Goal: Task Accomplishment & Management: Use online tool/utility

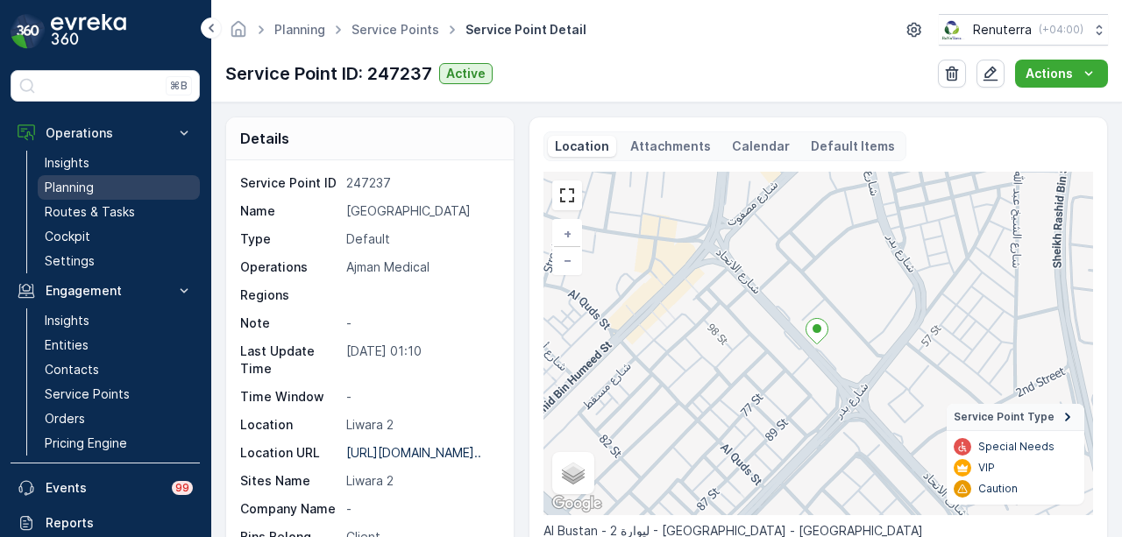
click at [136, 181] on link "Planning" at bounding box center [119, 187] width 162 height 25
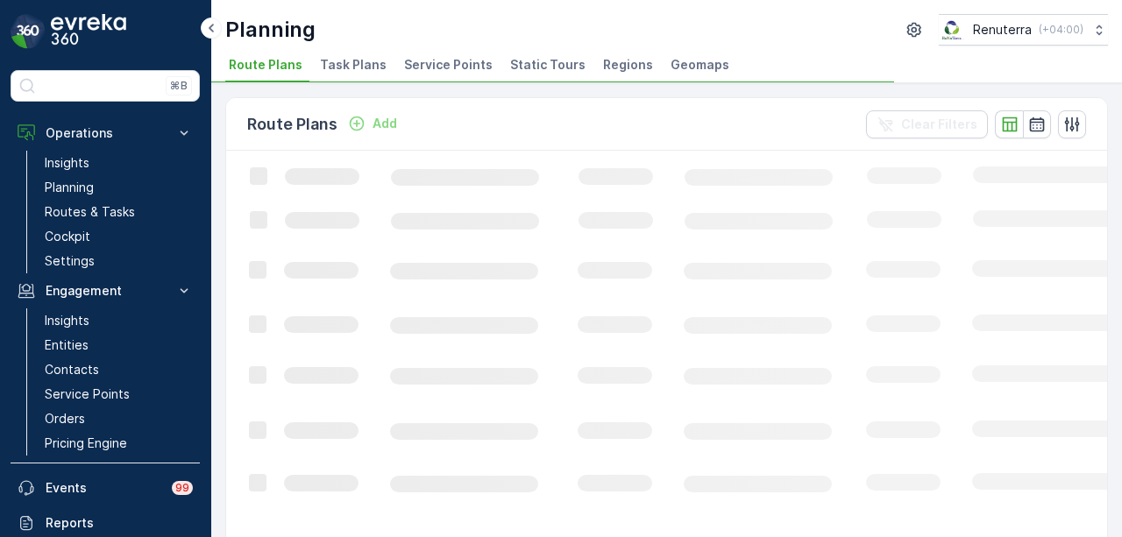
click at [405, 60] on span "Service Points" at bounding box center [448, 65] width 89 height 18
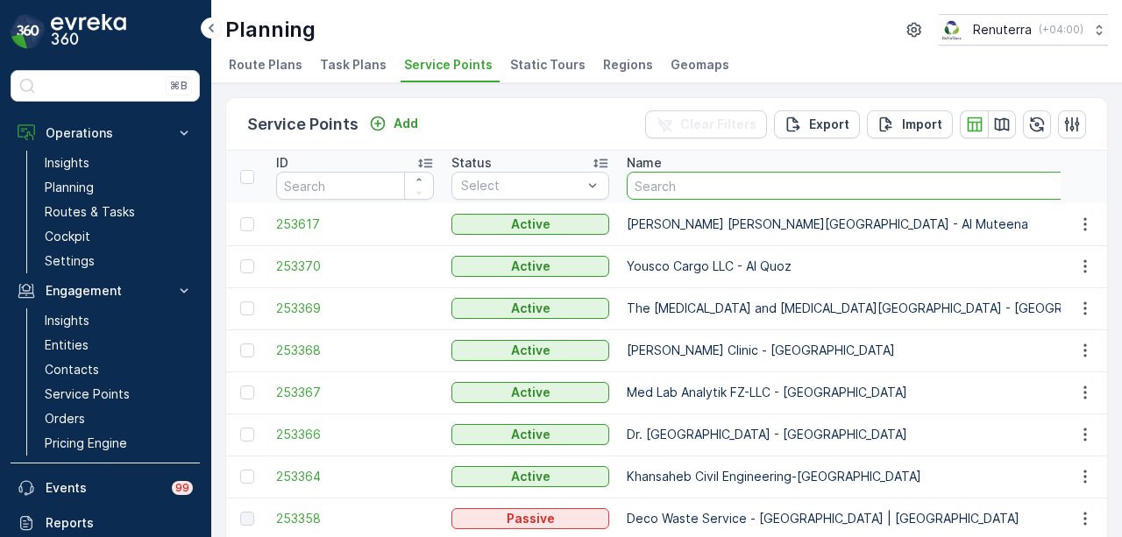
click at [701, 194] on input "text" at bounding box center [883, 186] width 512 height 28
type input "fathima"
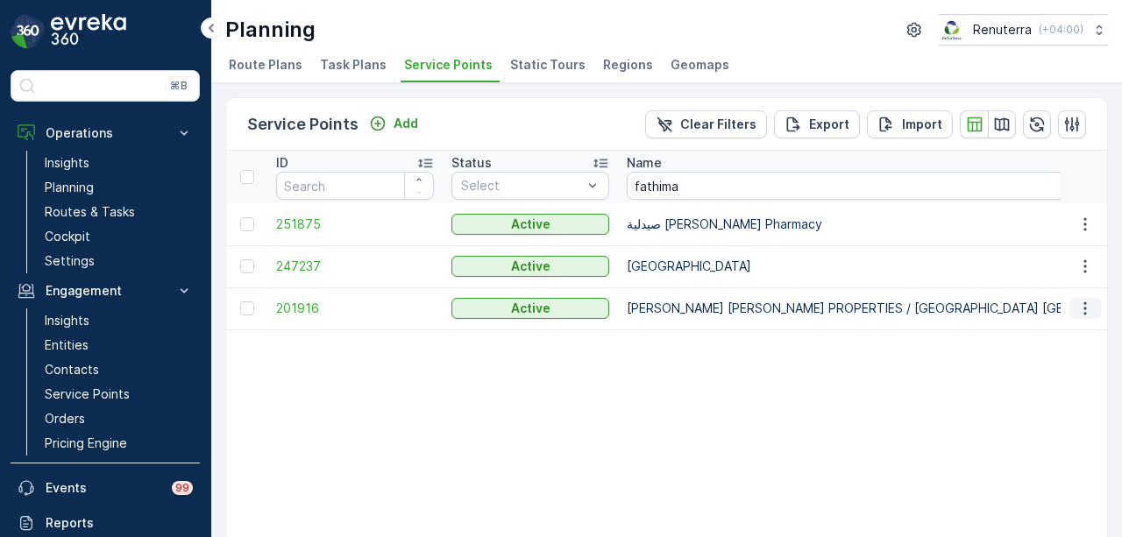
click at [1090, 309] on icon "button" at bounding box center [1086, 309] width 18 height 18
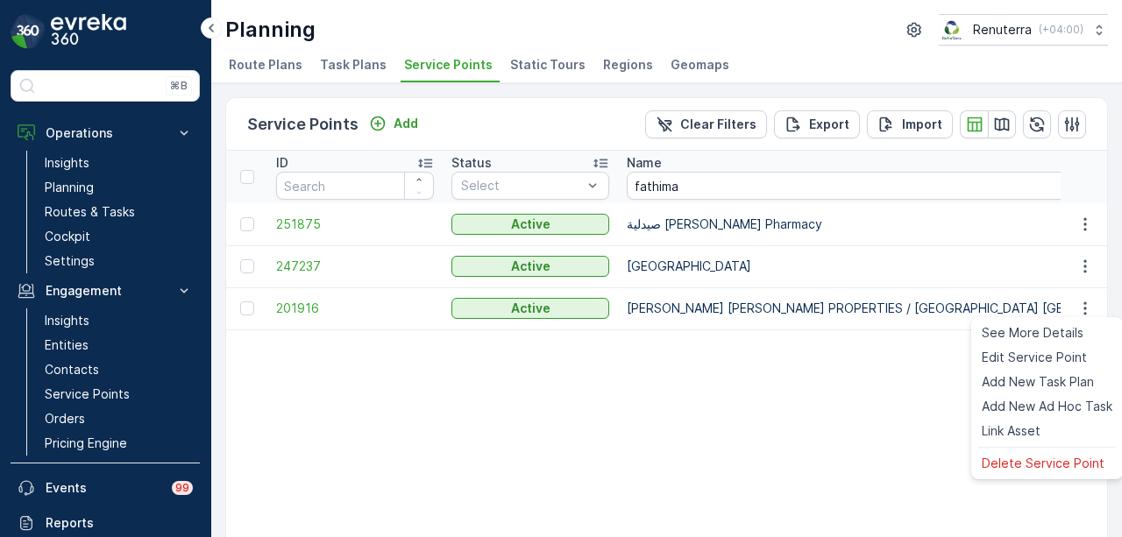
drag, startPoint x: 693, startPoint y: 417, endPoint x: 652, endPoint y: 409, distance: 41.3
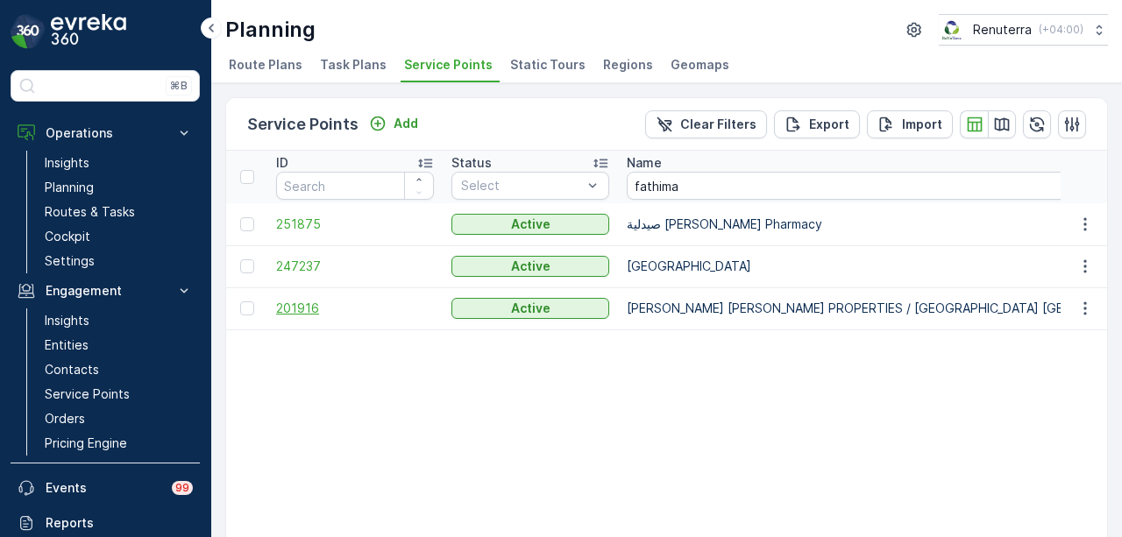
click at [323, 310] on span "201916" at bounding box center [355, 309] width 158 height 18
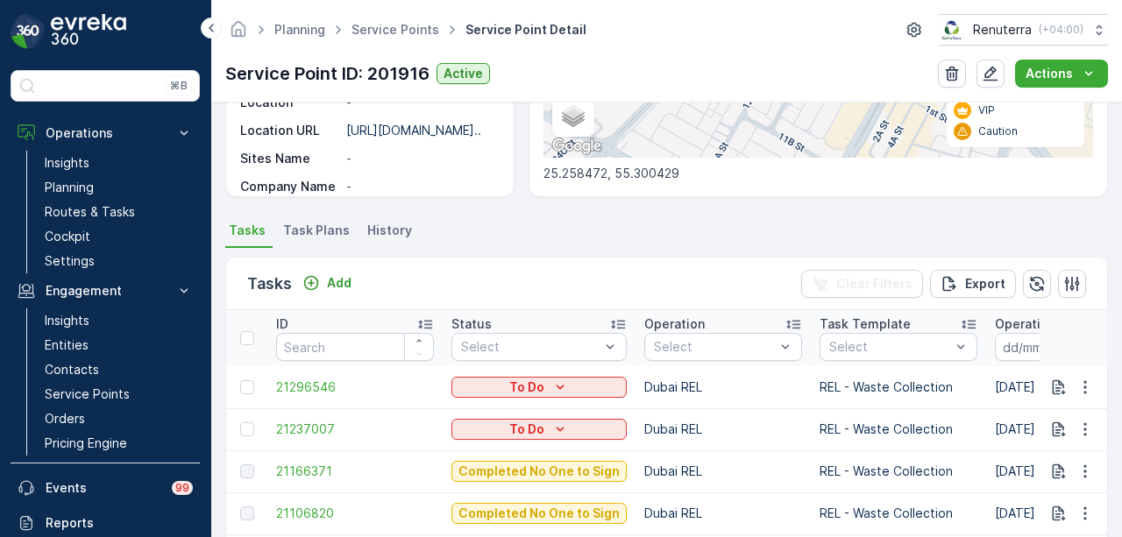
scroll to position [452, 0]
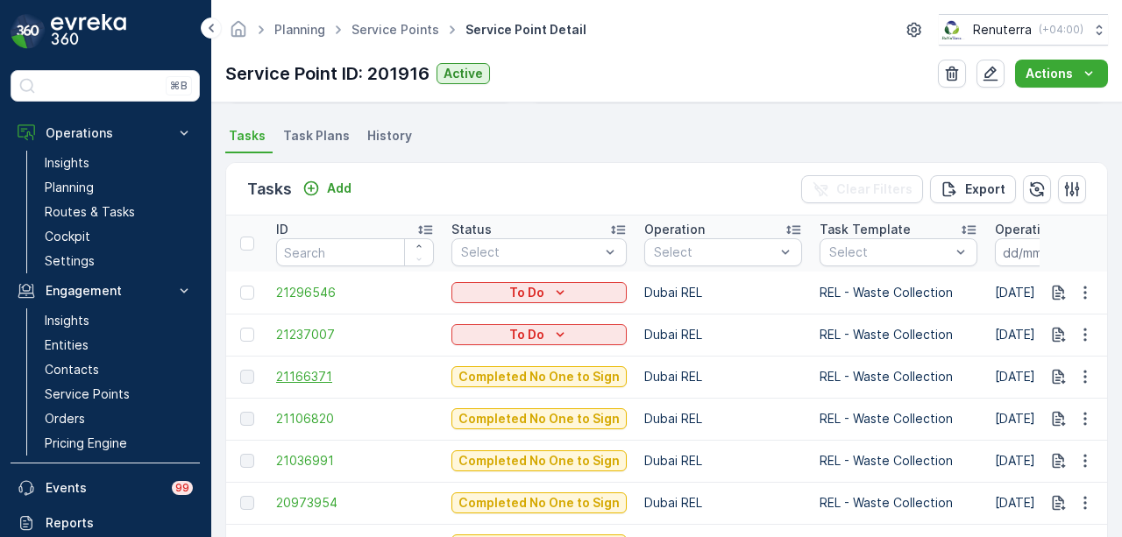
click at [301, 381] on span "21166371" at bounding box center [355, 377] width 158 height 18
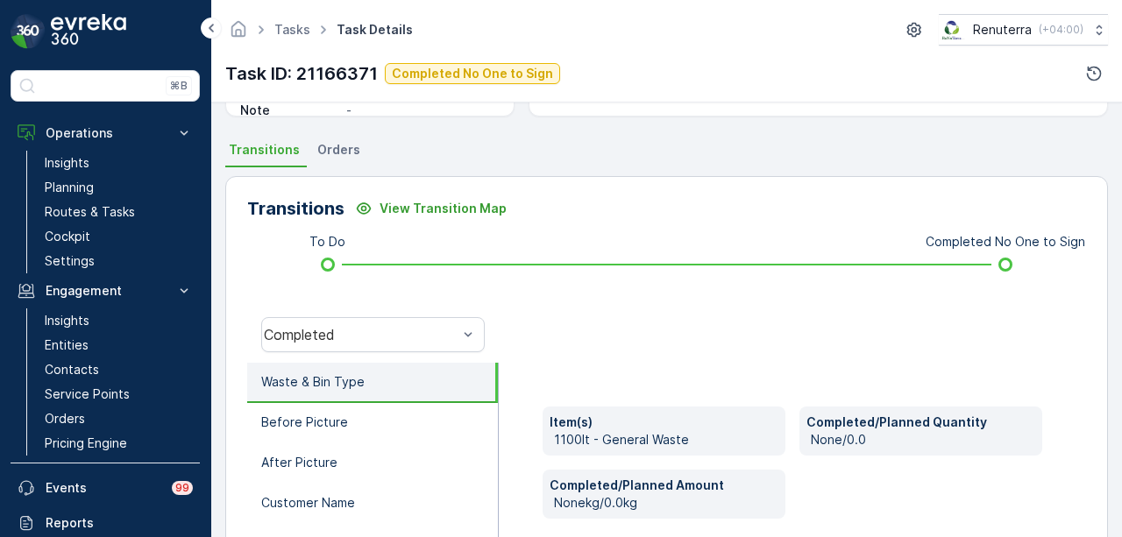
scroll to position [438, 0]
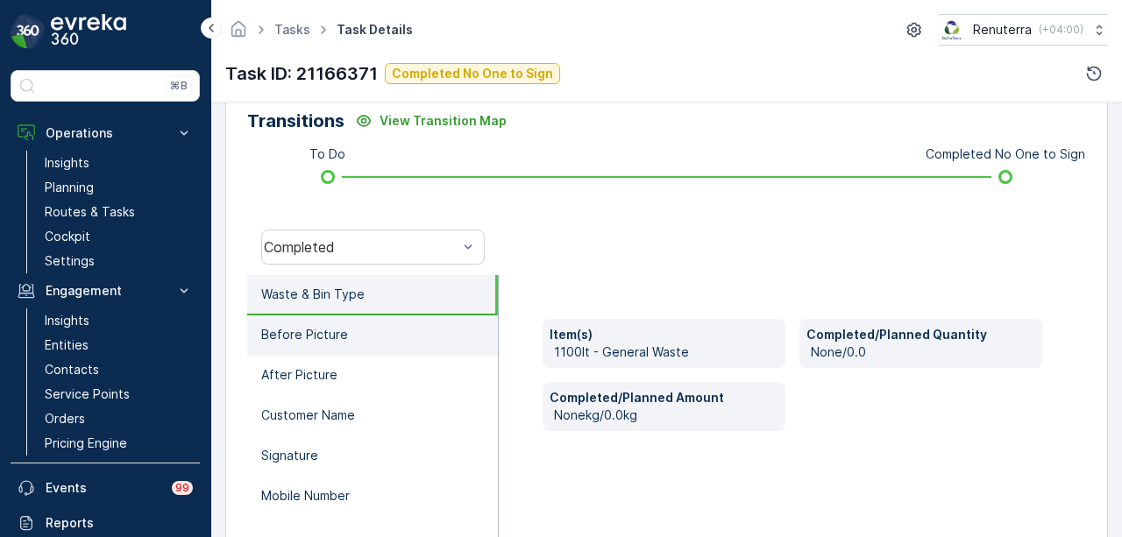
click at [424, 350] on li "Before Picture" at bounding box center [372, 336] width 251 height 40
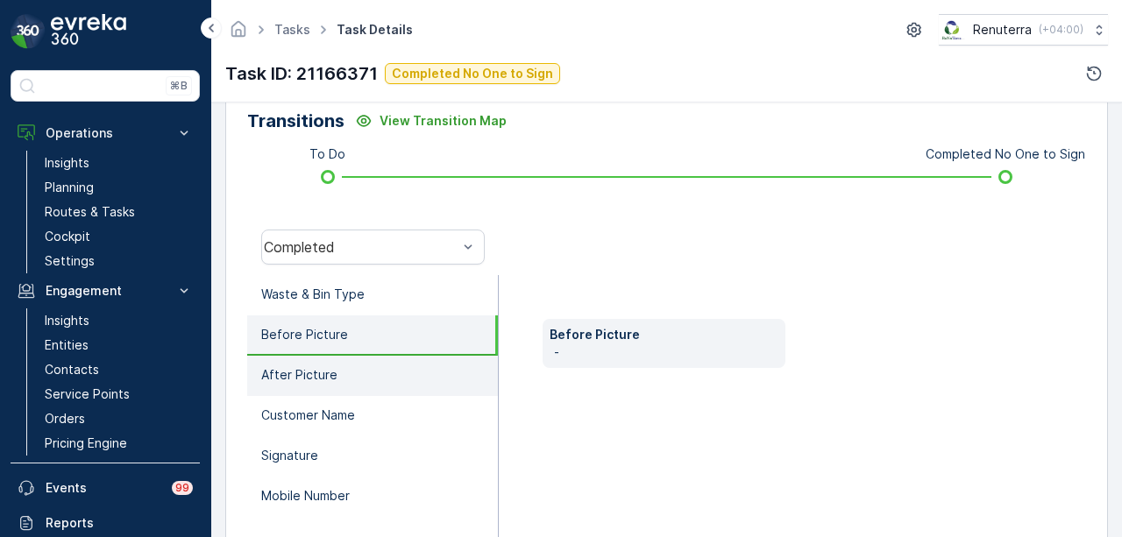
click at [414, 364] on li "After Picture" at bounding box center [372, 376] width 251 height 40
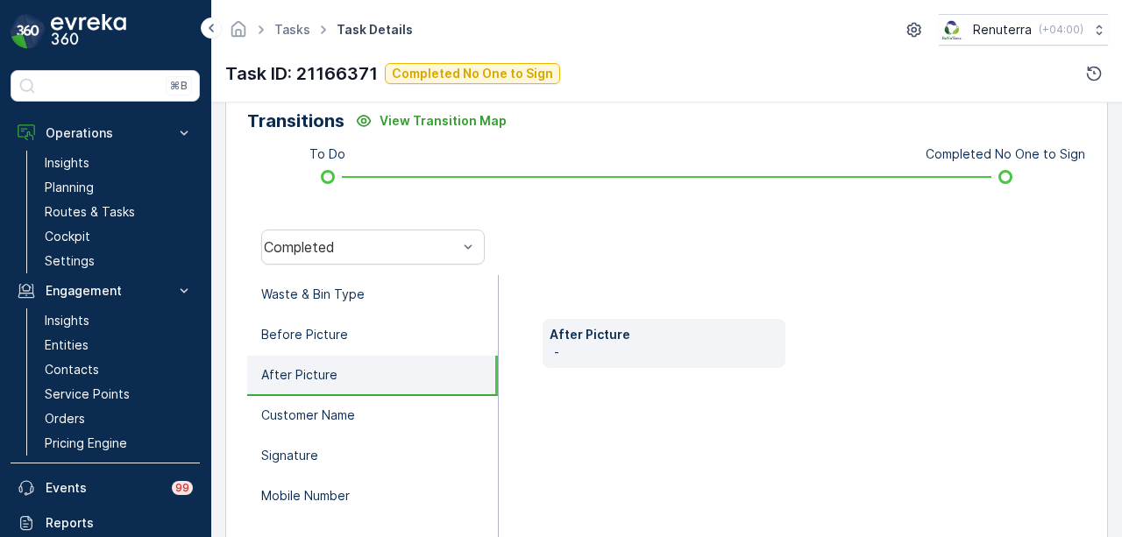
click at [410, 392] on li "After Picture" at bounding box center [372, 376] width 251 height 40
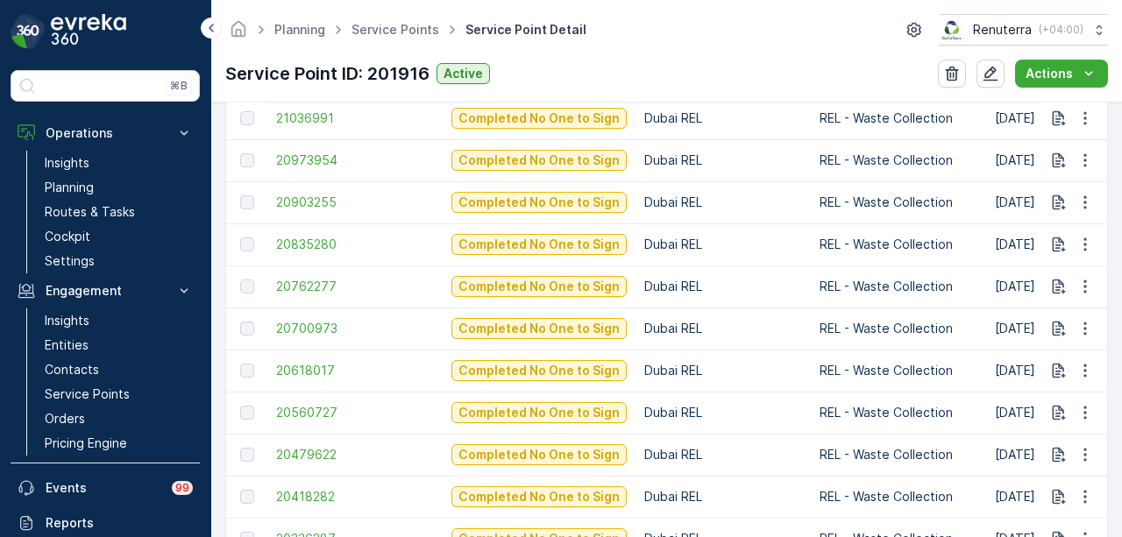
scroll to position [877, 0]
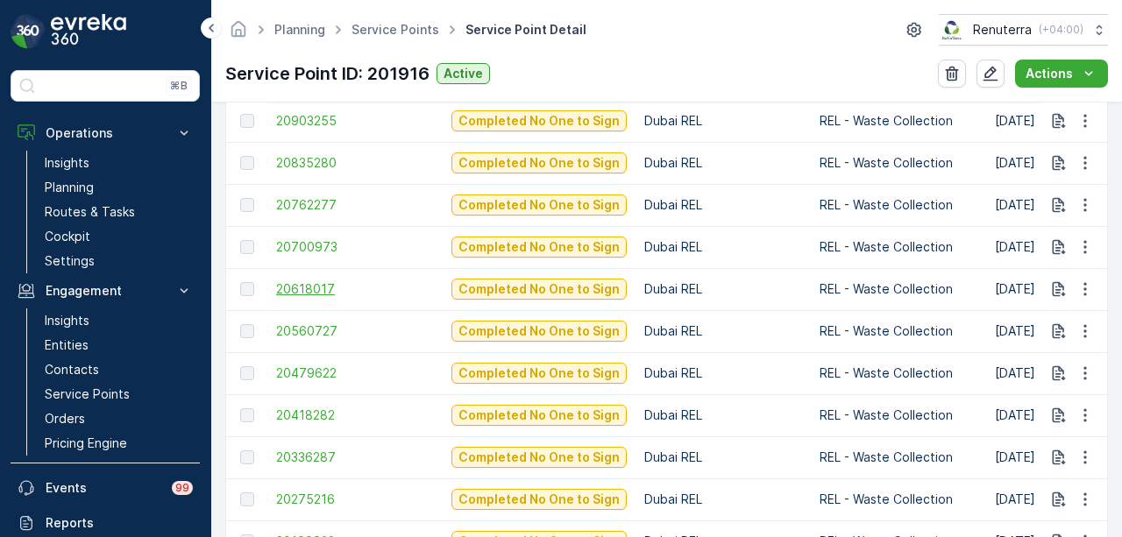
click at [298, 287] on span "20618017" at bounding box center [355, 290] width 158 height 18
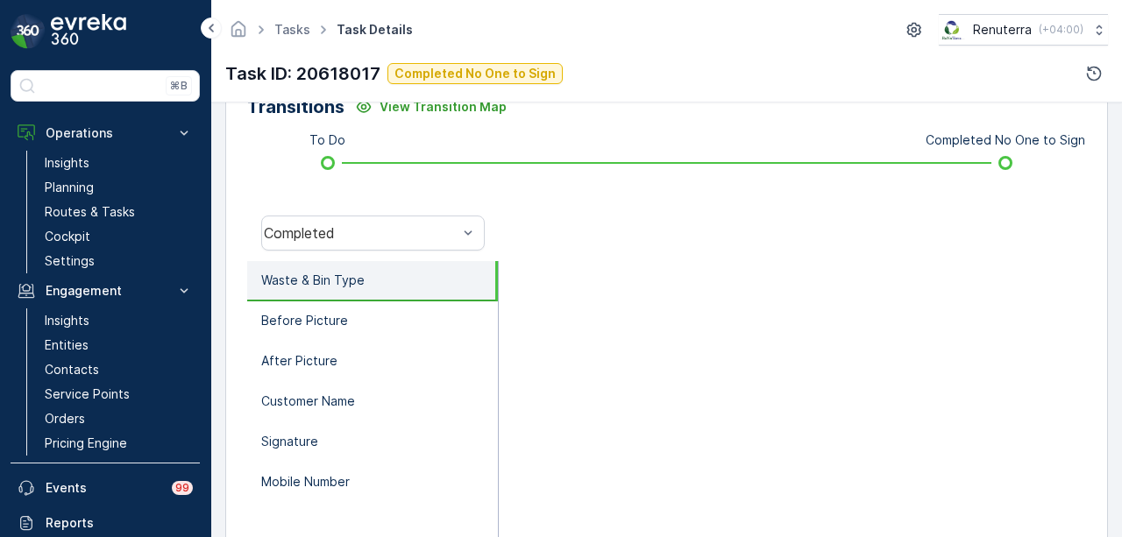
scroll to position [351, 0]
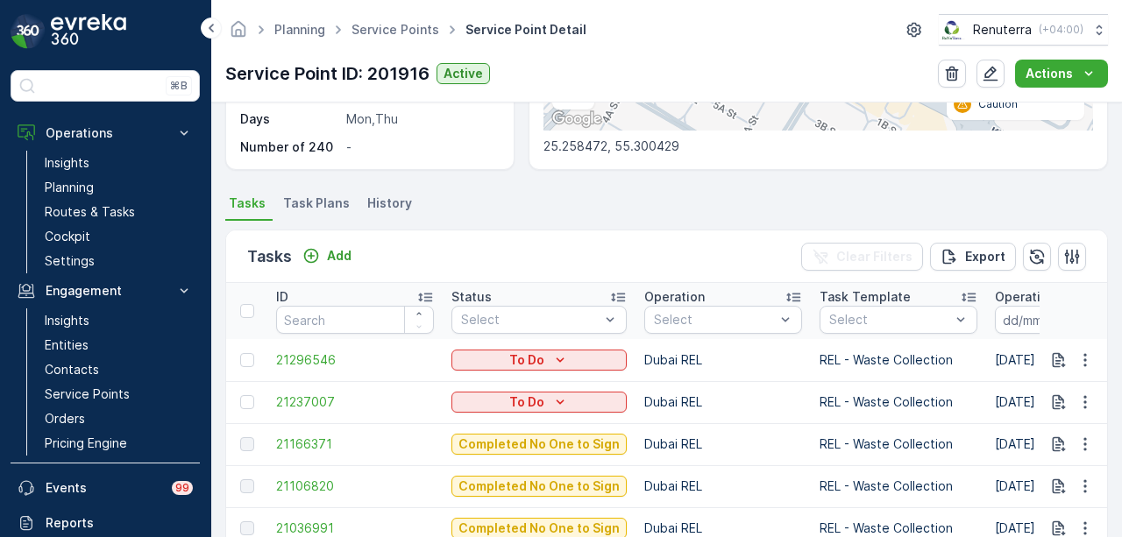
scroll to position [614, 0]
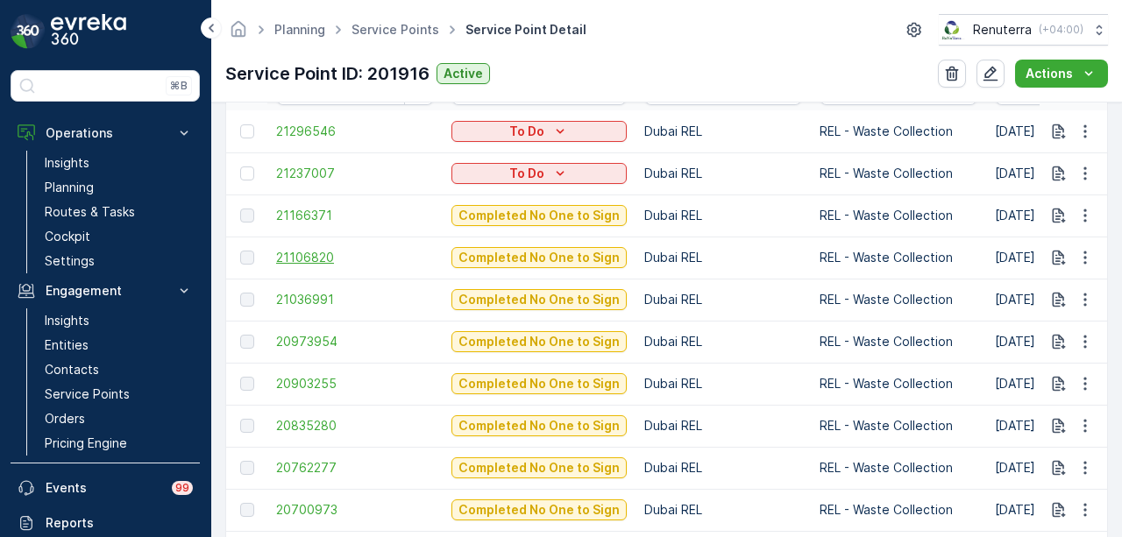
click at [303, 260] on span "21106820" at bounding box center [355, 258] width 158 height 18
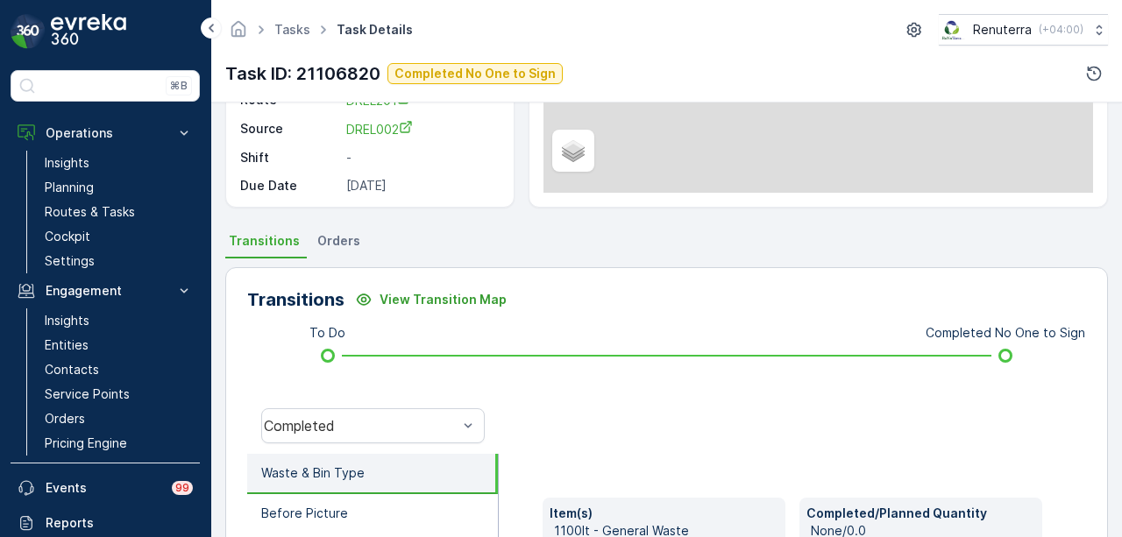
scroll to position [263, 0]
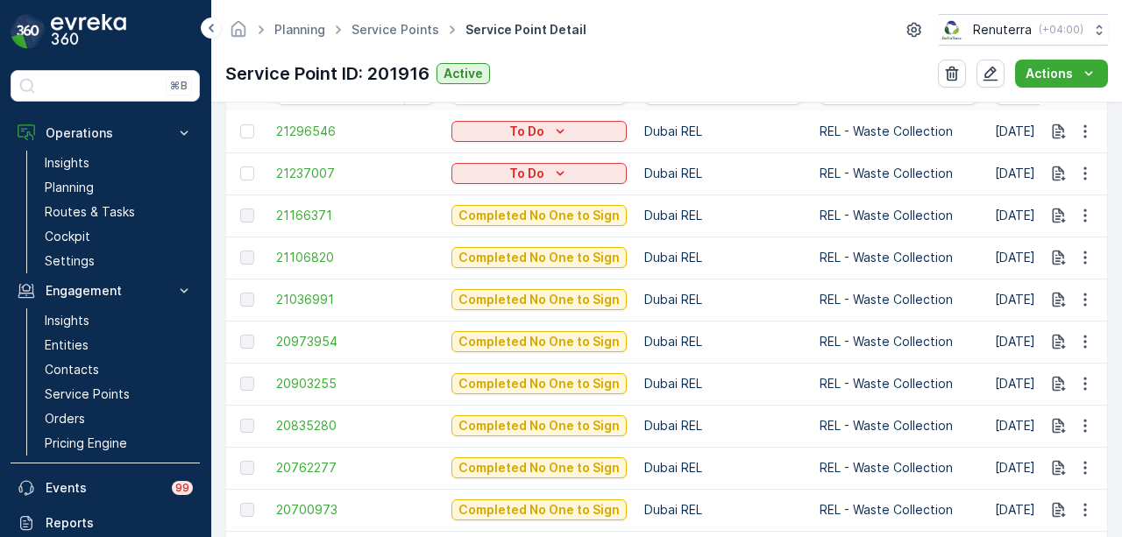
scroll to position [614, 0]
click at [119, 387] on p "Service Points" at bounding box center [87, 395] width 85 height 18
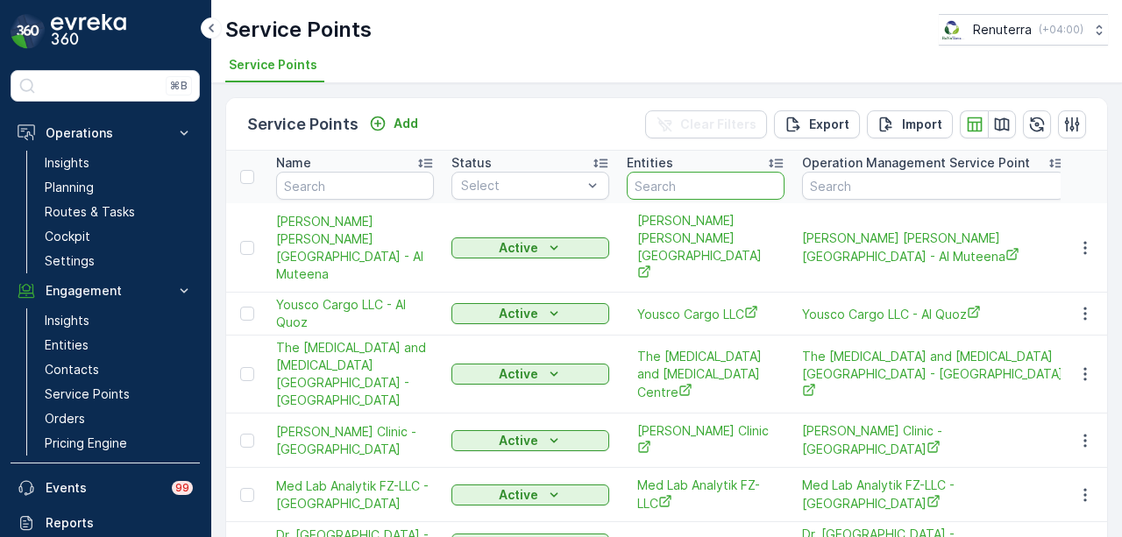
click at [726, 185] on input "text" at bounding box center [706, 186] width 158 height 28
type input "lootah"
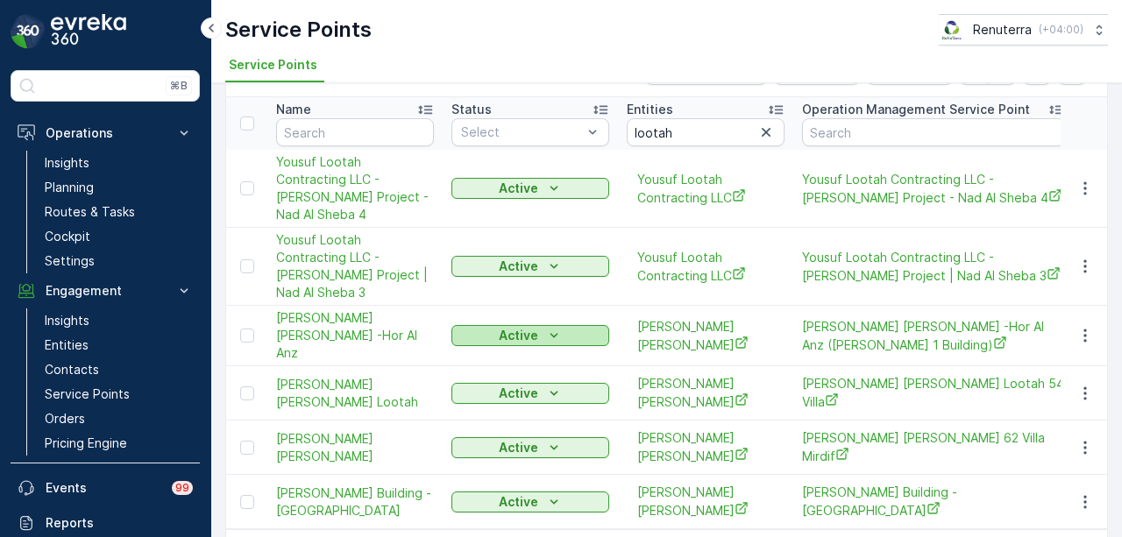
scroll to position [75, 0]
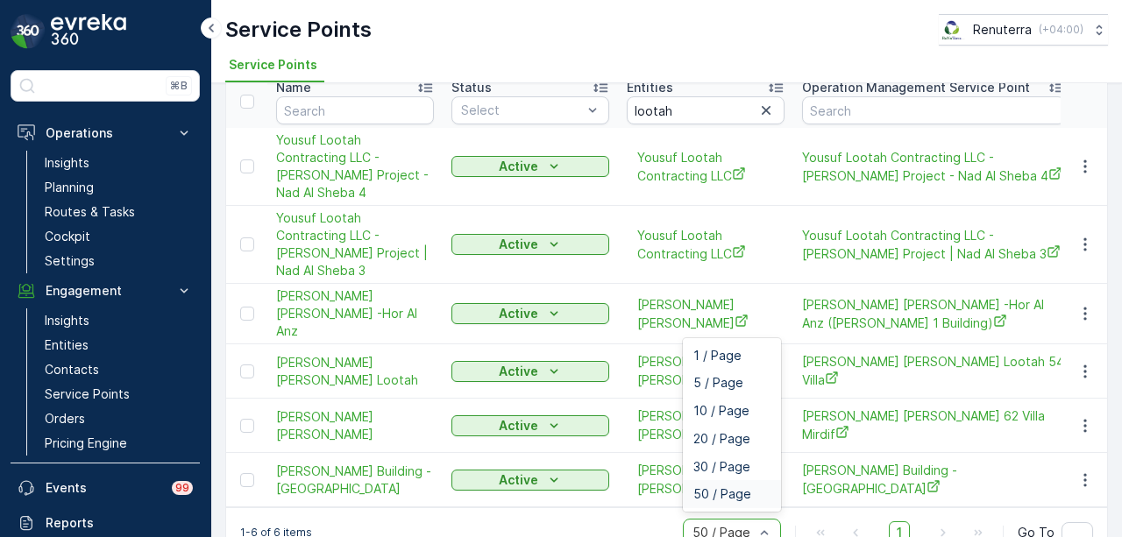
click at [745, 487] on span "50 / Page" at bounding box center [722, 494] width 58 height 14
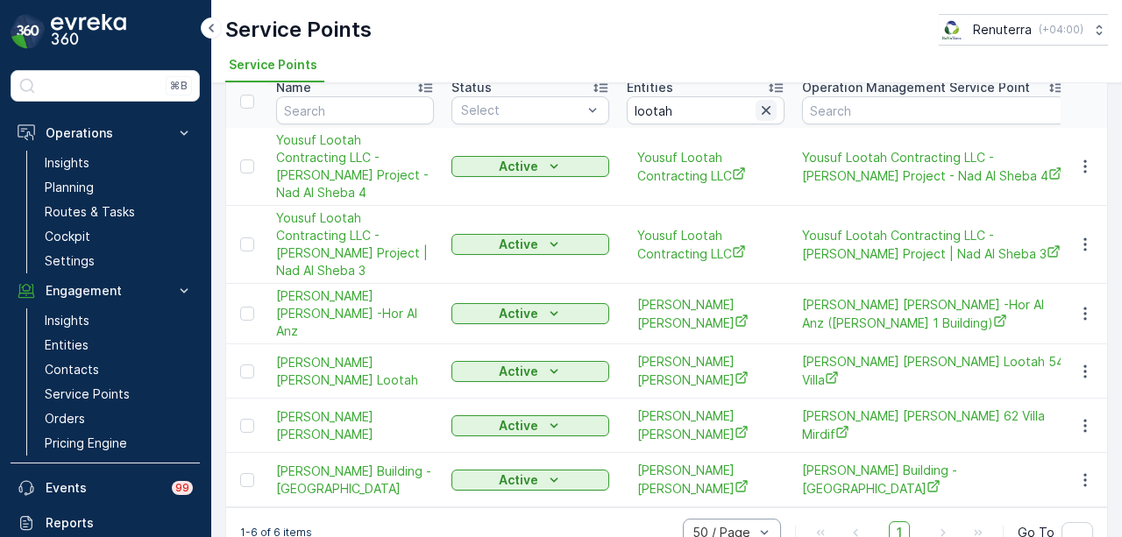
click at [761, 110] on icon "button" at bounding box center [766, 111] width 18 height 18
click at [671, 110] on input "text" at bounding box center [706, 110] width 158 height 28
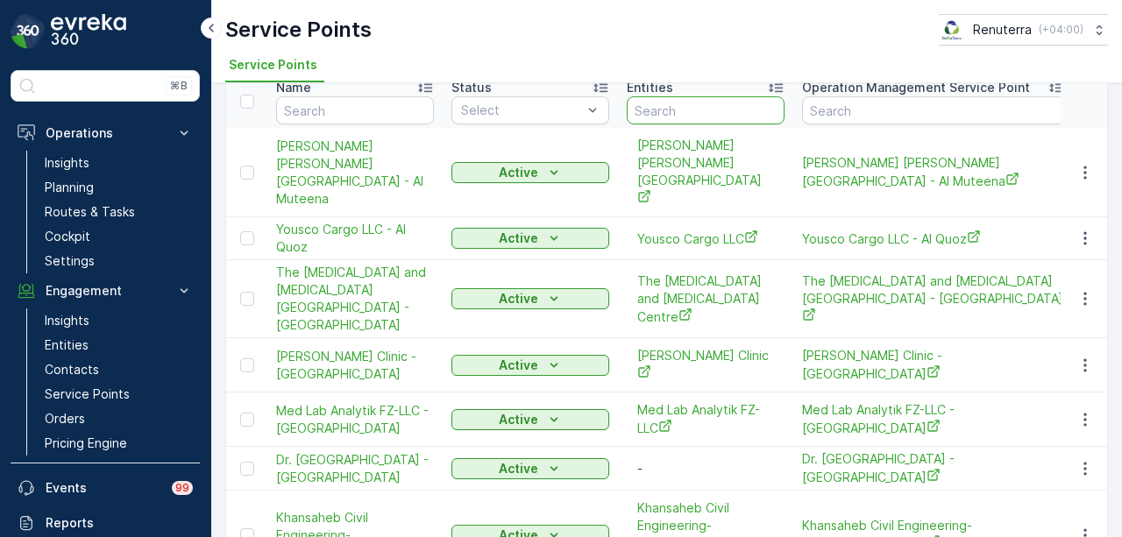
click at [671, 110] on input "text" at bounding box center [706, 110] width 158 height 28
type input "nasser"
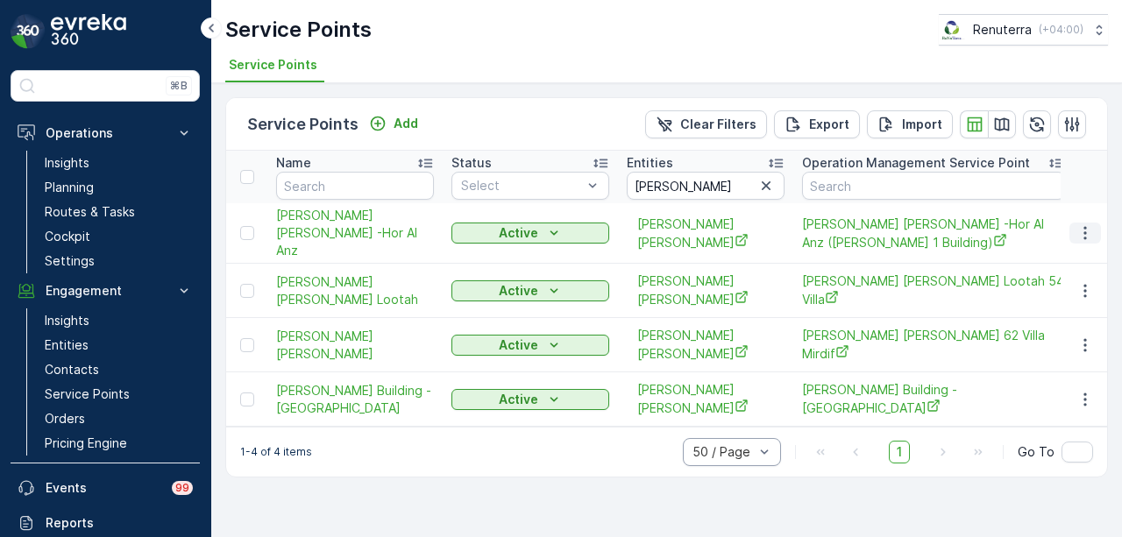
click at [1096, 224] on button "button" at bounding box center [1086, 233] width 32 height 21
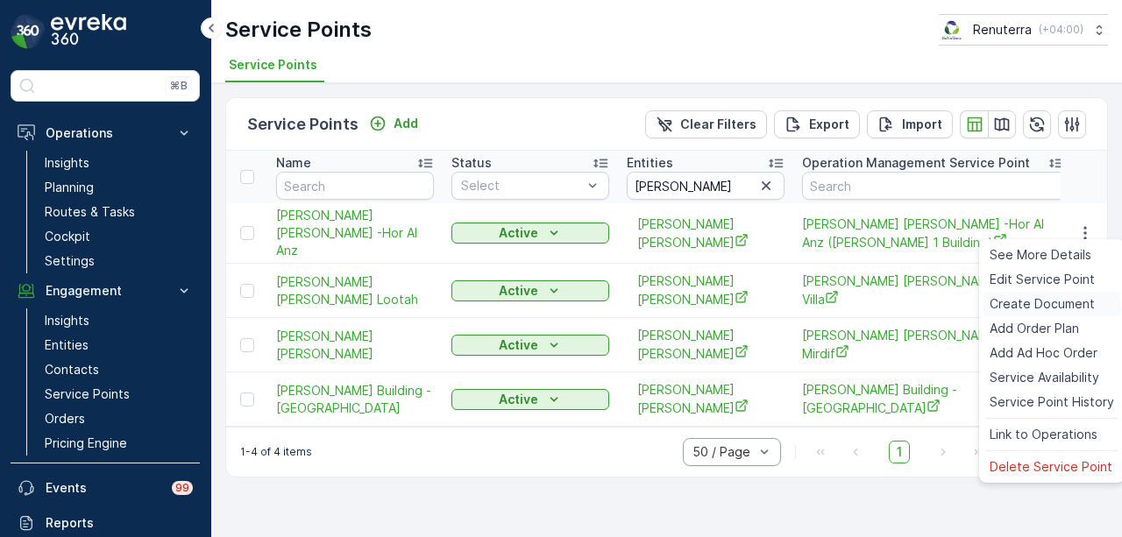
click at [1042, 299] on span "Create Document" at bounding box center [1042, 304] width 105 height 18
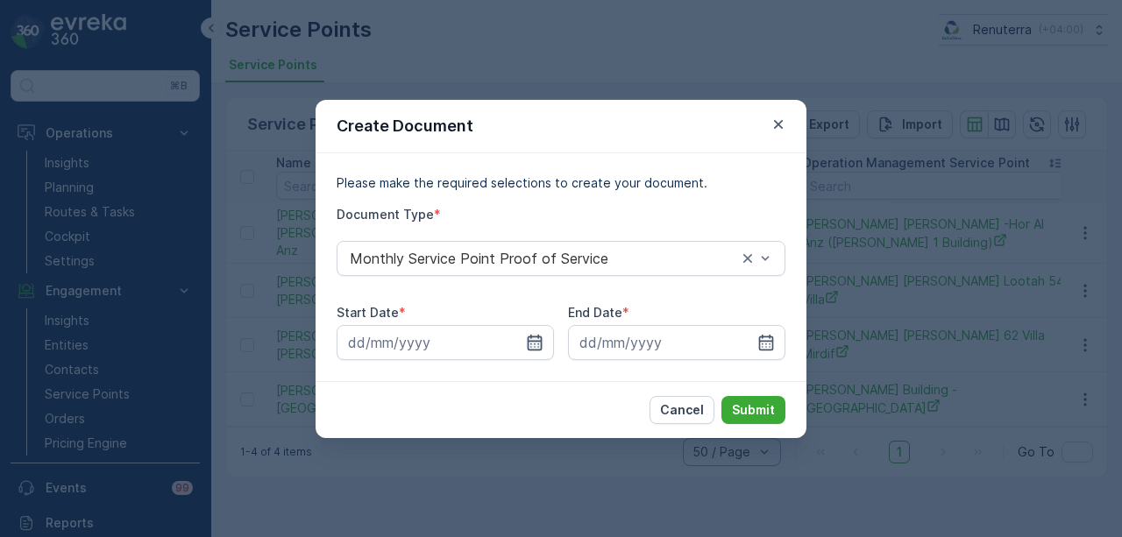
click at [535, 341] on icon "button" at bounding box center [535, 342] width 15 height 16
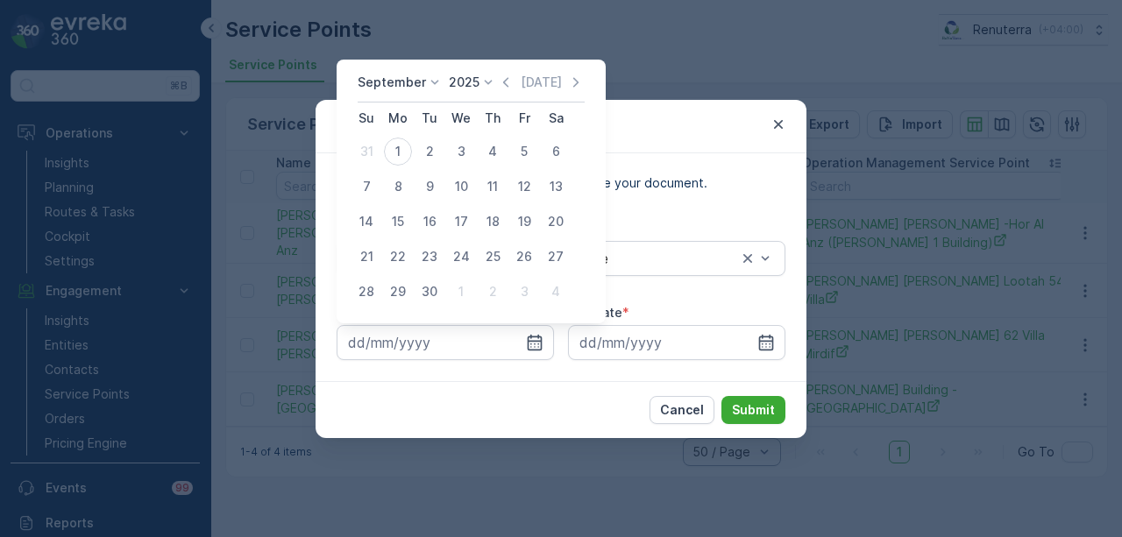
click at [501, 92] on div "September 2025 Today" at bounding box center [471, 88] width 227 height 29
click at [501, 79] on icon "button" at bounding box center [506, 83] width 18 height 18
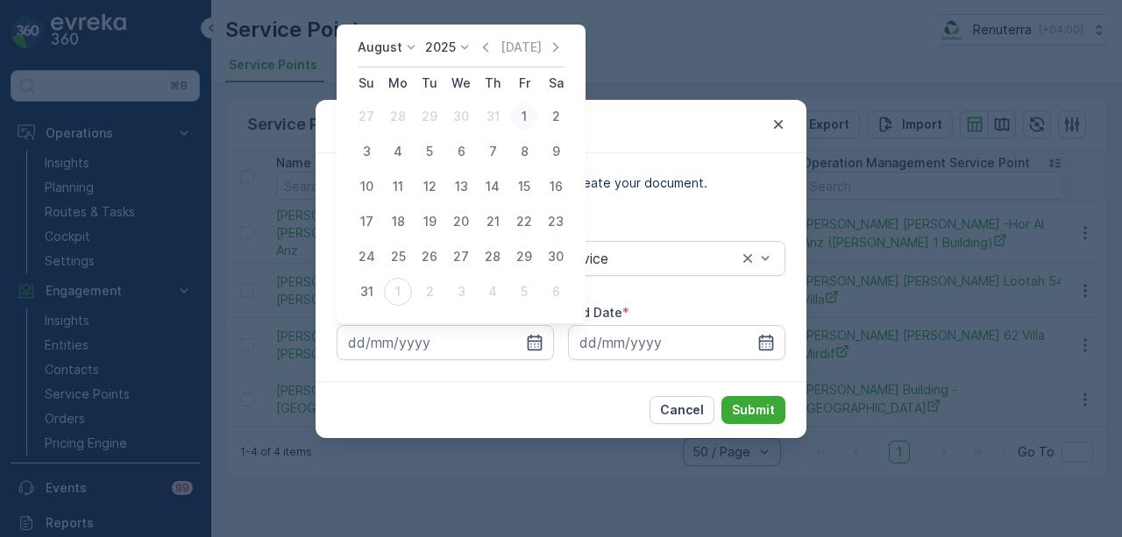
drag, startPoint x: 530, startPoint y: 113, endPoint x: 682, endPoint y: 267, distance: 216.3
click at [531, 115] on div "1" at bounding box center [524, 117] width 28 height 28
type input "01.08.2025"
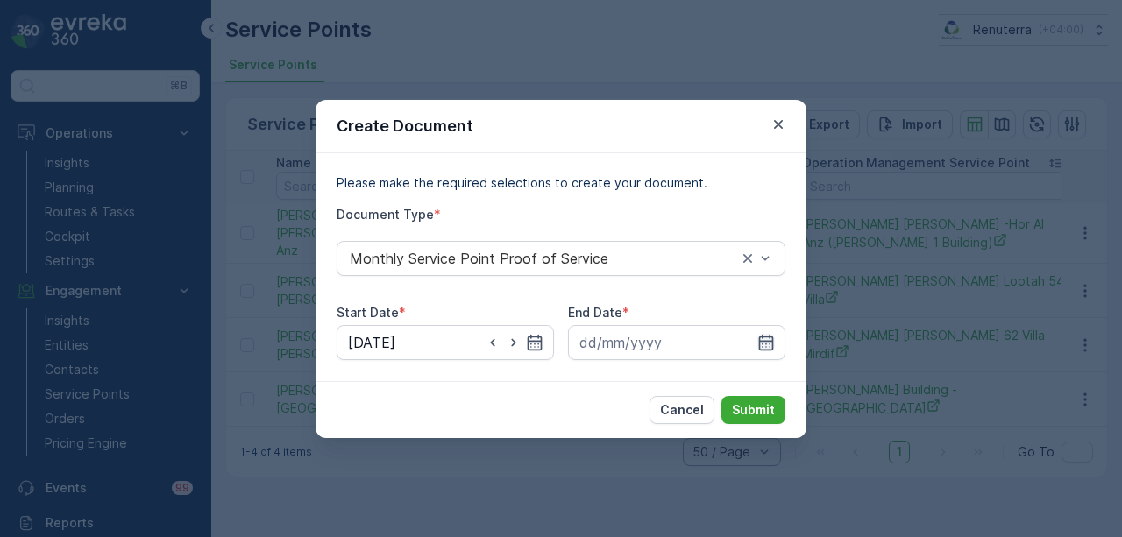
click at [771, 336] on icon "button" at bounding box center [766, 343] width 18 height 18
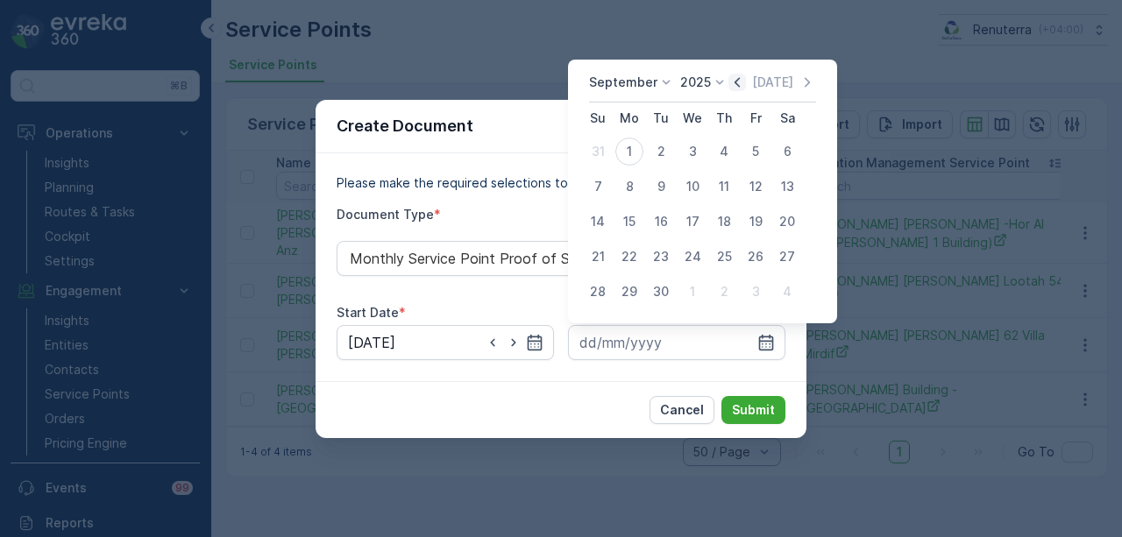
click at [735, 82] on icon "button" at bounding box center [737, 82] width 5 height 10
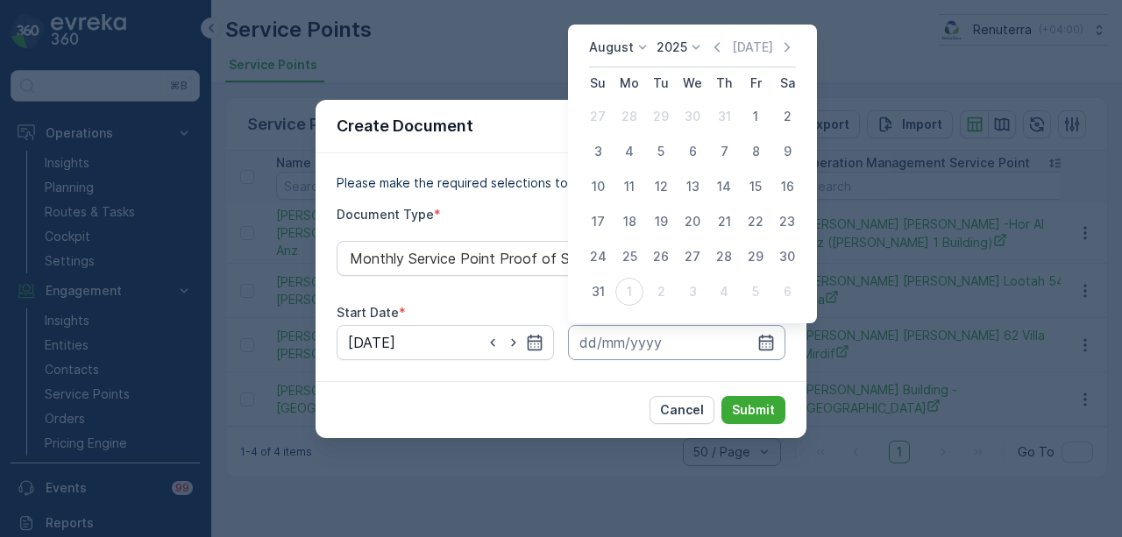
drag, startPoint x: 605, startPoint y: 284, endPoint x: 680, endPoint y: 329, distance: 87.7
click at [611, 283] on td "31" at bounding box center [598, 291] width 32 height 35
drag, startPoint x: 598, startPoint y: 294, endPoint x: 722, endPoint y: 388, distance: 156.4
click at [605, 294] on div "31" at bounding box center [598, 292] width 28 height 28
type input "31.08.2025"
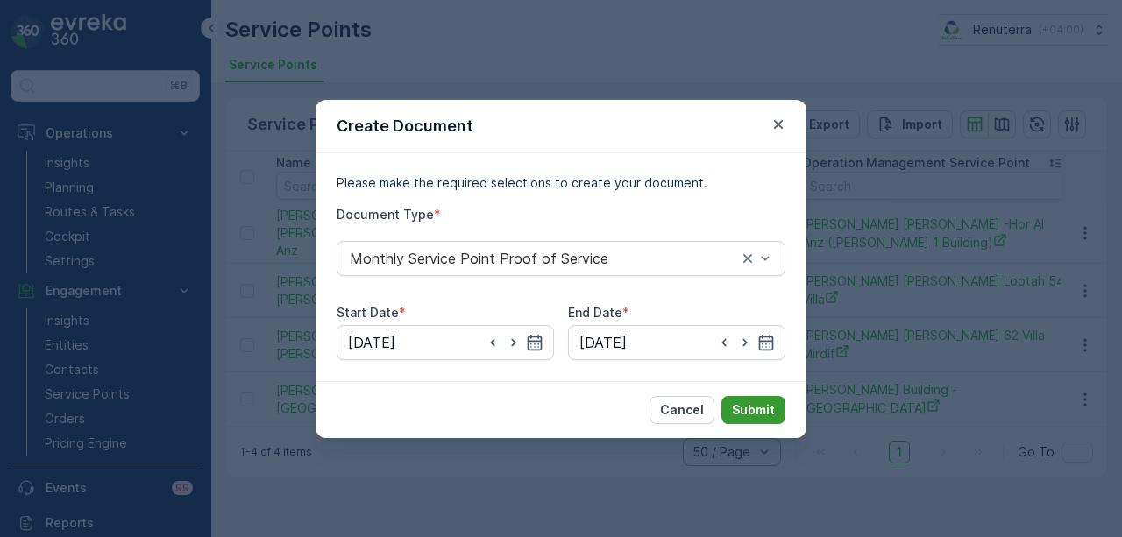
click at [747, 420] on button "Submit" at bounding box center [753, 410] width 64 height 28
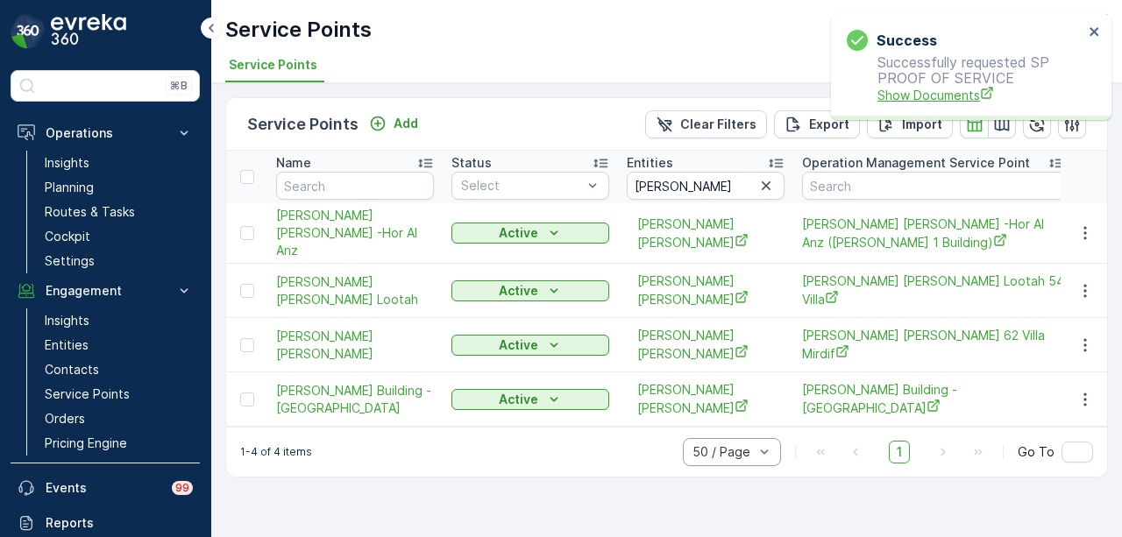
click at [902, 92] on span "Show Documents" at bounding box center [981, 95] width 206 height 18
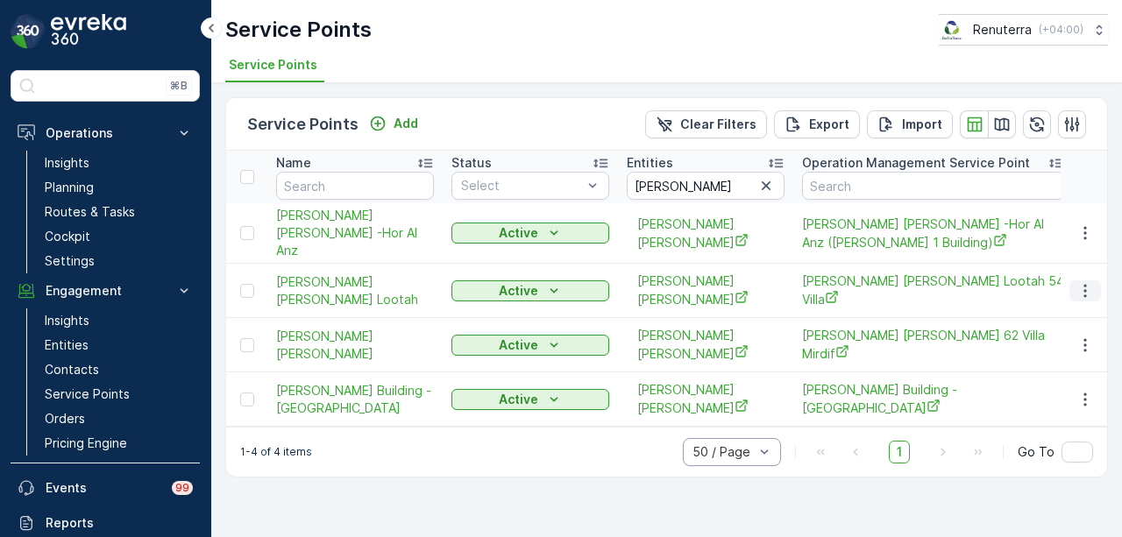
click at [1084, 285] on icon "button" at bounding box center [1086, 291] width 18 height 18
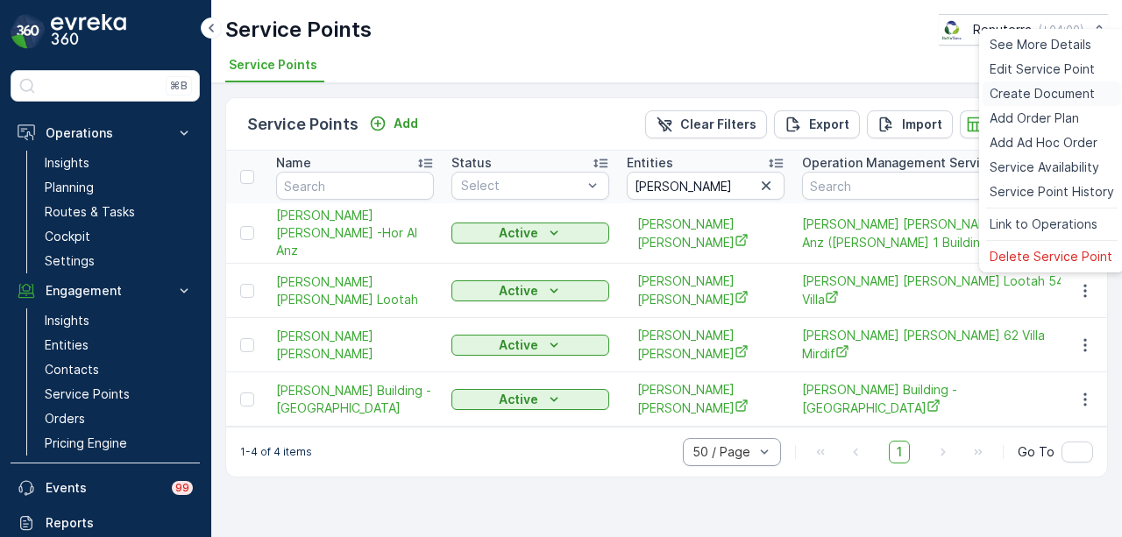
click at [1073, 96] on span "Create Document" at bounding box center [1042, 94] width 105 height 18
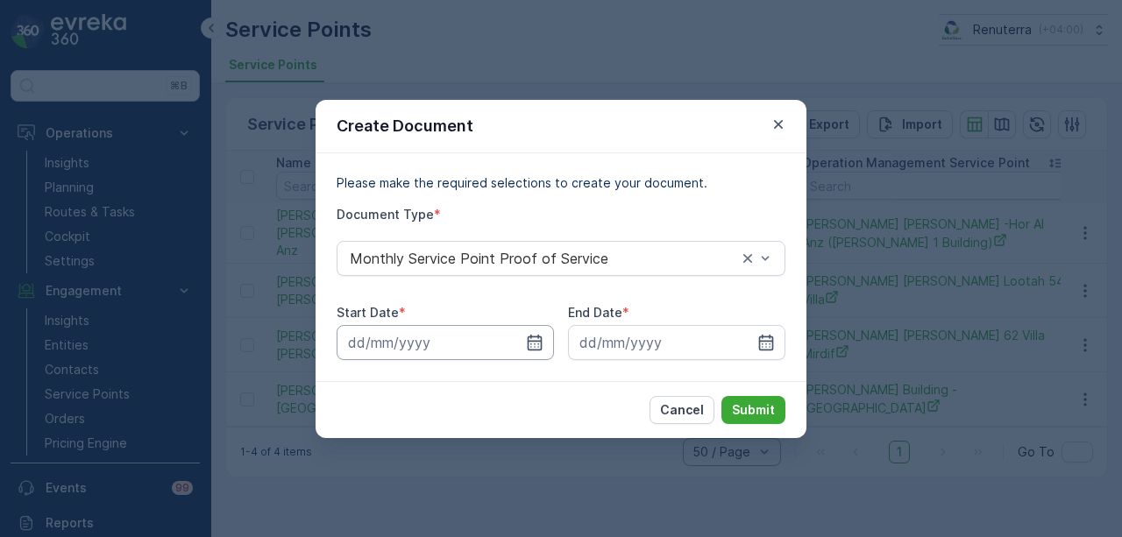
click at [537, 330] on input at bounding box center [445, 342] width 217 height 35
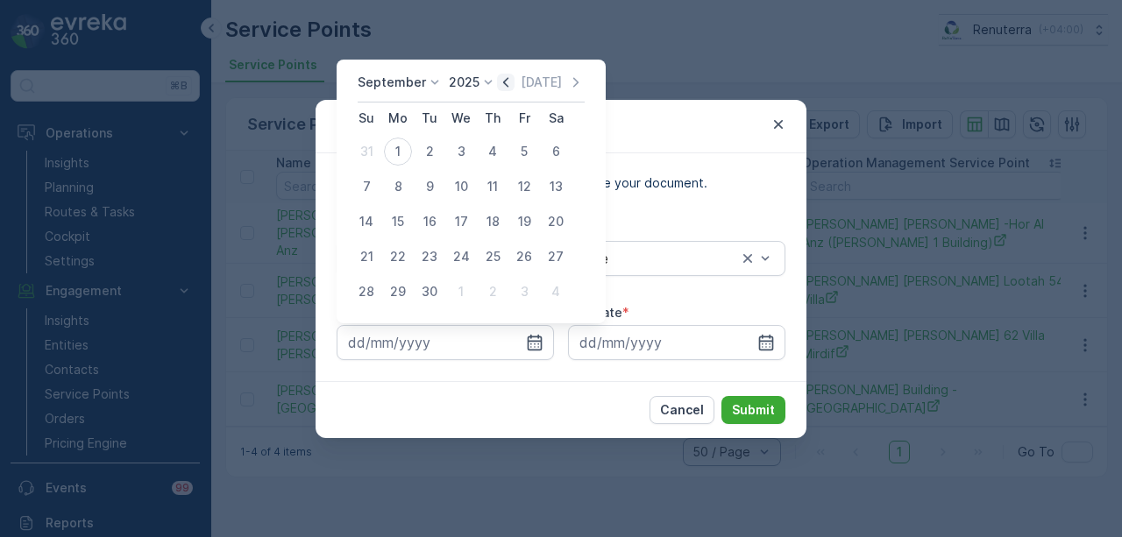
click at [501, 79] on icon "button" at bounding box center [506, 83] width 18 height 18
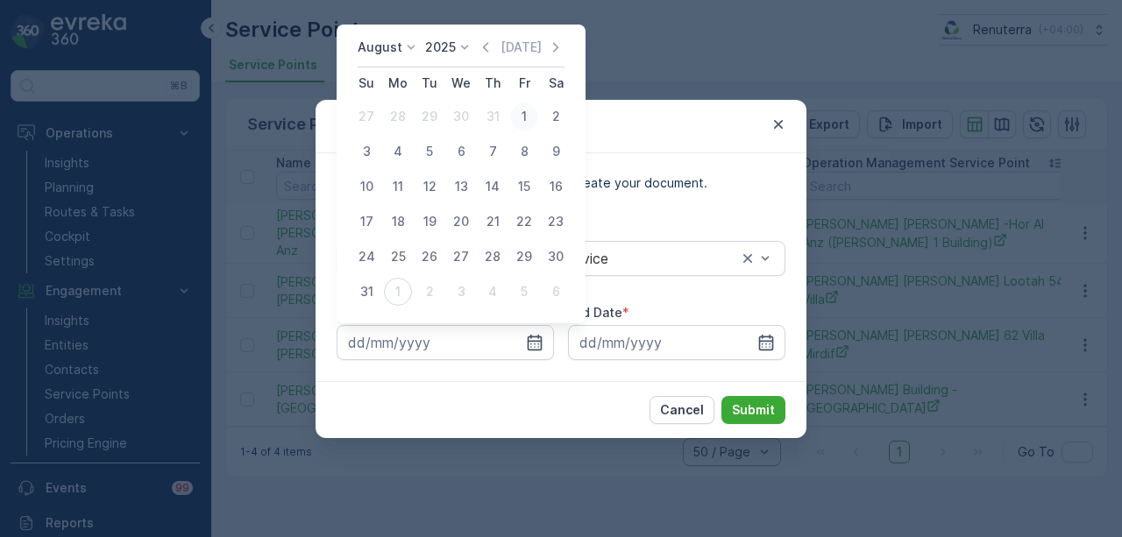
click at [519, 118] on div "1" at bounding box center [524, 117] width 28 height 28
type input "01.08.2025"
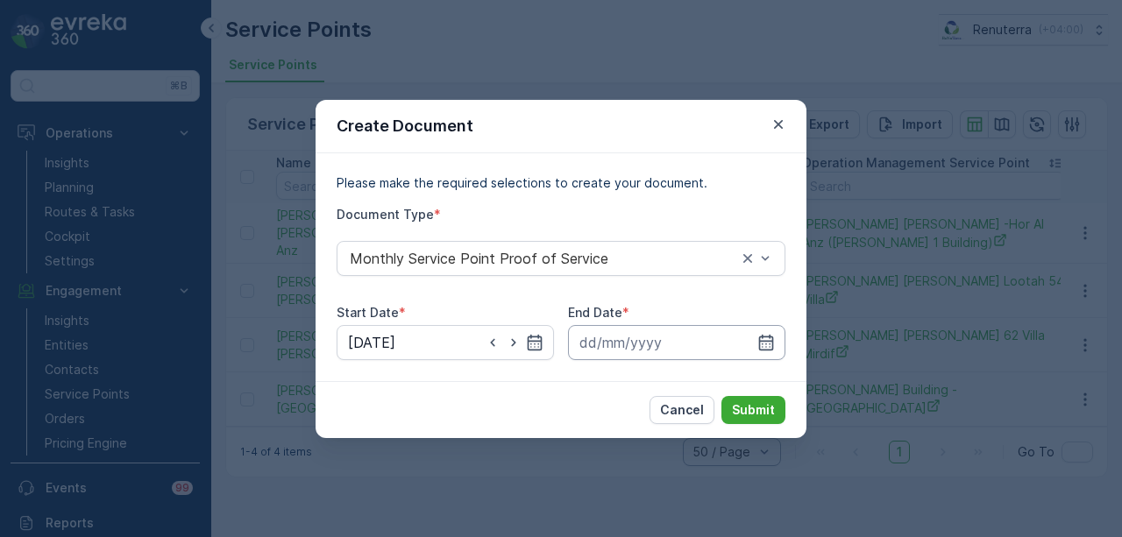
click at [778, 344] on input at bounding box center [676, 342] width 217 height 35
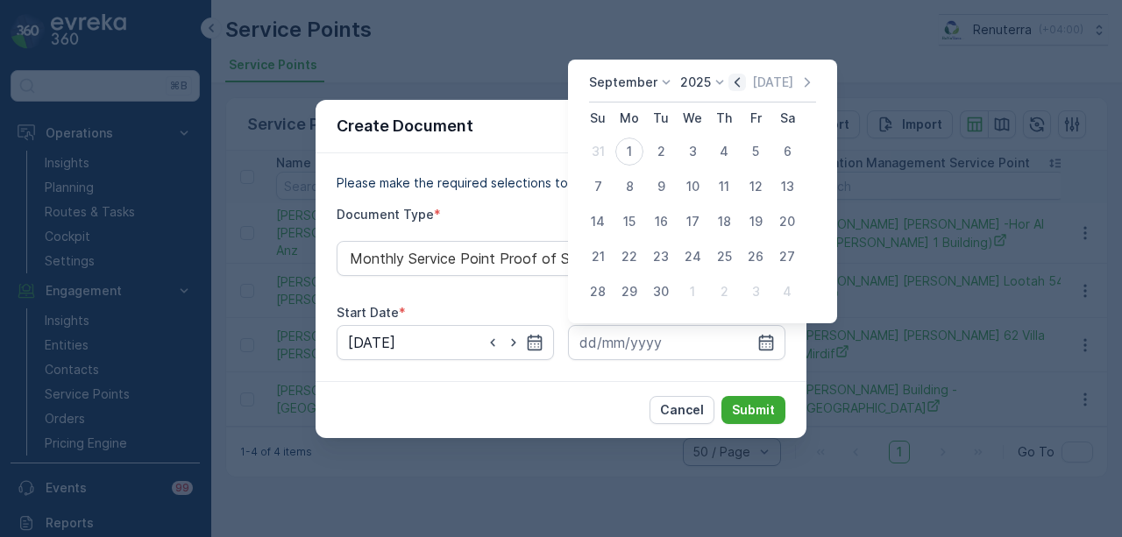
click at [734, 78] on icon "button" at bounding box center [737, 83] width 18 height 18
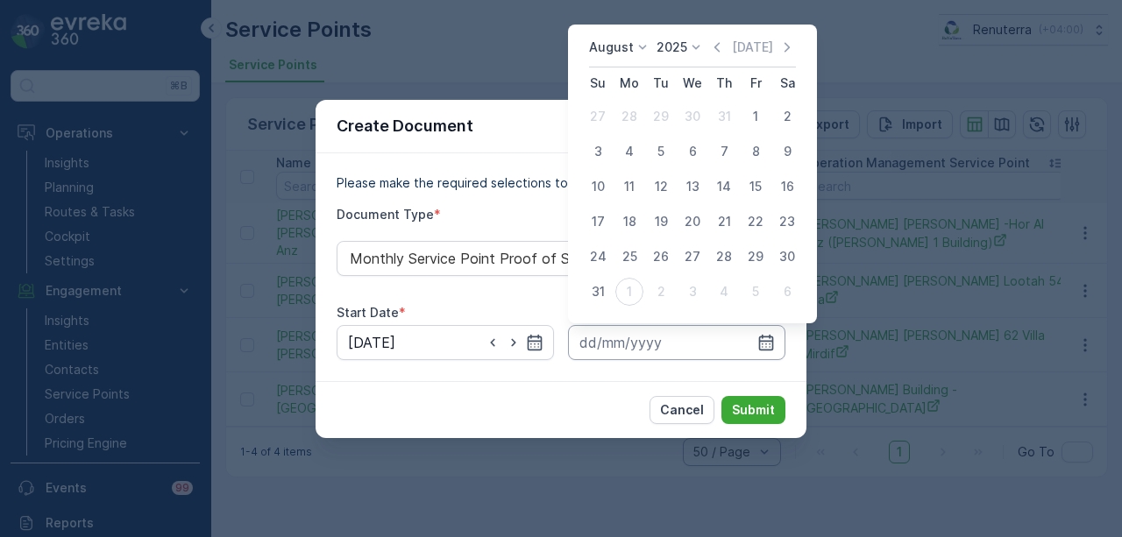
drag, startPoint x: 598, startPoint y: 288, endPoint x: 660, endPoint y: 345, distance: 83.8
click at [598, 289] on div "31" at bounding box center [598, 292] width 28 height 28
type input "31.08.2025"
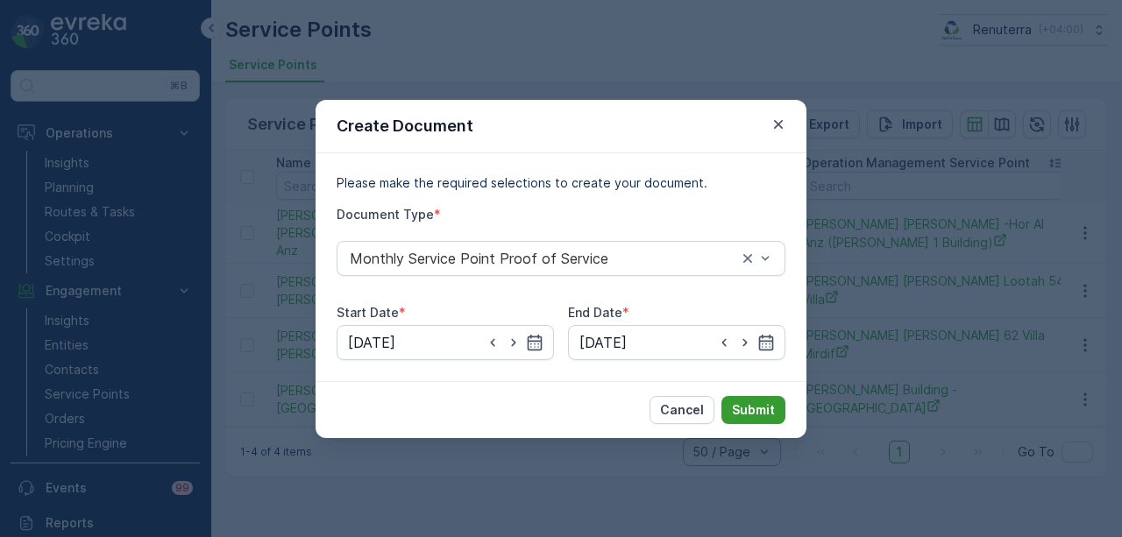
click at [749, 403] on p "Submit" at bounding box center [753, 411] width 43 height 18
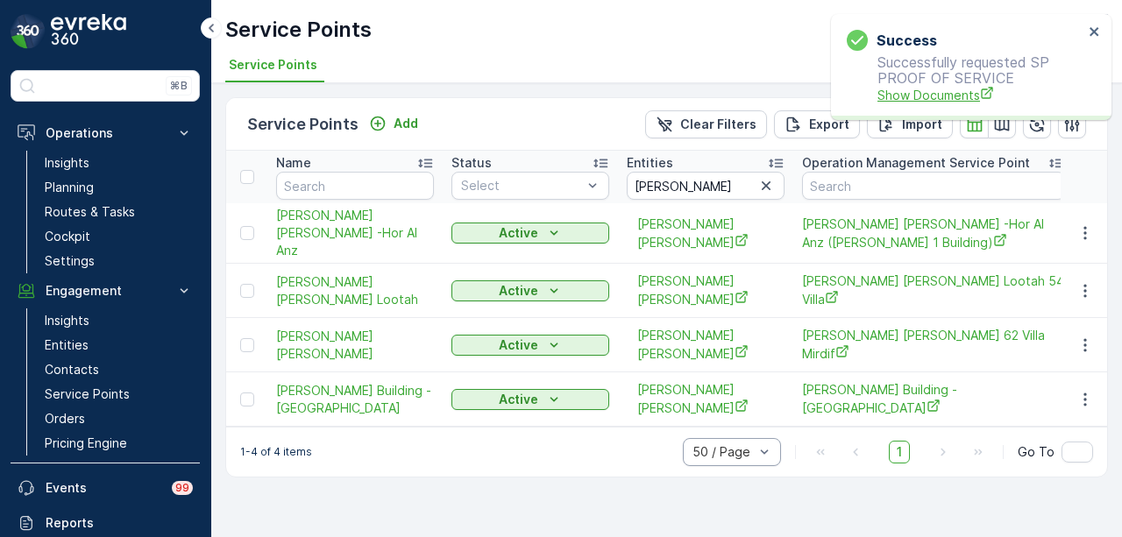
click at [913, 94] on span "Show Documents" at bounding box center [981, 95] width 206 height 18
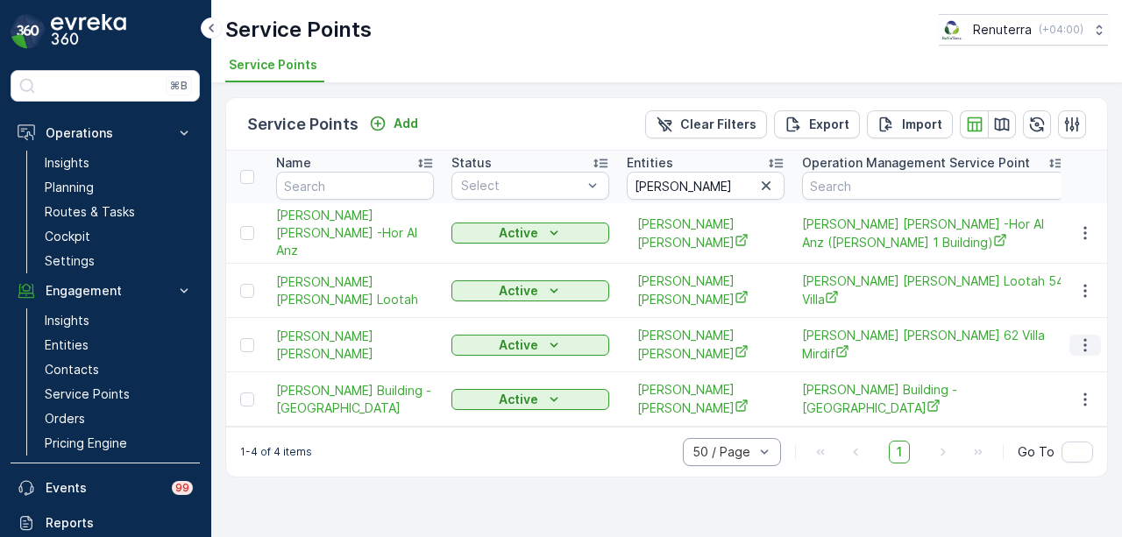
click at [1092, 335] on button "button" at bounding box center [1086, 345] width 32 height 21
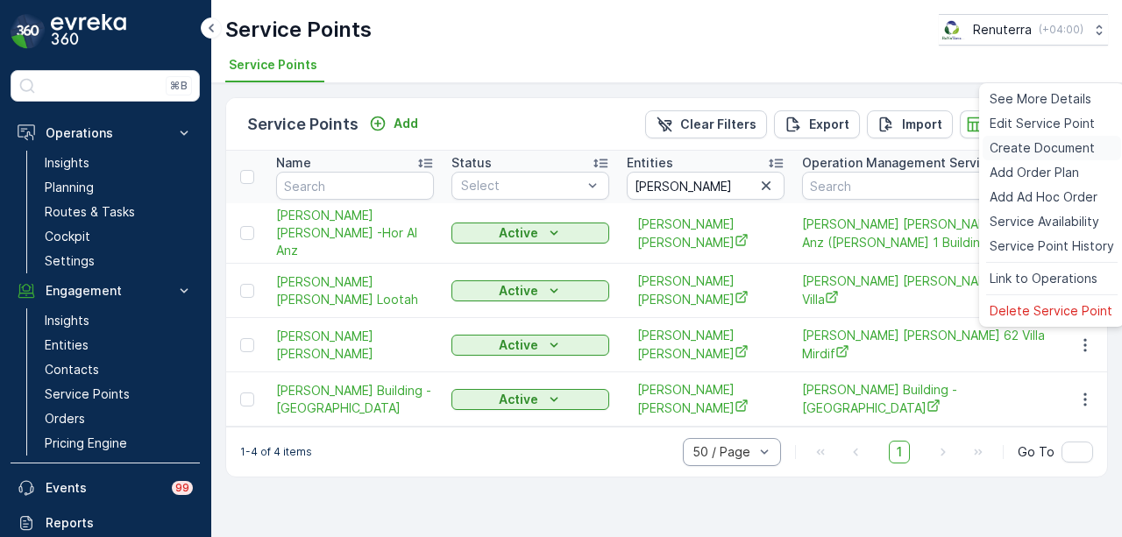
click at [1033, 145] on span "Create Document" at bounding box center [1042, 148] width 105 height 18
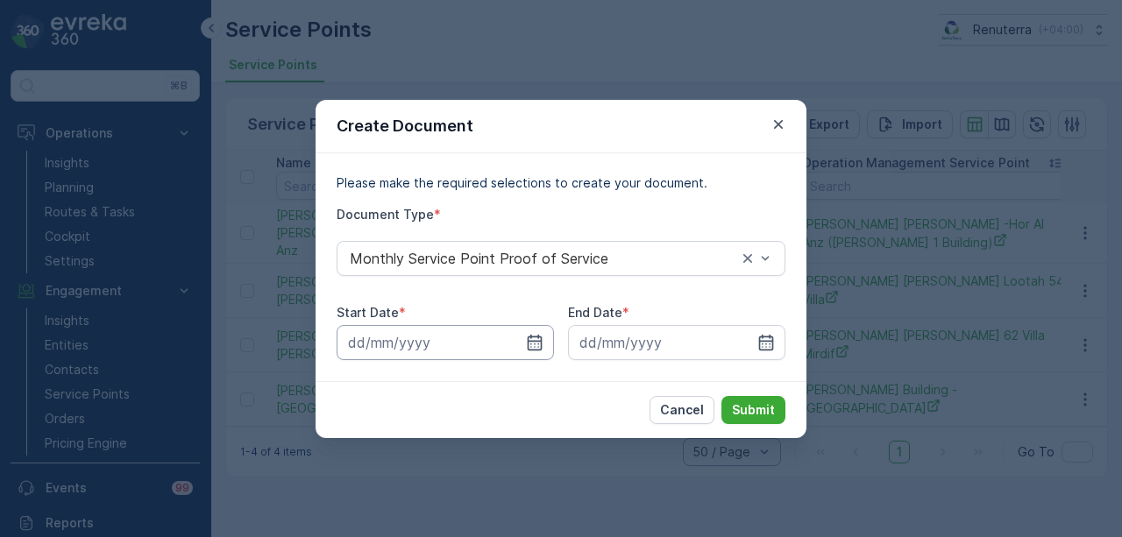
drag, startPoint x: 545, startPoint y: 343, endPoint x: 546, endPoint y: 328, distance: 14.9
click at [545, 338] on input at bounding box center [445, 342] width 217 height 35
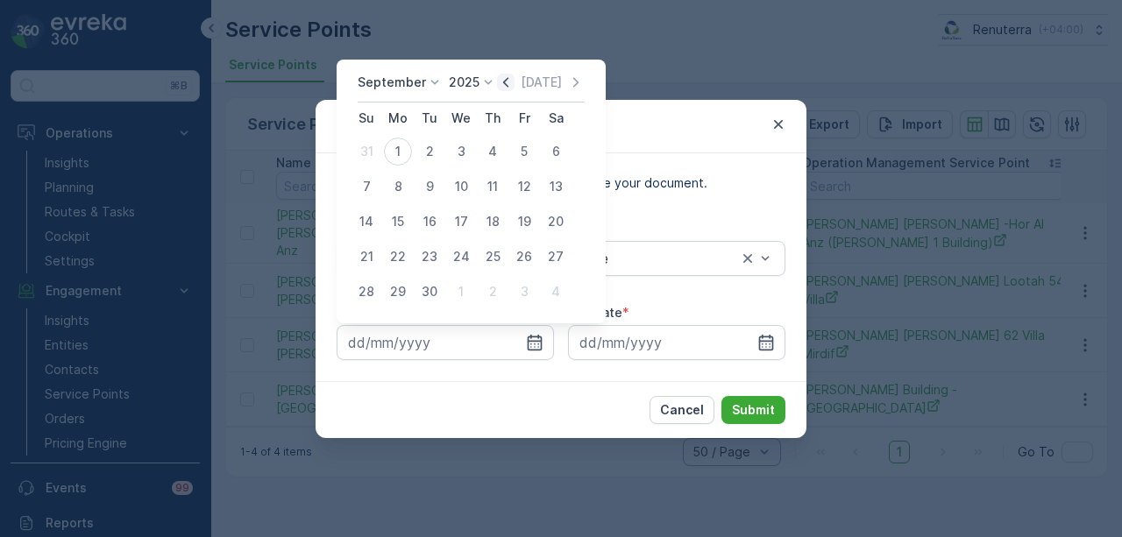
click at [497, 85] on icon "button" at bounding box center [506, 83] width 18 height 18
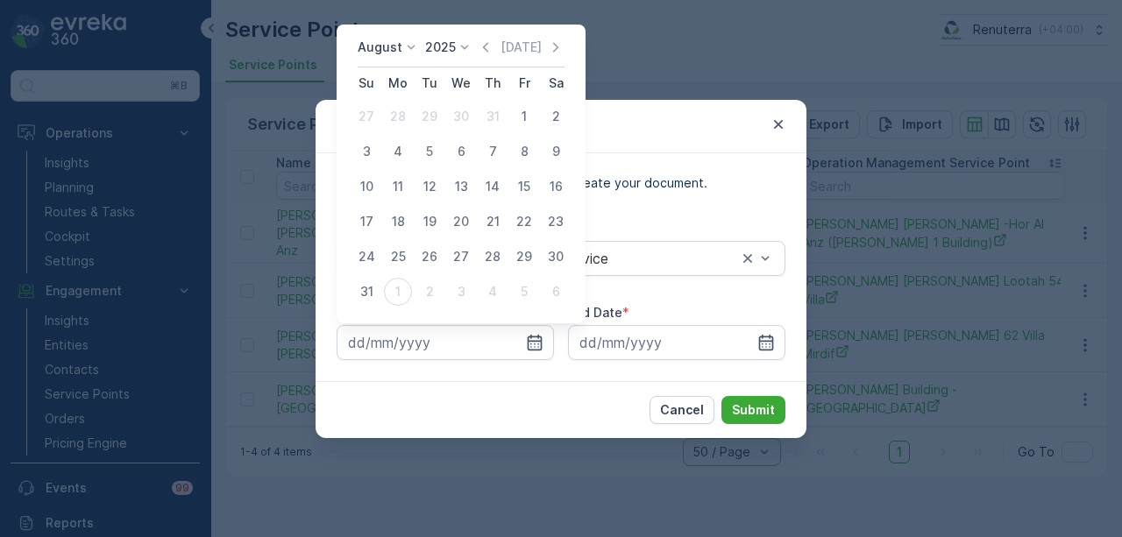
click at [523, 113] on div "1" at bounding box center [524, 117] width 28 height 28
type input "01.08.2025"
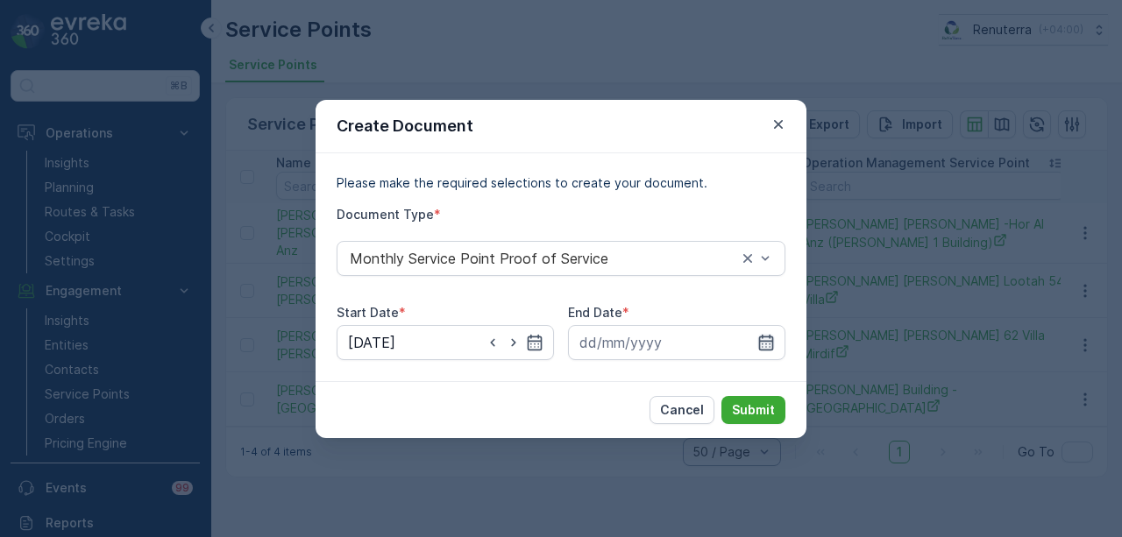
click at [767, 348] on icon "button" at bounding box center [766, 343] width 18 height 18
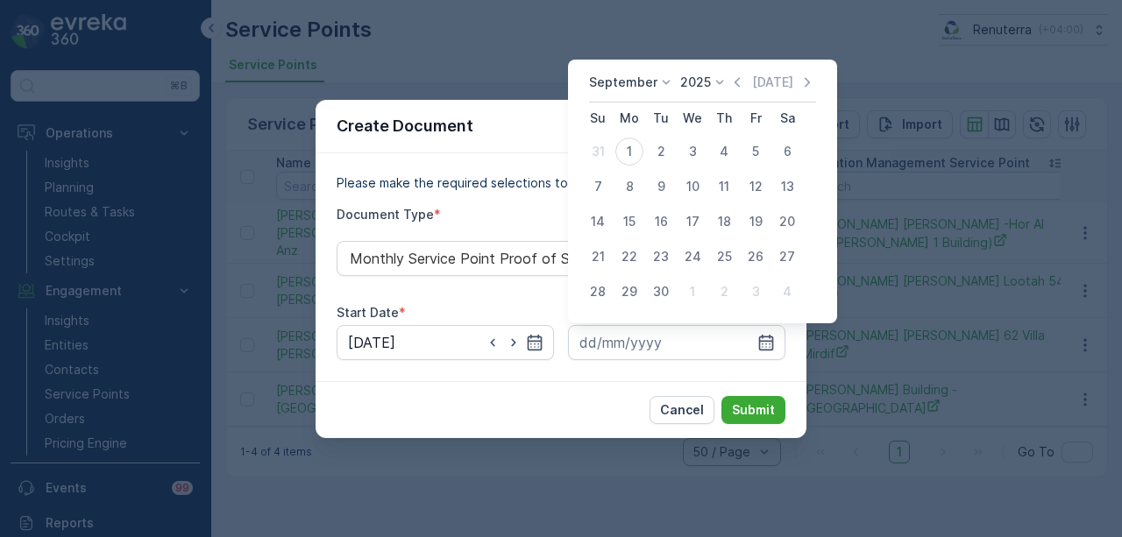
drag, startPoint x: 734, startPoint y: 84, endPoint x: 735, endPoint y: 96, distance: 11.4
click at [734, 89] on icon "button" at bounding box center [737, 83] width 18 height 18
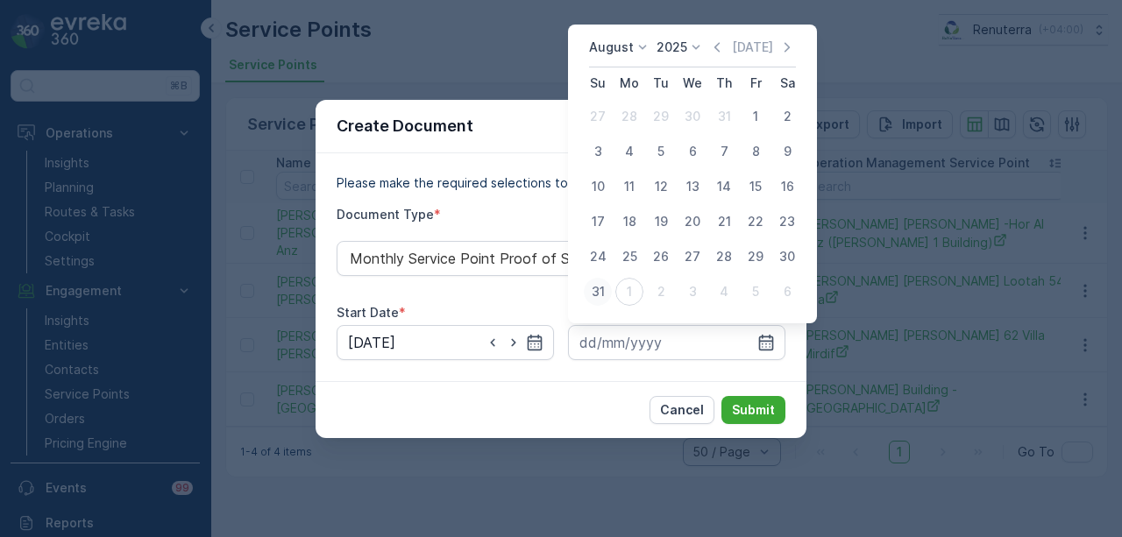
click at [609, 294] on div "31" at bounding box center [598, 292] width 28 height 28
type input "31.08.2025"
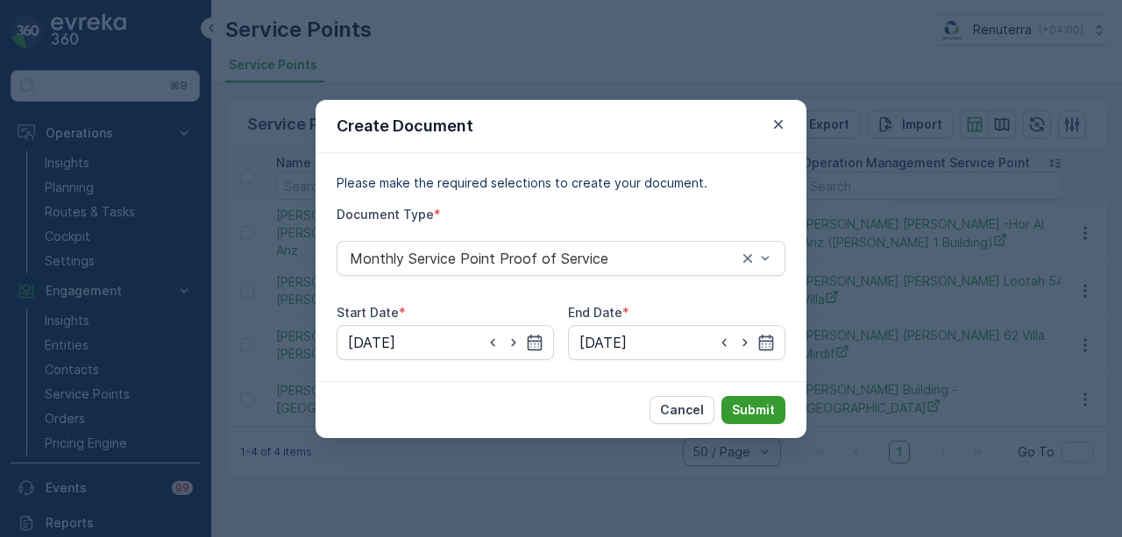
click at [756, 407] on p "Submit" at bounding box center [753, 411] width 43 height 18
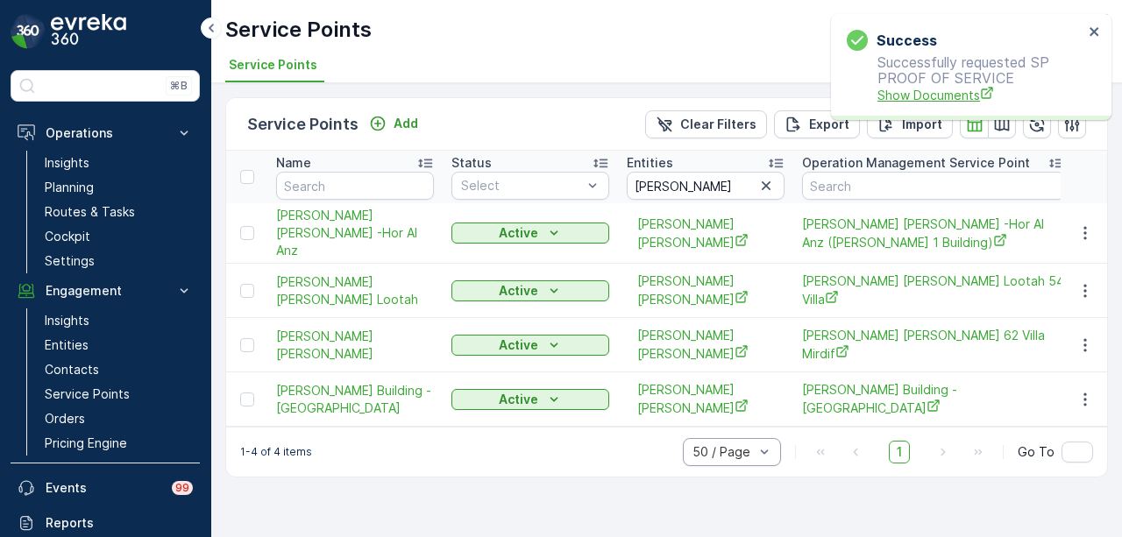
click at [954, 92] on span "Show Documents" at bounding box center [981, 95] width 206 height 18
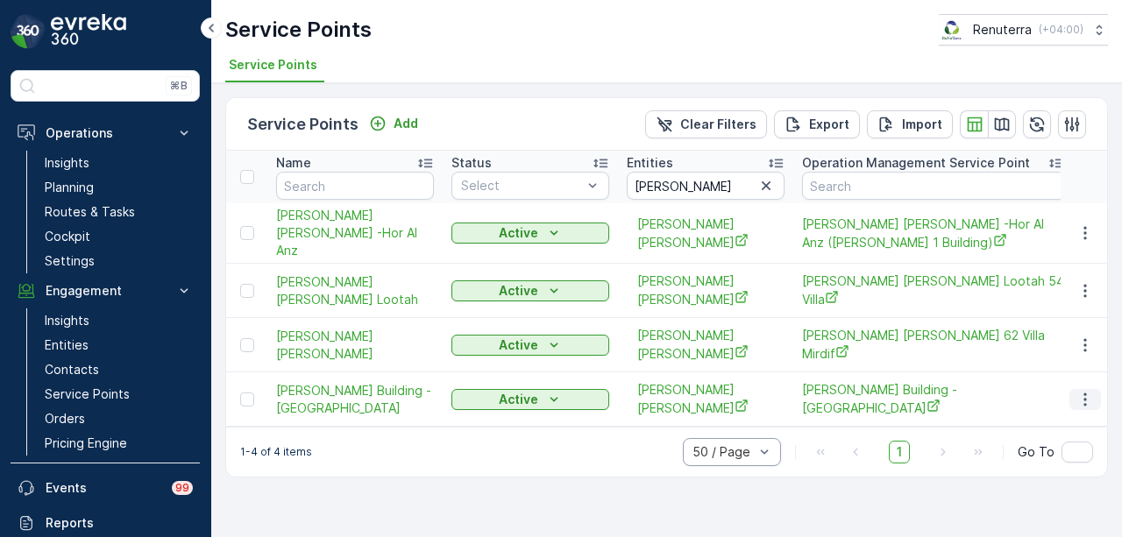
click at [1081, 395] on icon "button" at bounding box center [1086, 400] width 18 height 18
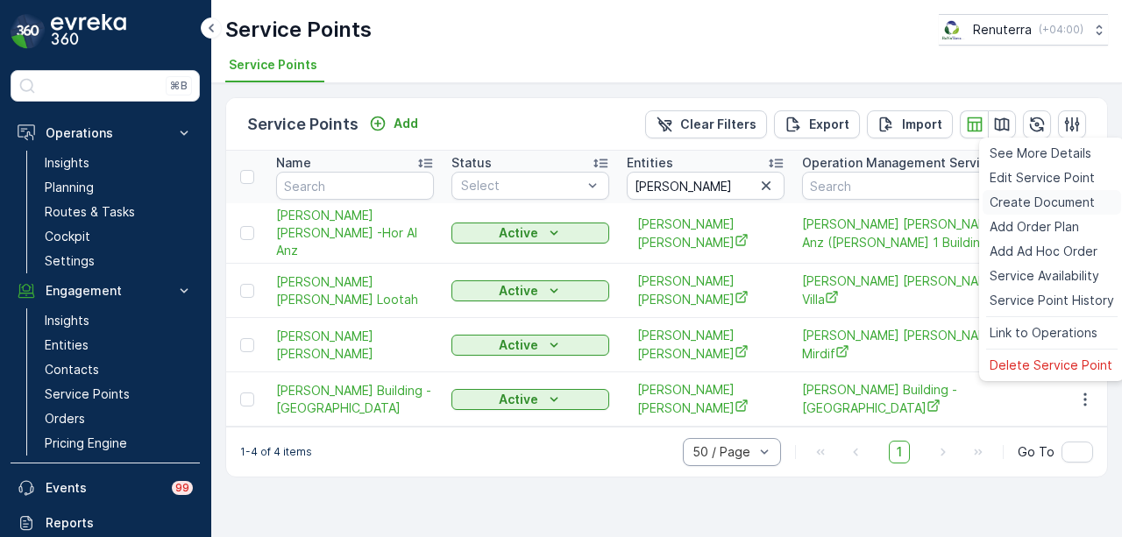
click at [1096, 212] on div "Create Document" at bounding box center [1052, 202] width 139 height 25
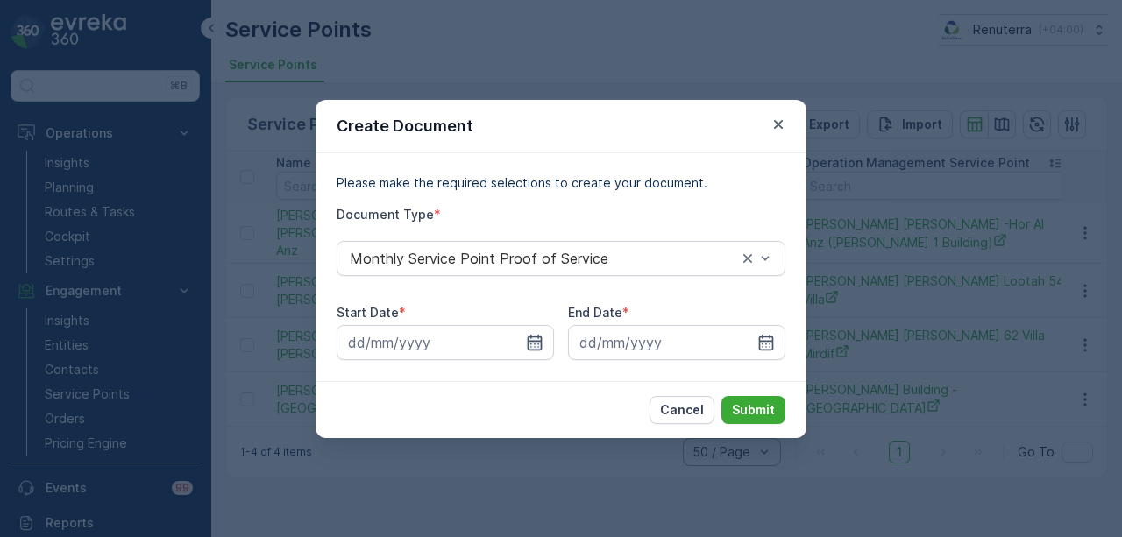
click at [539, 338] on icon "button" at bounding box center [535, 343] width 18 height 18
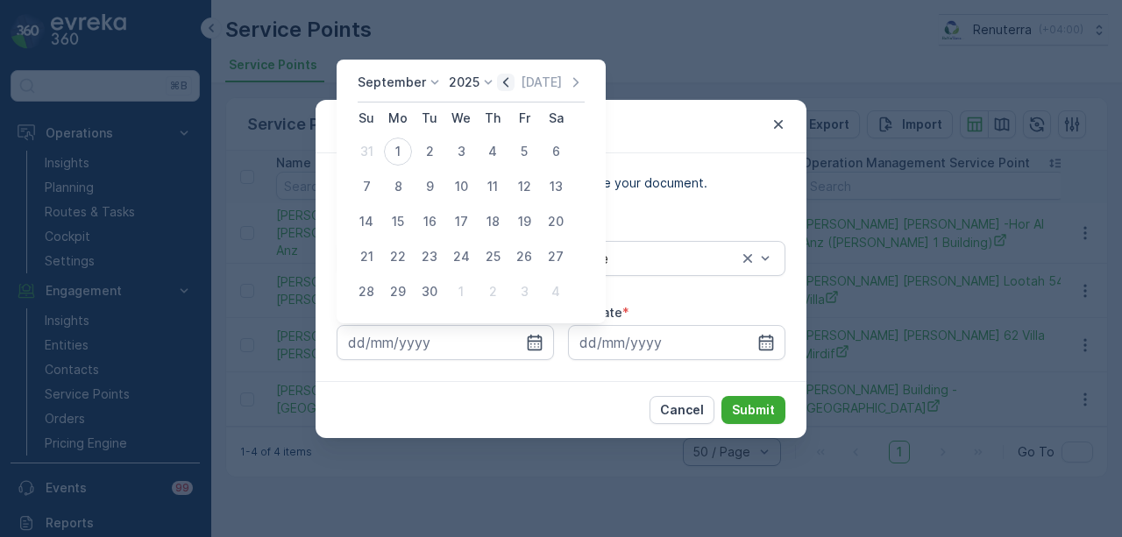
click at [504, 82] on icon "button" at bounding box center [506, 83] width 18 height 18
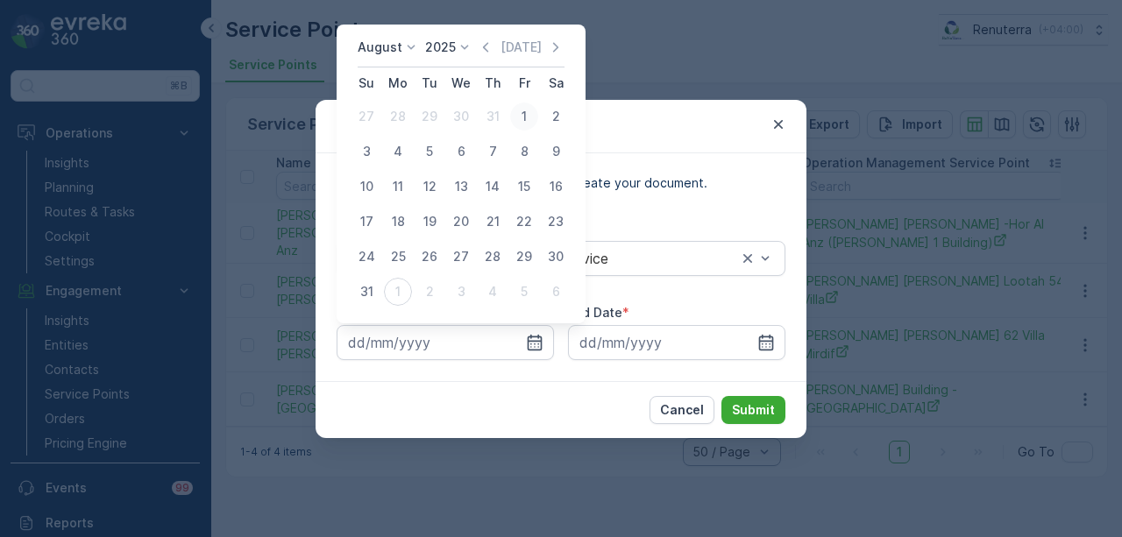
click at [520, 123] on div "1" at bounding box center [524, 117] width 28 height 28
type input "01.08.2025"
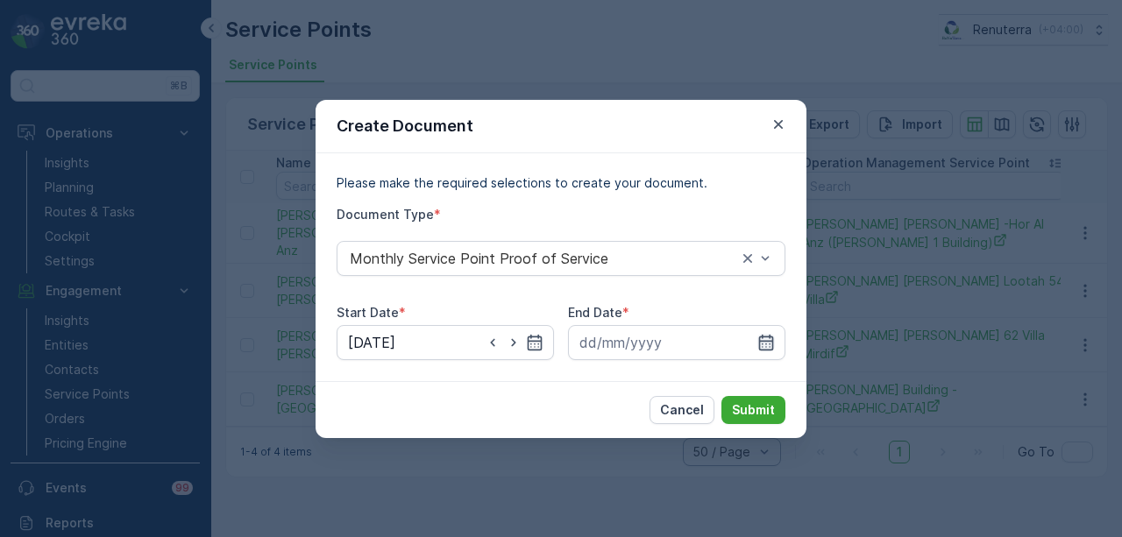
click at [757, 342] on icon "button" at bounding box center [766, 343] width 18 height 18
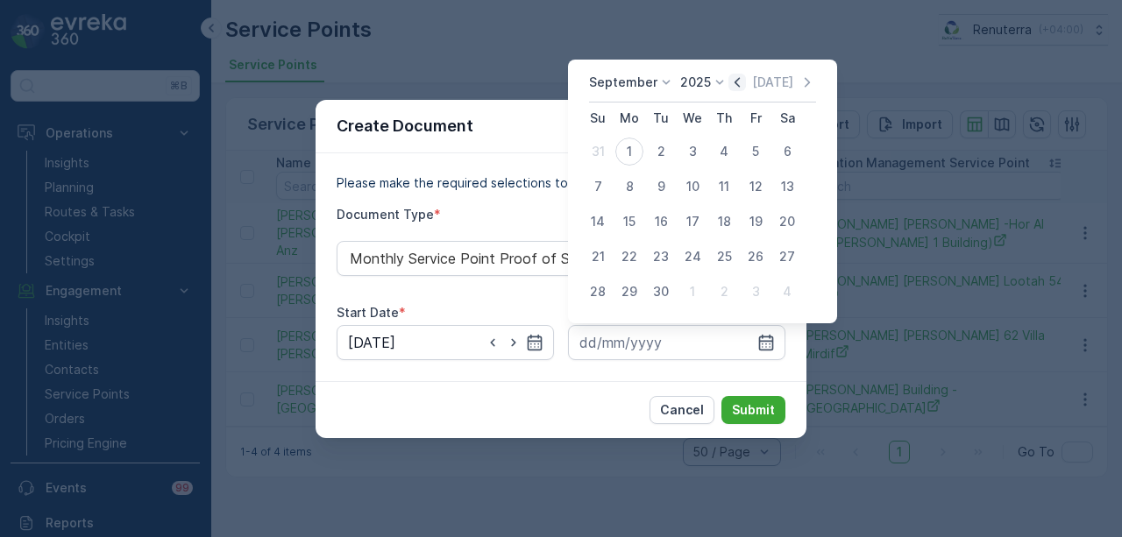
click at [736, 82] on icon "button" at bounding box center [737, 83] width 18 height 18
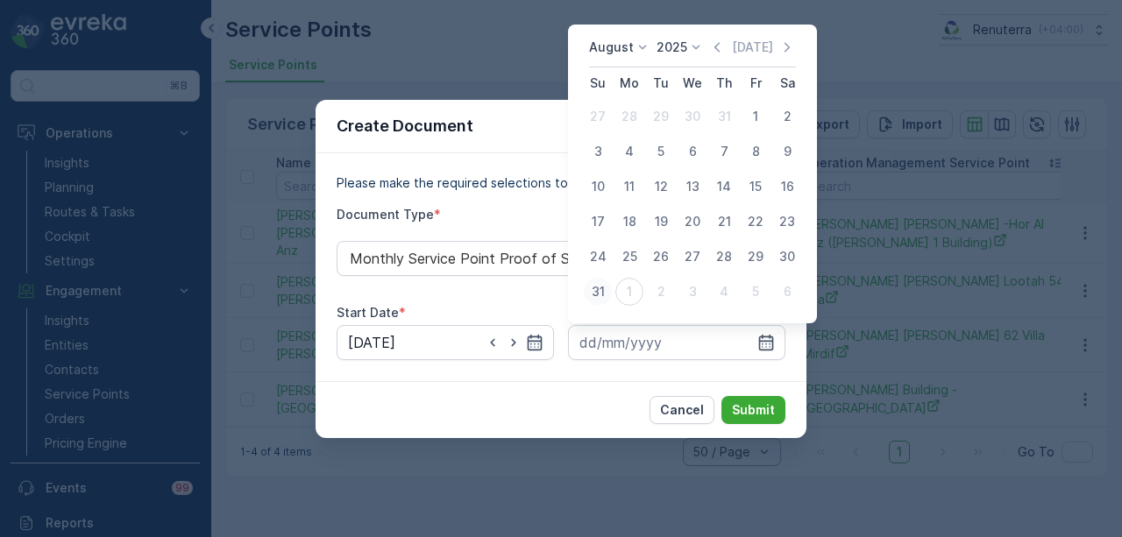
click at [607, 286] on div "31" at bounding box center [598, 292] width 28 height 28
type input "31.08.2025"
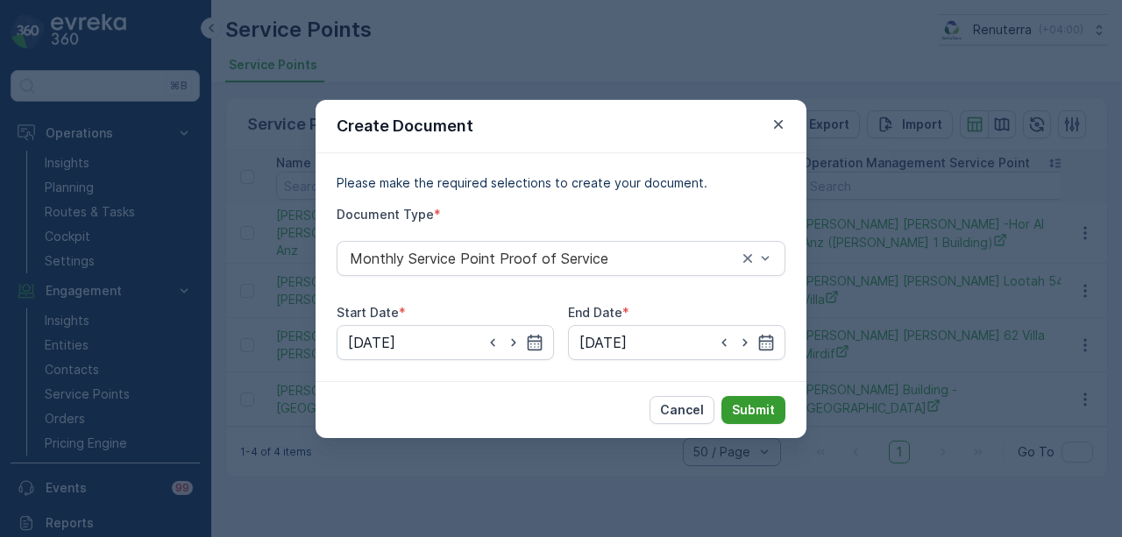
click at [766, 409] on p "Submit" at bounding box center [753, 411] width 43 height 18
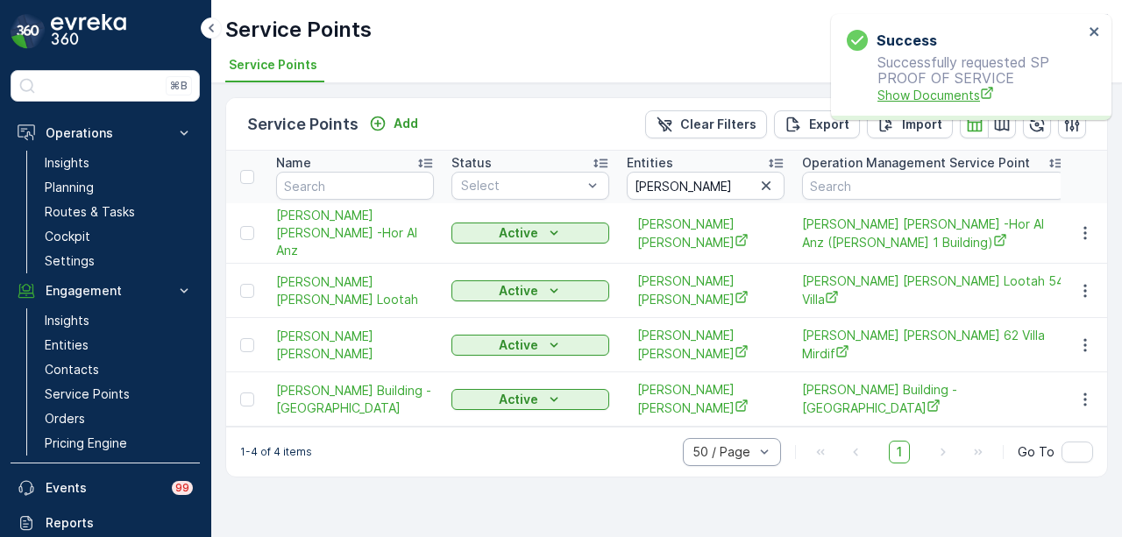
click at [932, 99] on span "Show Documents" at bounding box center [981, 95] width 206 height 18
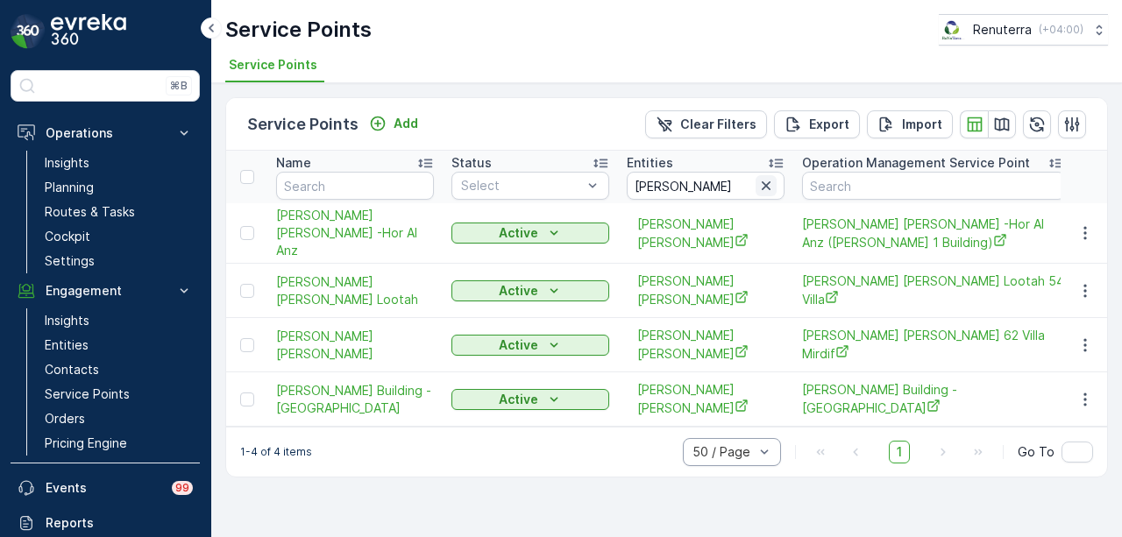
click at [764, 178] on icon "button" at bounding box center [766, 186] width 18 height 18
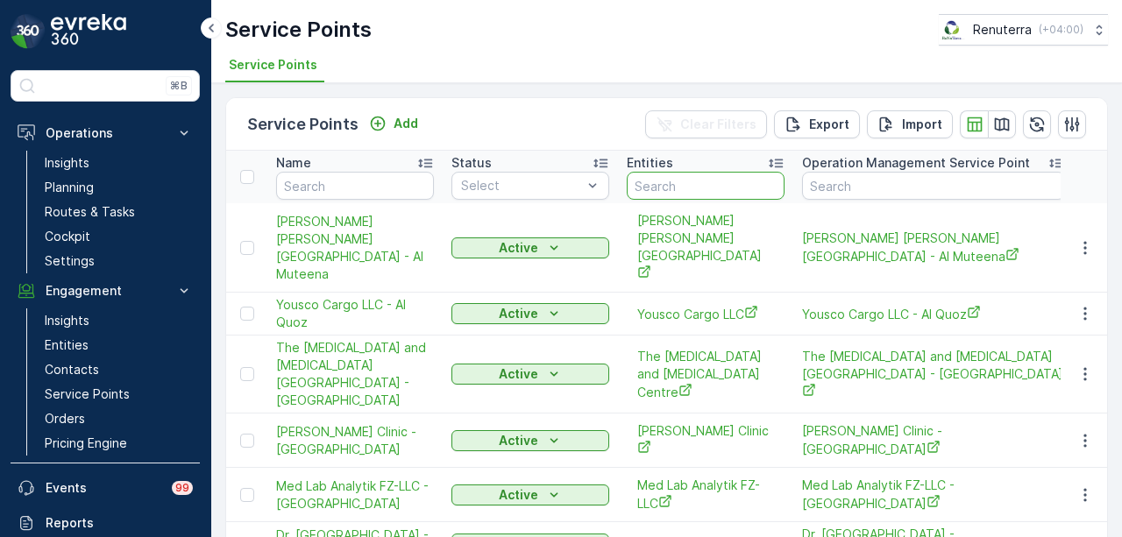
click at [718, 180] on input "text" at bounding box center [706, 186] width 158 height 28
type input "maji"
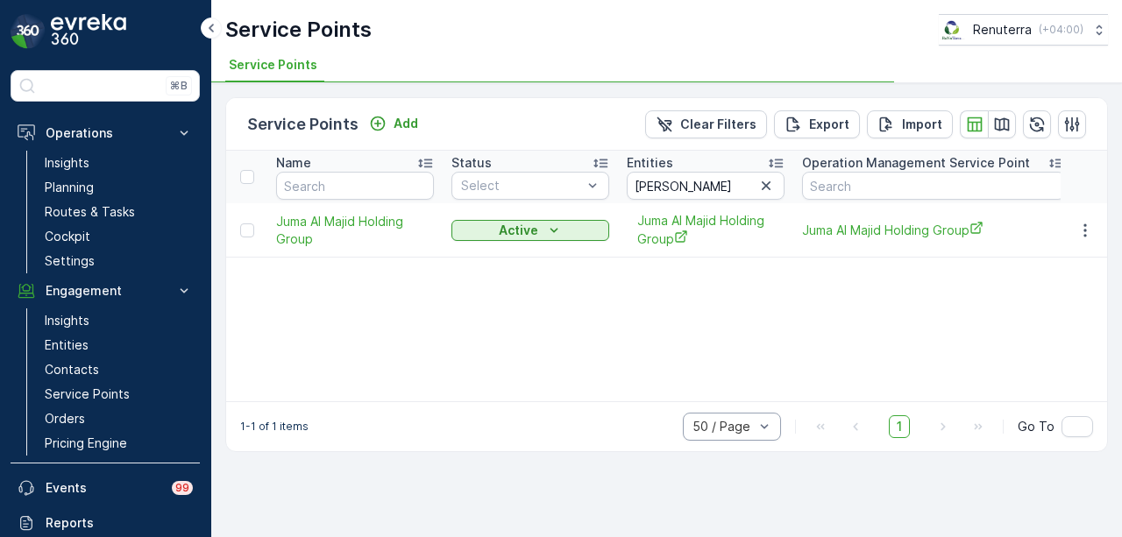
type input "majil"
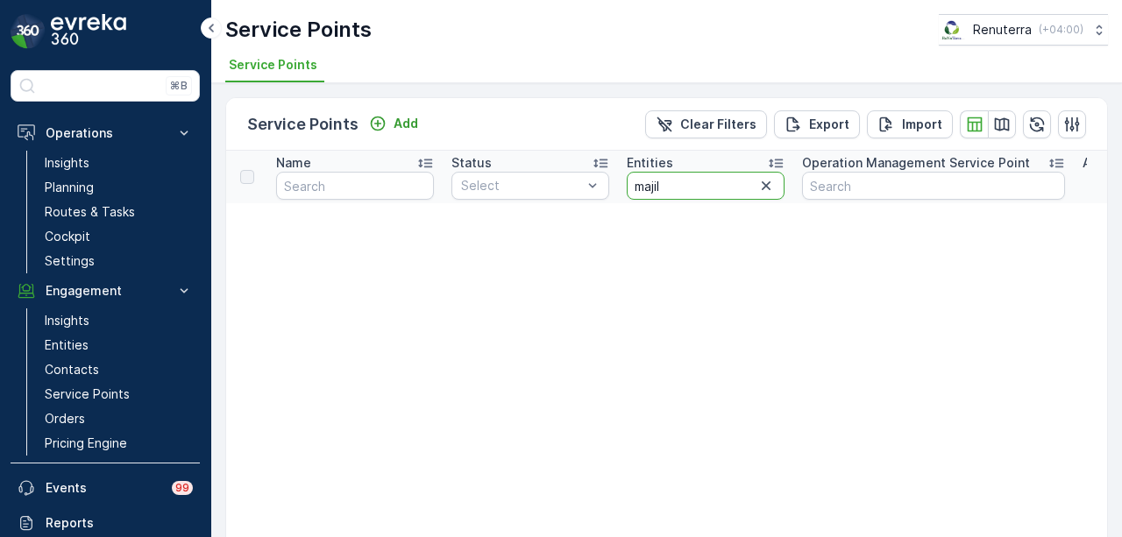
click at [718, 184] on input "majil" at bounding box center [706, 186] width 158 height 28
click at [710, 181] on input "majil" at bounding box center [706, 186] width 158 height 28
type input "ma"
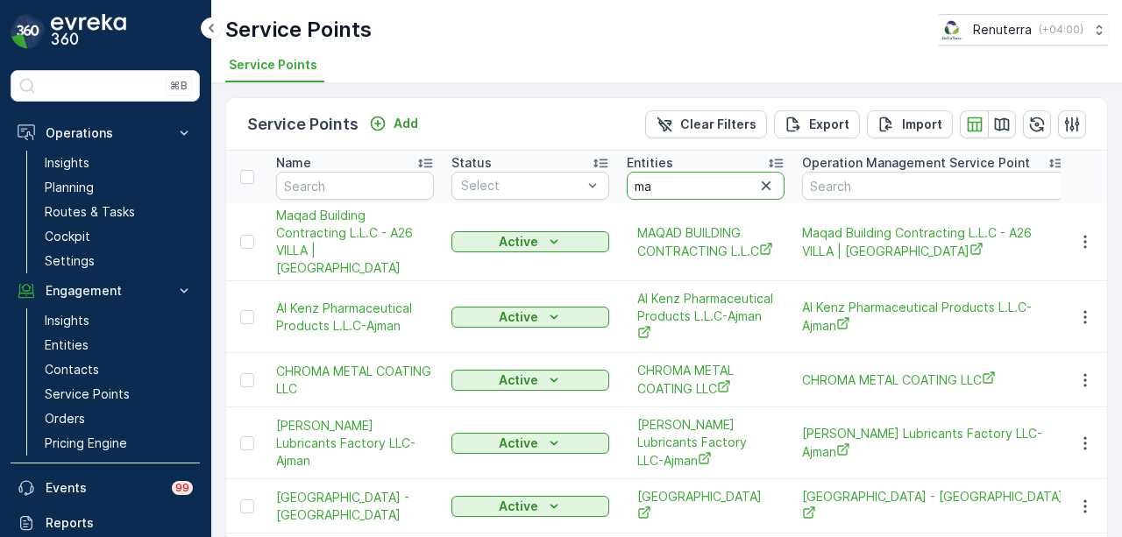
click at [710, 181] on input "ma" at bounding box center [706, 186] width 158 height 28
type input "majilis"
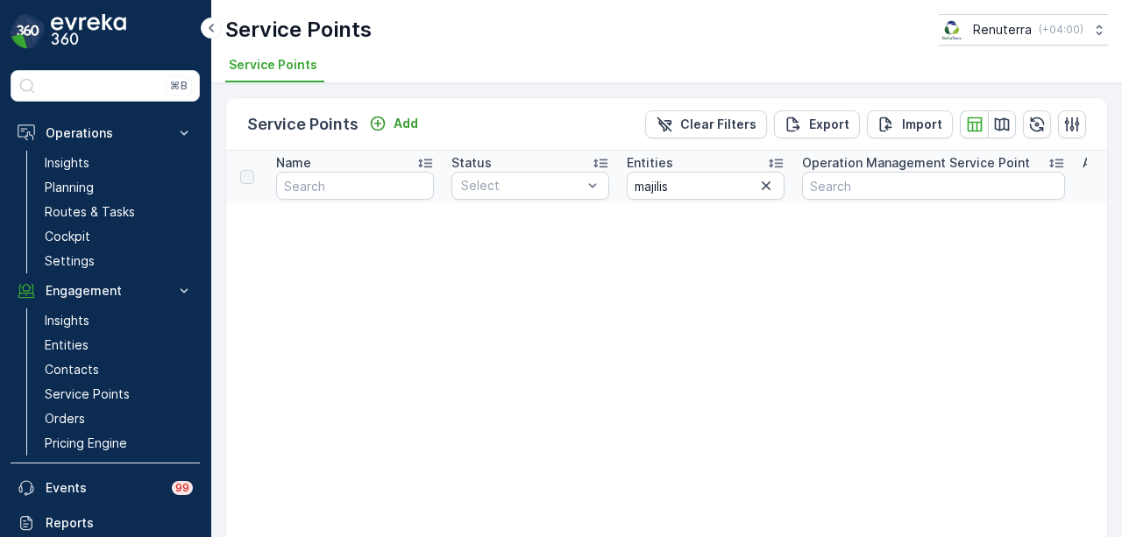
click at [761, 194] on button "button" at bounding box center [766, 185] width 21 height 21
click at [680, 194] on input "text" at bounding box center [706, 186] width 158 height 28
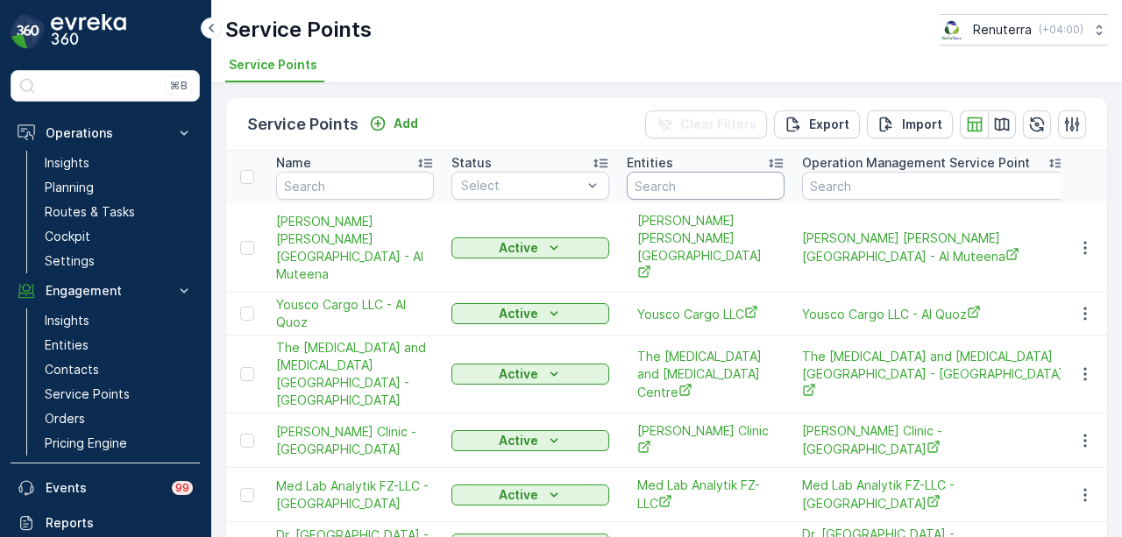
click at [686, 190] on input "text" at bounding box center [706, 186] width 158 height 28
type input "dar al"
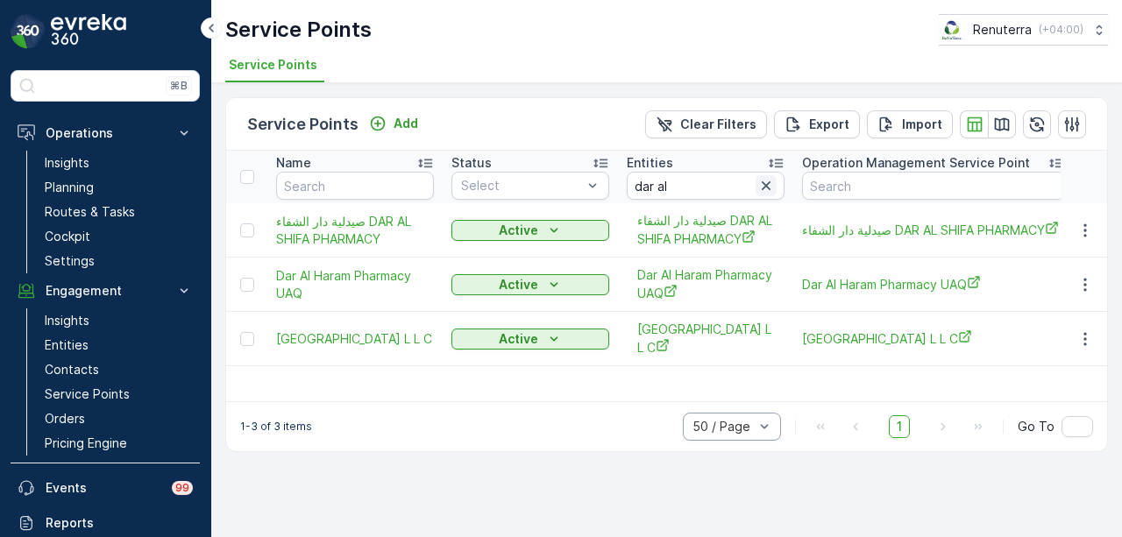
click at [761, 186] on icon "button" at bounding box center [766, 186] width 18 height 18
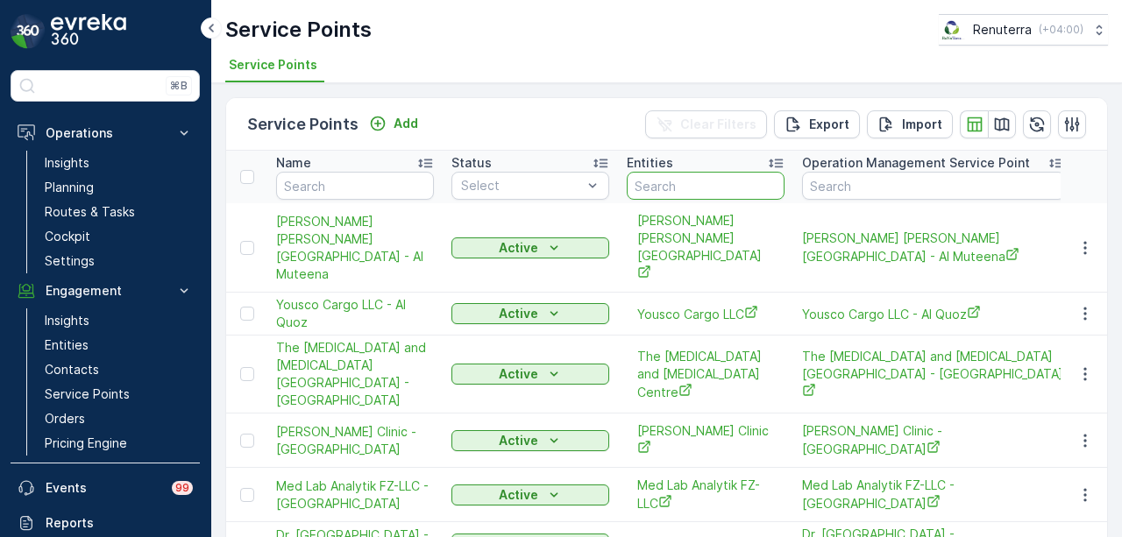
click at [707, 174] on input "text" at bounding box center [706, 186] width 158 height 28
type input "majilis"
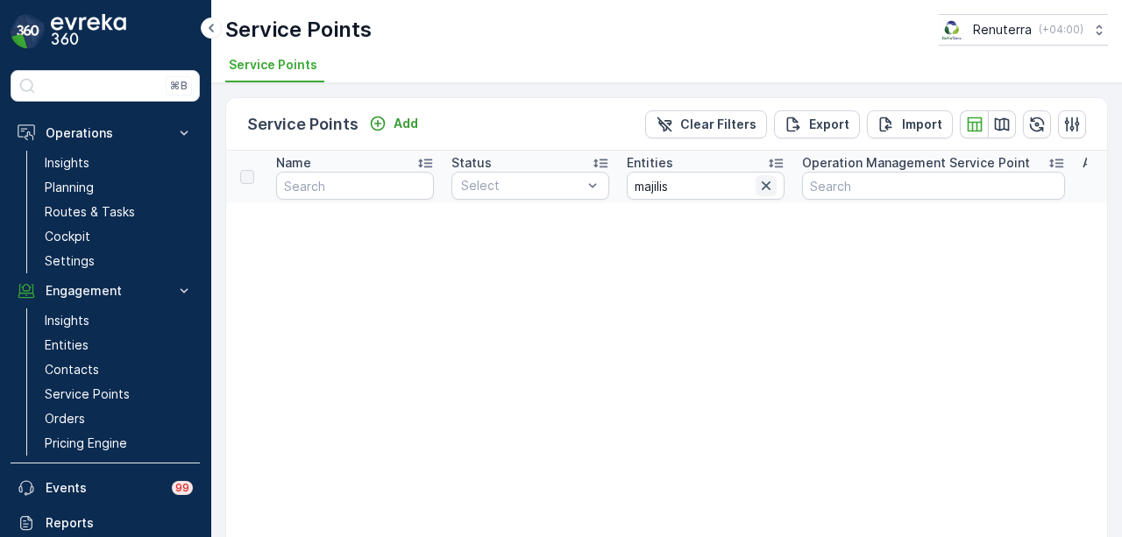
click at [771, 187] on icon "button" at bounding box center [766, 186] width 18 height 18
click at [324, 191] on input "text" at bounding box center [355, 186] width 158 height 28
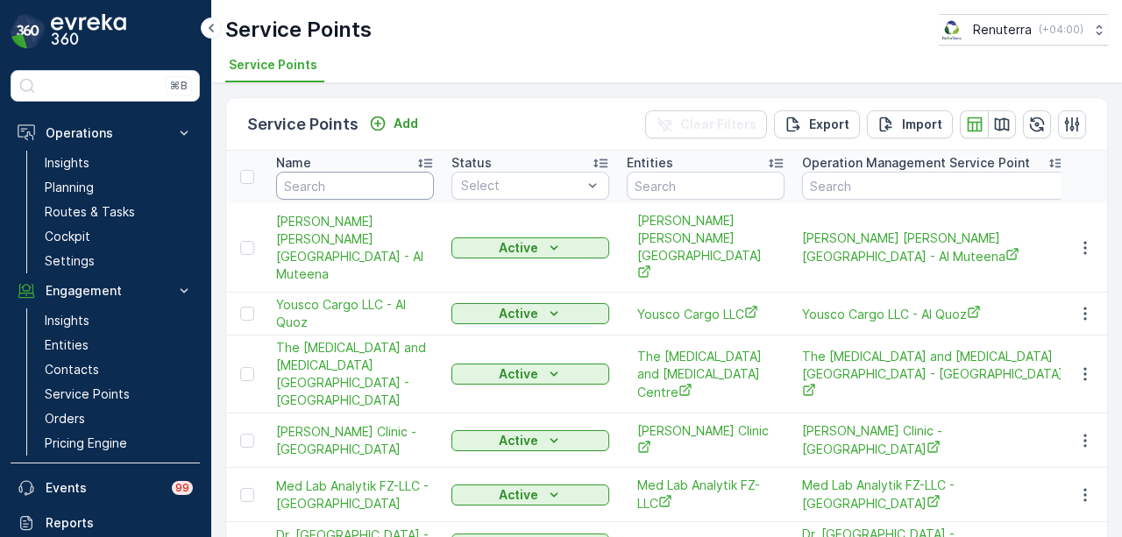
click at [324, 191] on input "text" at bounding box center [355, 186] width 158 height 28
type input "majils"
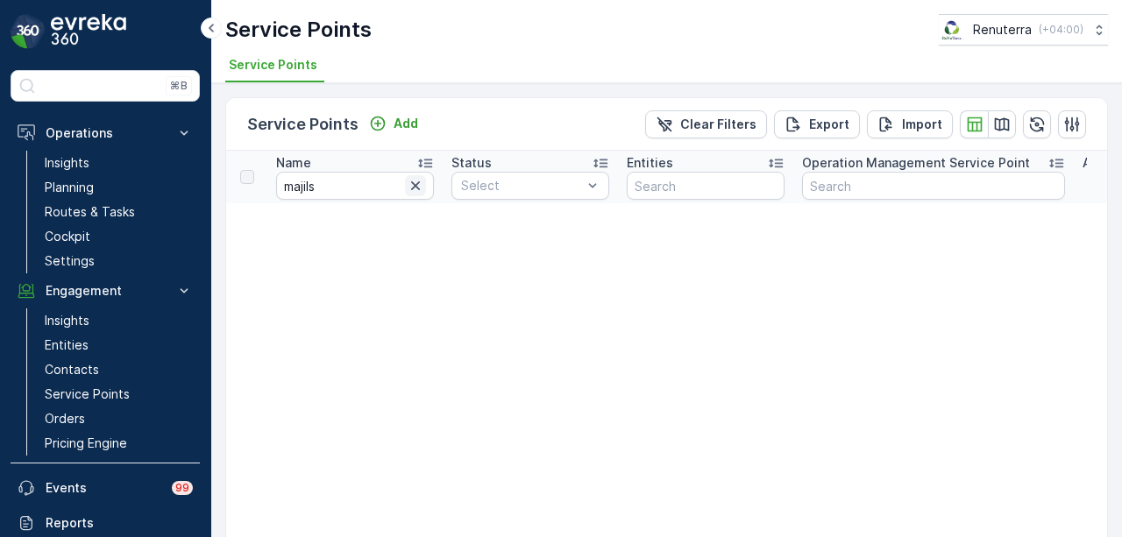
click at [411, 182] on icon "button" at bounding box center [416, 186] width 18 height 18
click at [345, 185] on input "text" at bounding box center [355, 186] width 158 height 28
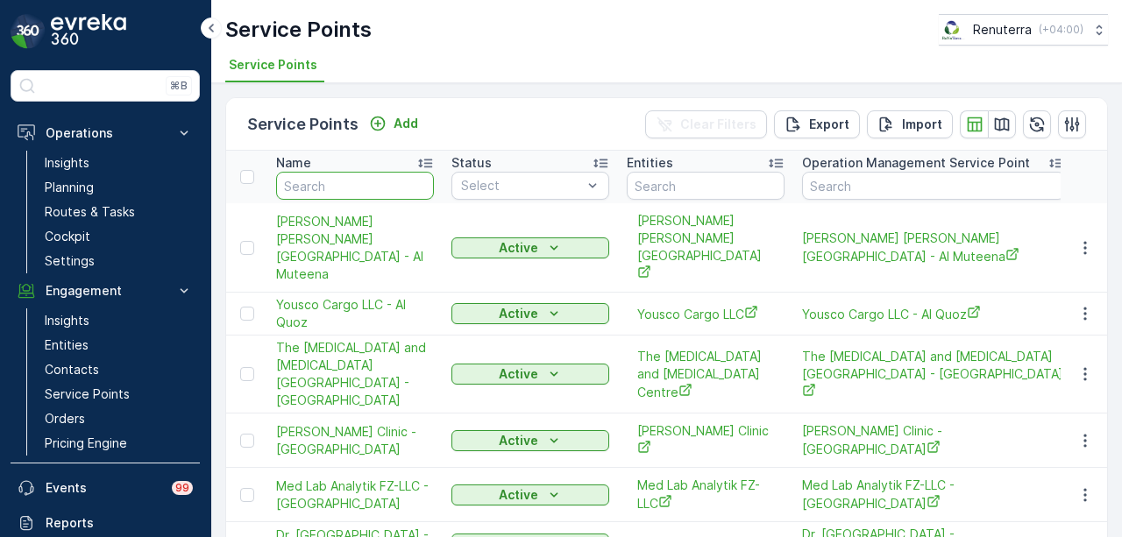
click at [345, 188] on input "text" at bounding box center [355, 186] width 158 height 28
type input "lootah"
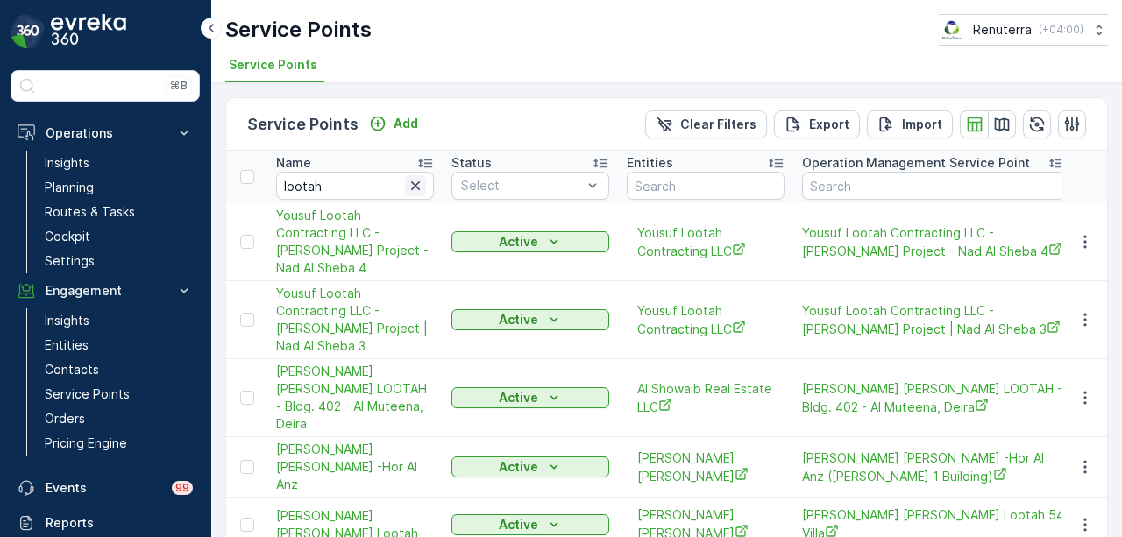
drag, startPoint x: 417, startPoint y: 183, endPoint x: 394, endPoint y: 183, distance: 22.8
click at [417, 183] on icon "button" at bounding box center [415, 185] width 9 height 9
click at [337, 178] on input "text" at bounding box center [355, 186] width 158 height 28
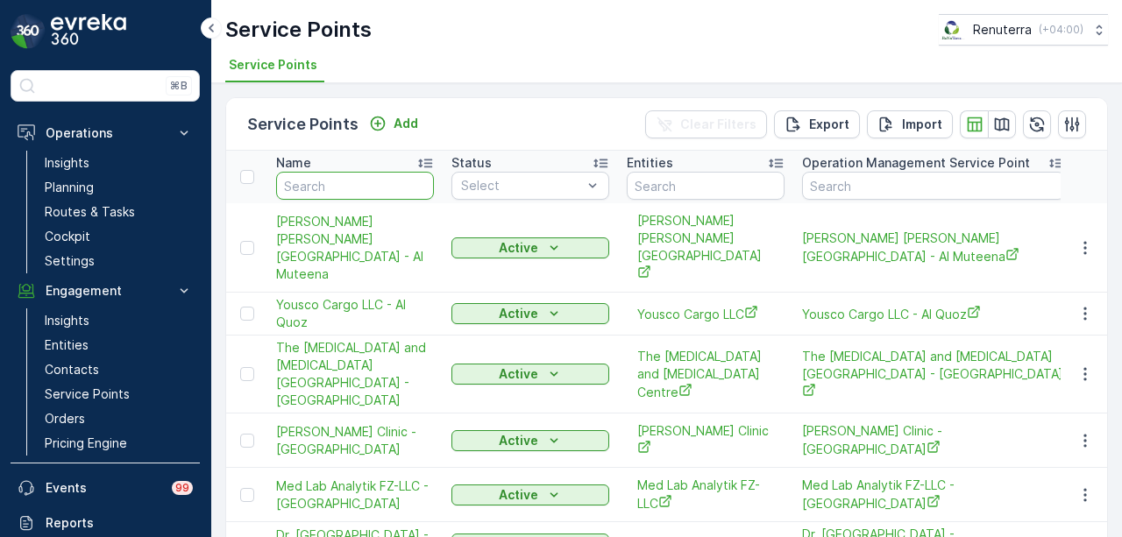
click at [337, 180] on input "text" at bounding box center [355, 186] width 158 height 28
paste input "Dar Al Majlis Al Safiya"
type input "Dar Al Majlis Al Safiya"
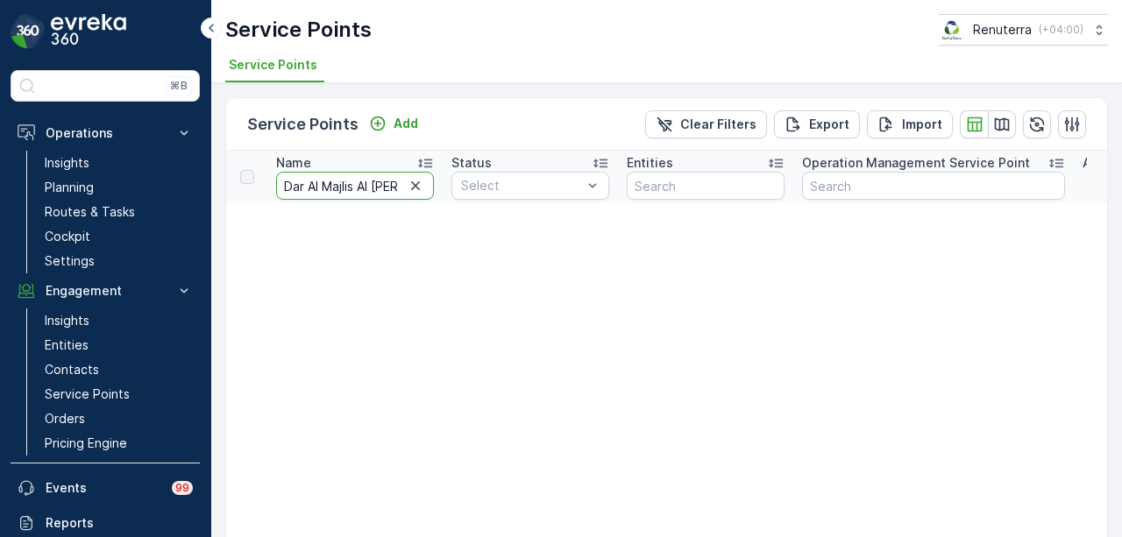
click at [307, 185] on input "Dar Al Majlis Al Safiya" at bounding box center [355, 186] width 158 height 28
type input "Al Majlis Al Safiya"
click at [387, 181] on input "Al Majlis Al Safiya" at bounding box center [355, 186] width 158 height 28
type input "Al Majlis"
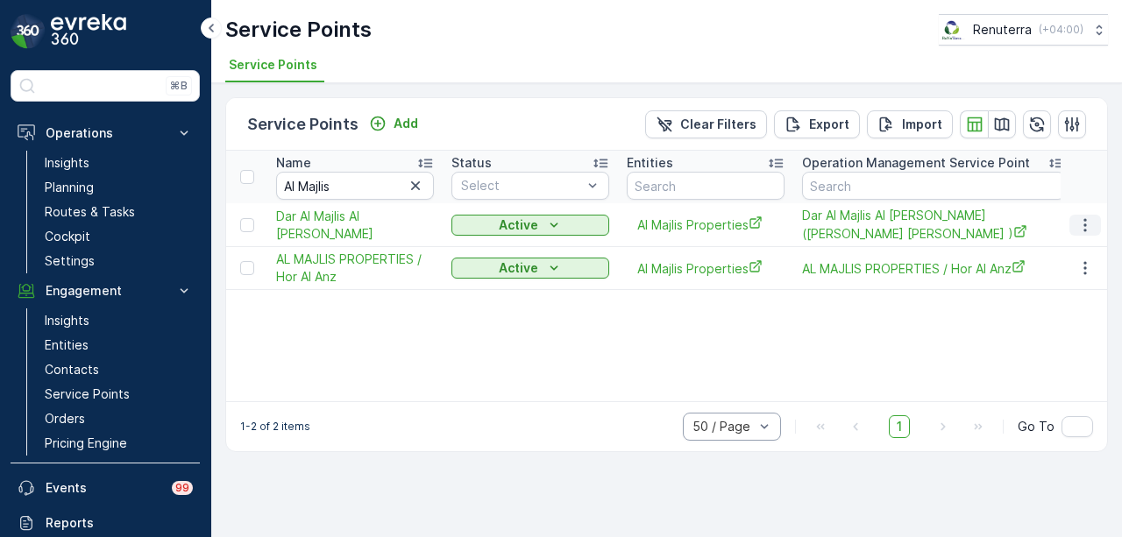
click at [1091, 217] on icon "button" at bounding box center [1086, 226] width 18 height 18
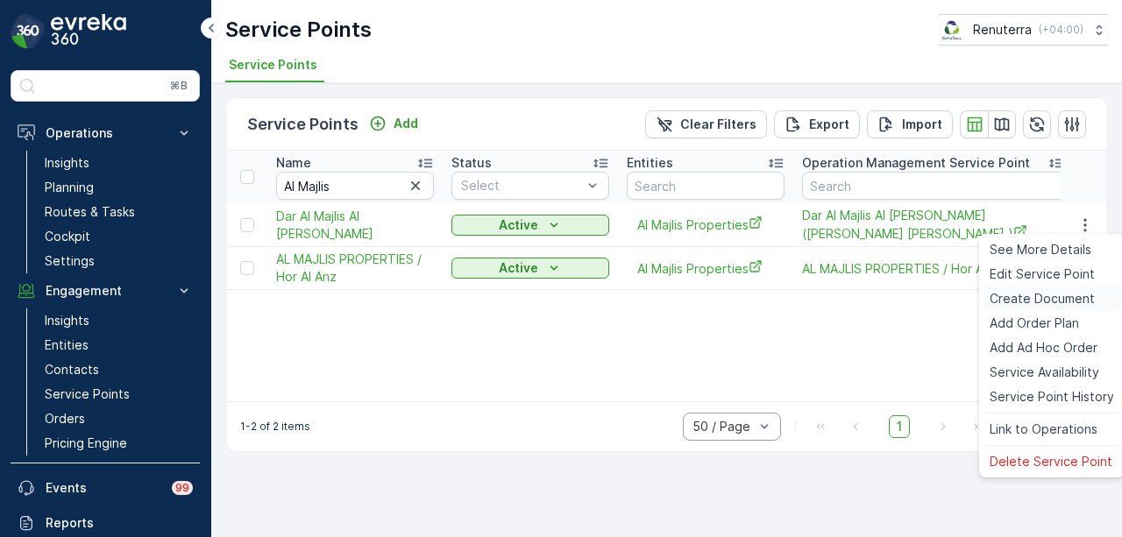
click at [1048, 299] on span "Create Document" at bounding box center [1042, 299] width 105 height 18
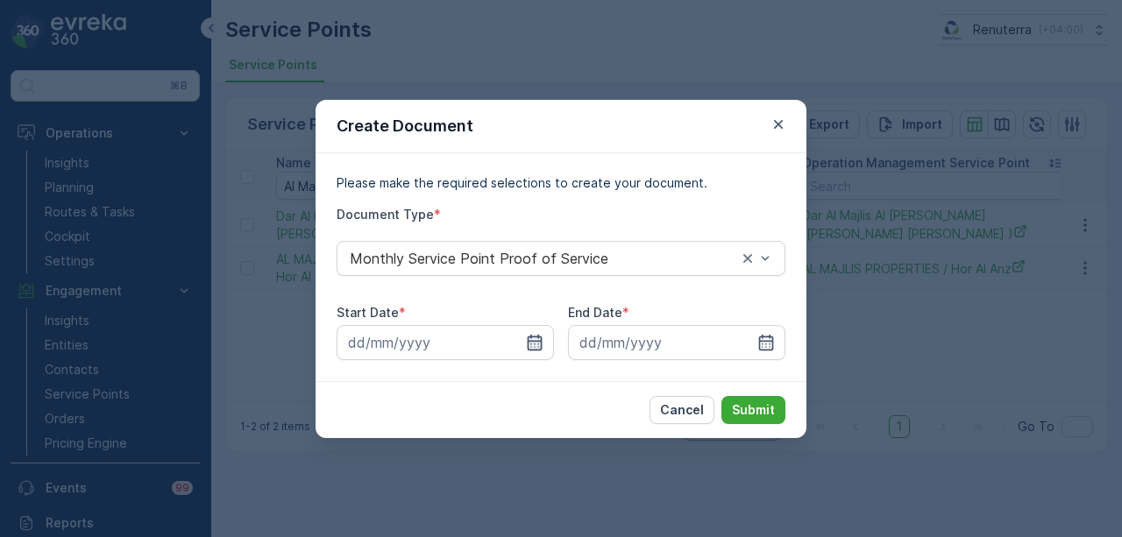
click at [537, 338] on icon "button" at bounding box center [535, 343] width 18 height 18
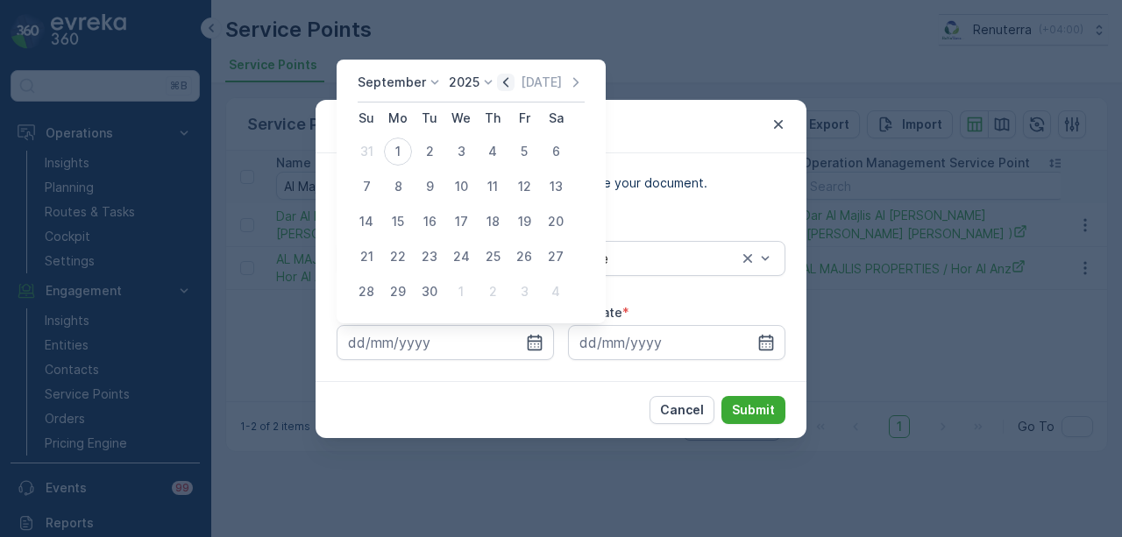
click at [500, 80] on icon "button" at bounding box center [506, 83] width 18 height 18
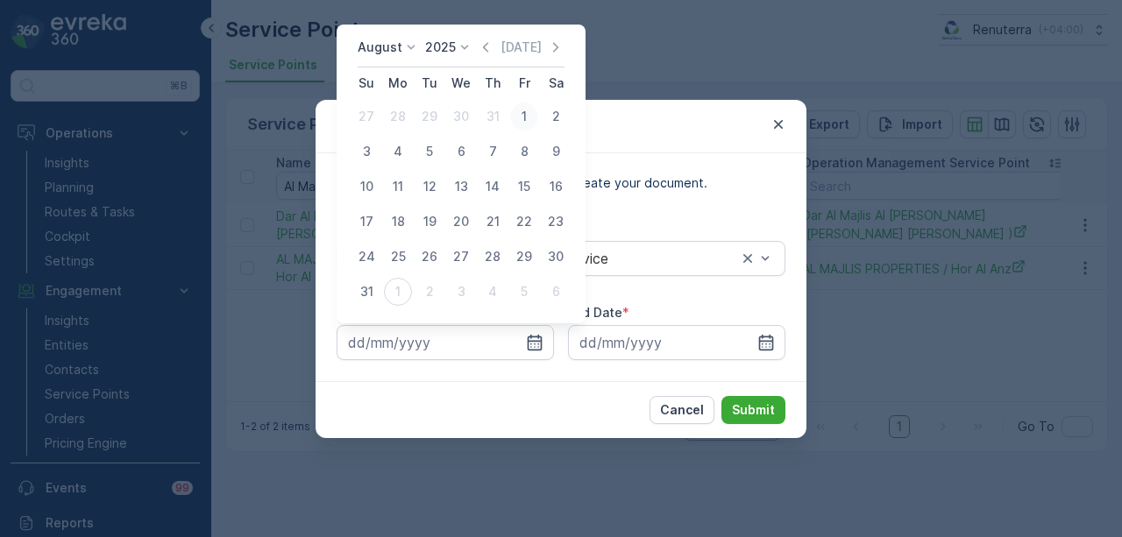
click at [521, 119] on div "1" at bounding box center [524, 117] width 28 height 28
type input "01.08.2025"
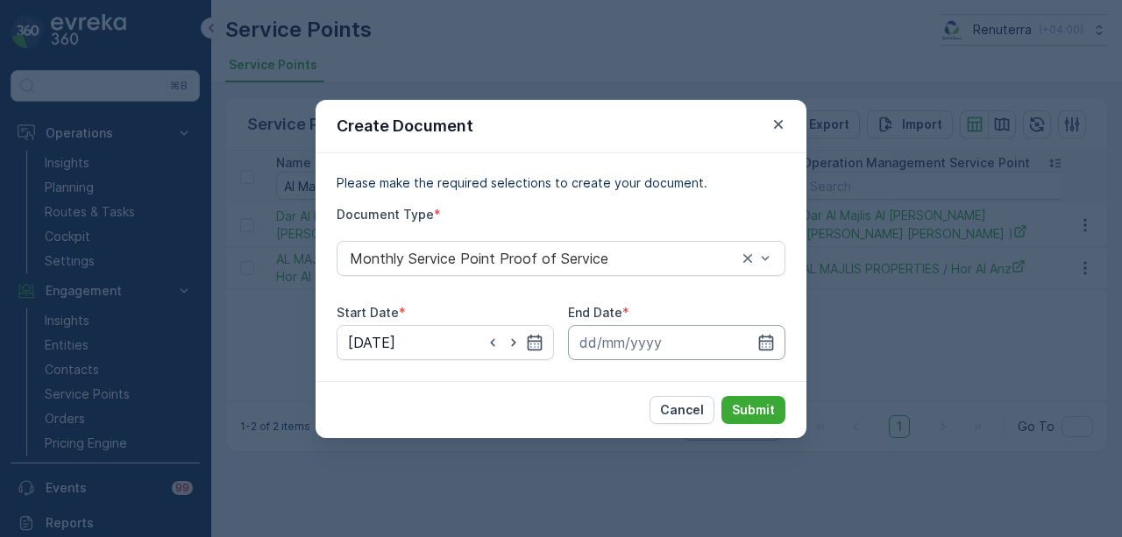
click at [766, 338] on icon "button" at bounding box center [766, 343] width 18 height 18
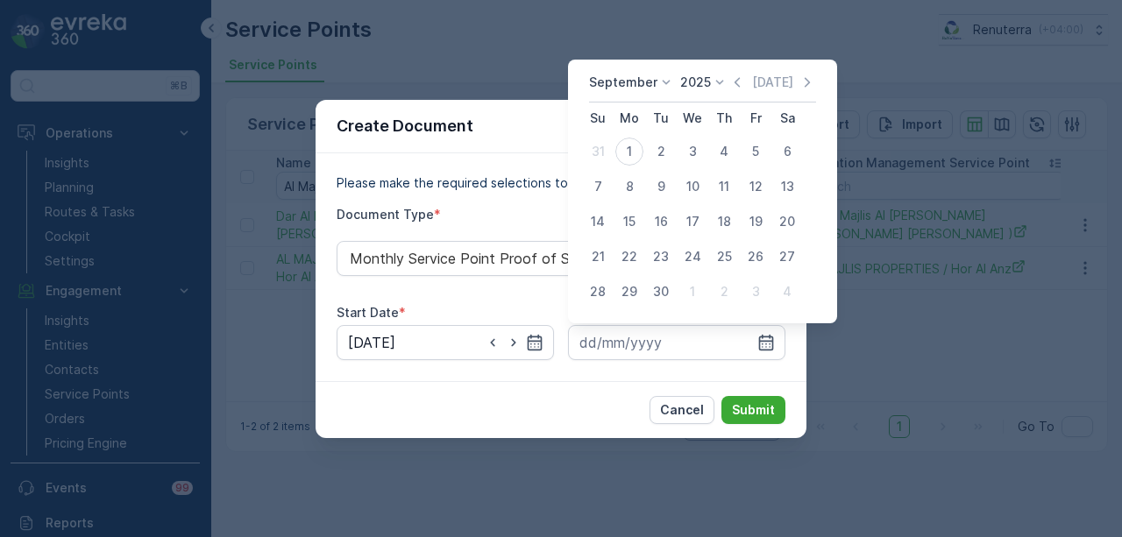
click at [735, 89] on icon "button" at bounding box center [737, 83] width 18 height 18
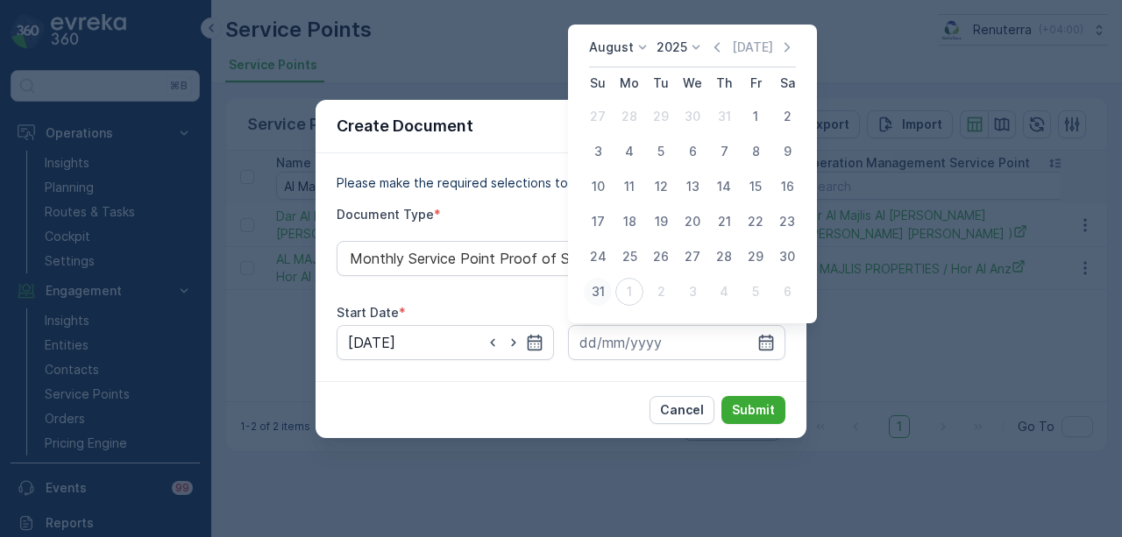
click at [607, 297] on div "31" at bounding box center [598, 292] width 28 height 28
type input "31.08.2025"
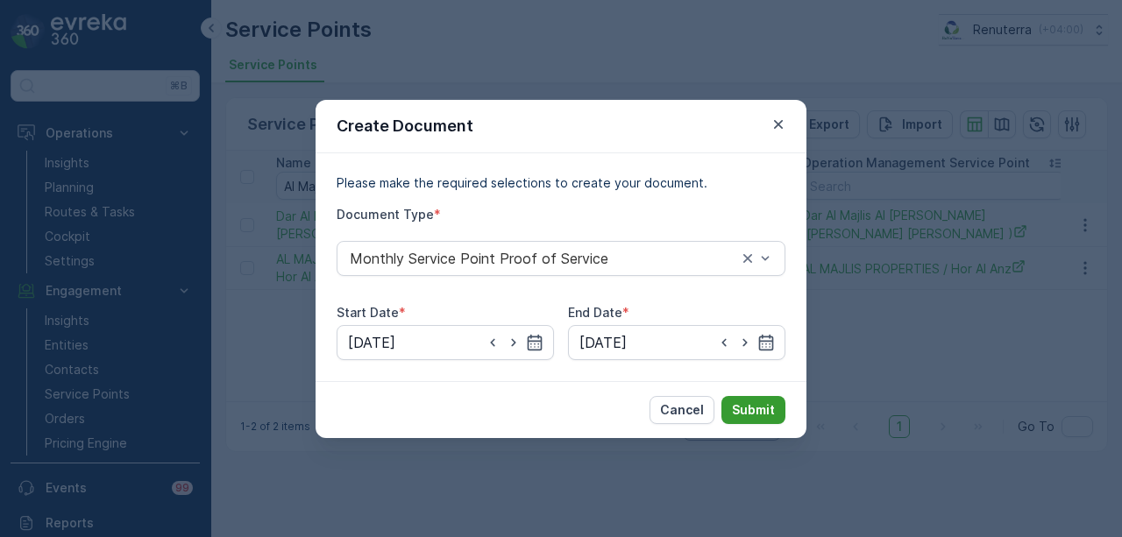
click at [773, 411] on p "Submit" at bounding box center [753, 411] width 43 height 18
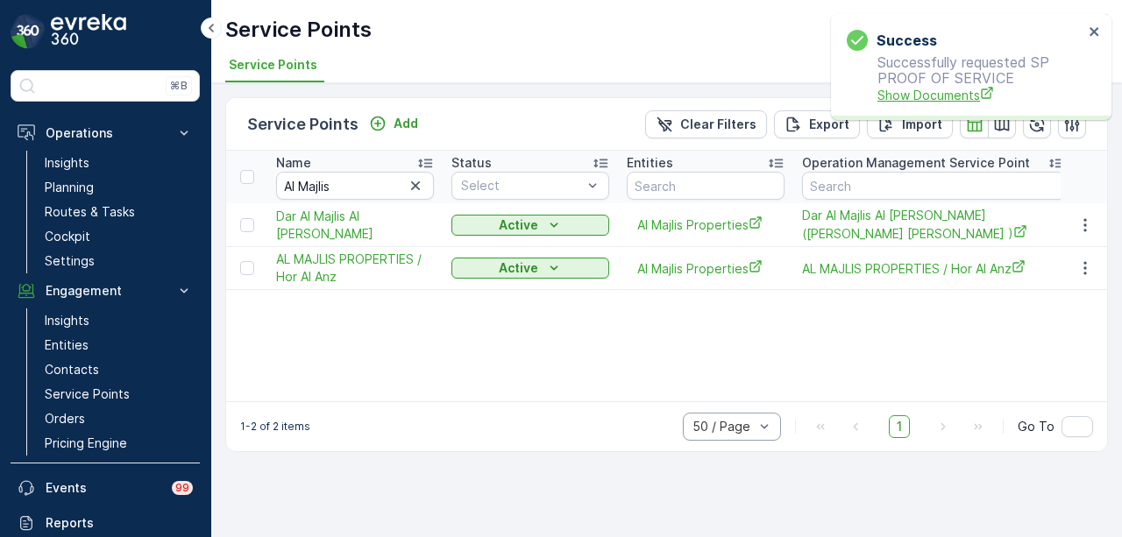
click at [945, 103] on span "Show Documents" at bounding box center [981, 95] width 206 height 18
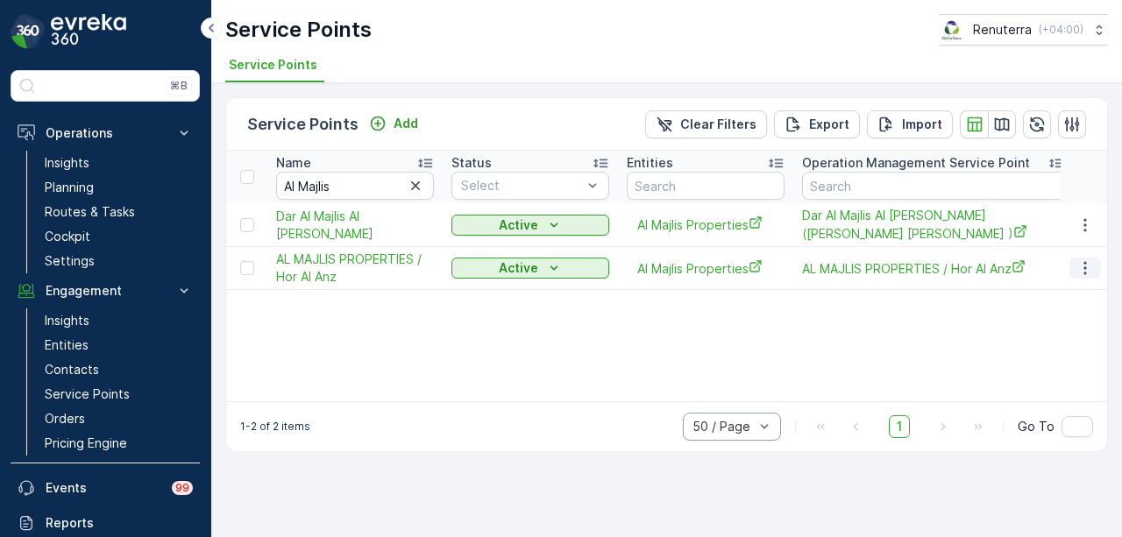
click at [1084, 259] on icon "button" at bounding box center [1086, 268] width 18 height 18
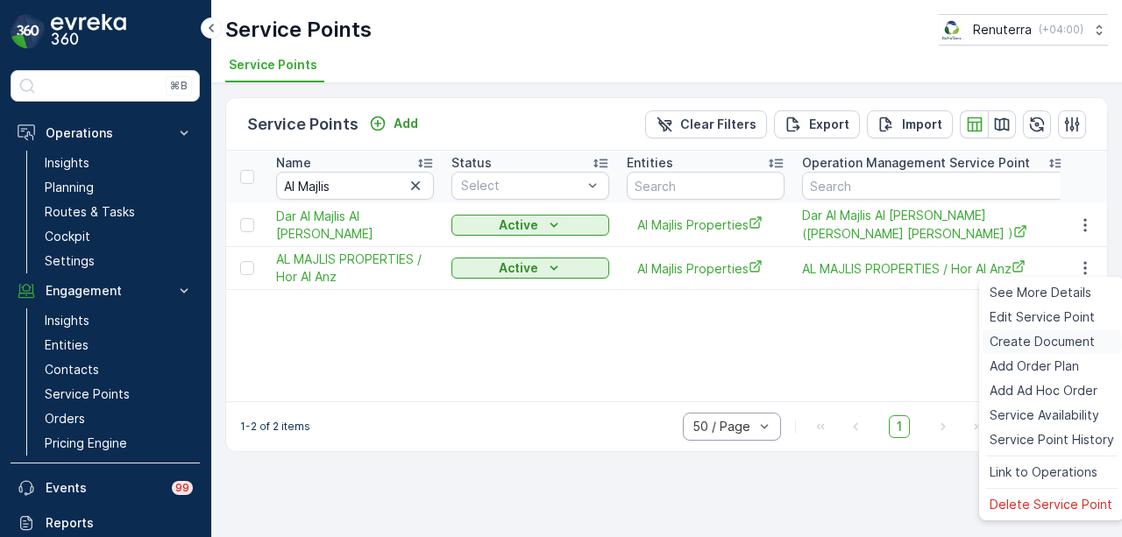
click at [1062, 343] on span "Create Document" at bounding box center [1042, 342] width 105 height 18
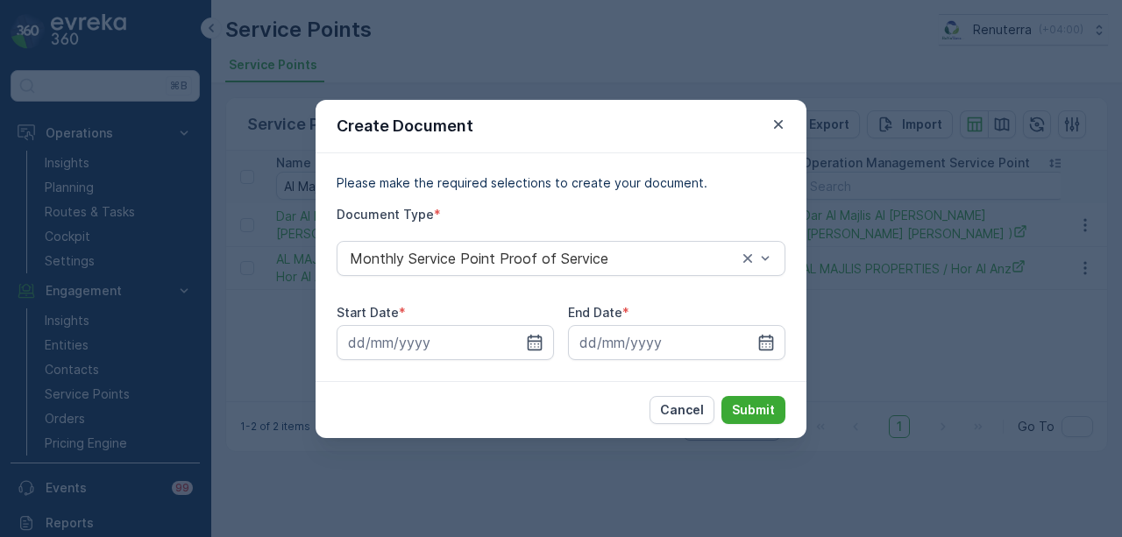
drag, startPoint x: 544, startPoint y: 335, endPoint x: 546, endPoint y: 323, distance: 11.7
click at [545, 334] on input at bounding box center [445, 342] width 217 height 35
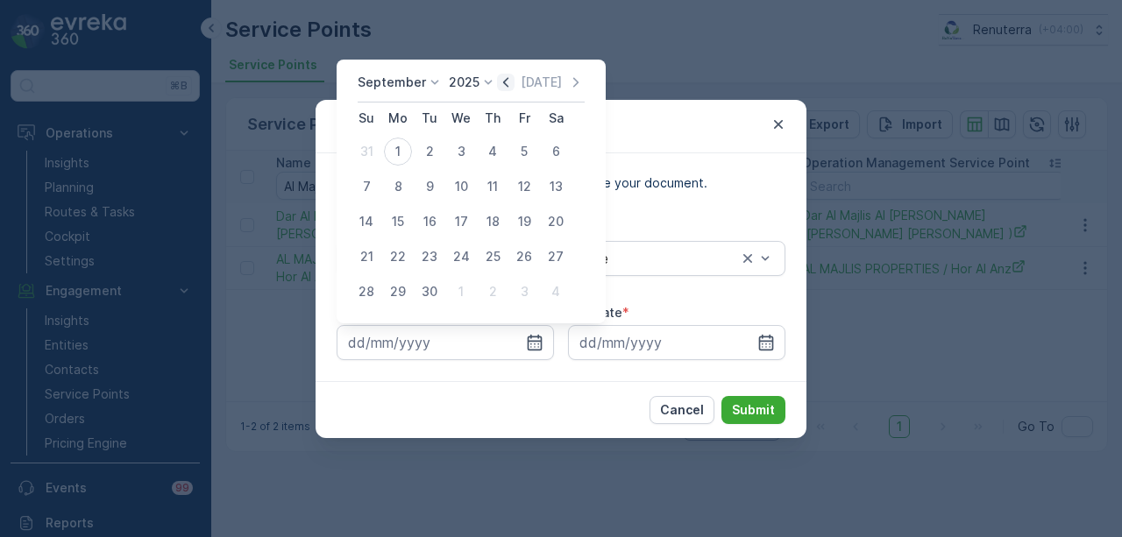
click at [506, 83] on icon "button" at bounding box center [506, 83] width 18 height 18
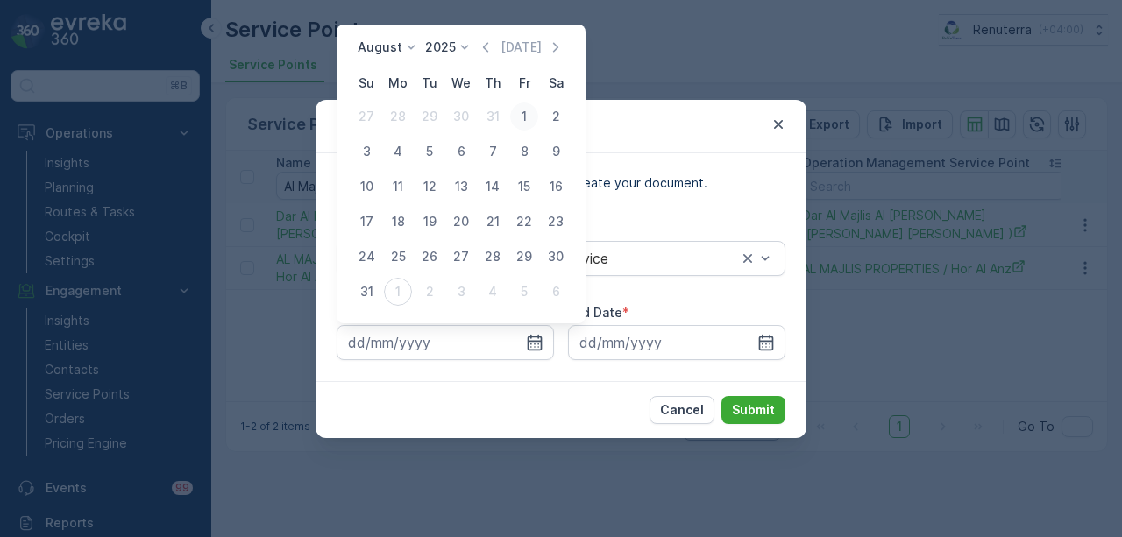
click at [521, 110] on div "1" at bounding box center [524, 117] width 28 height 28
type input "01.08.2025"
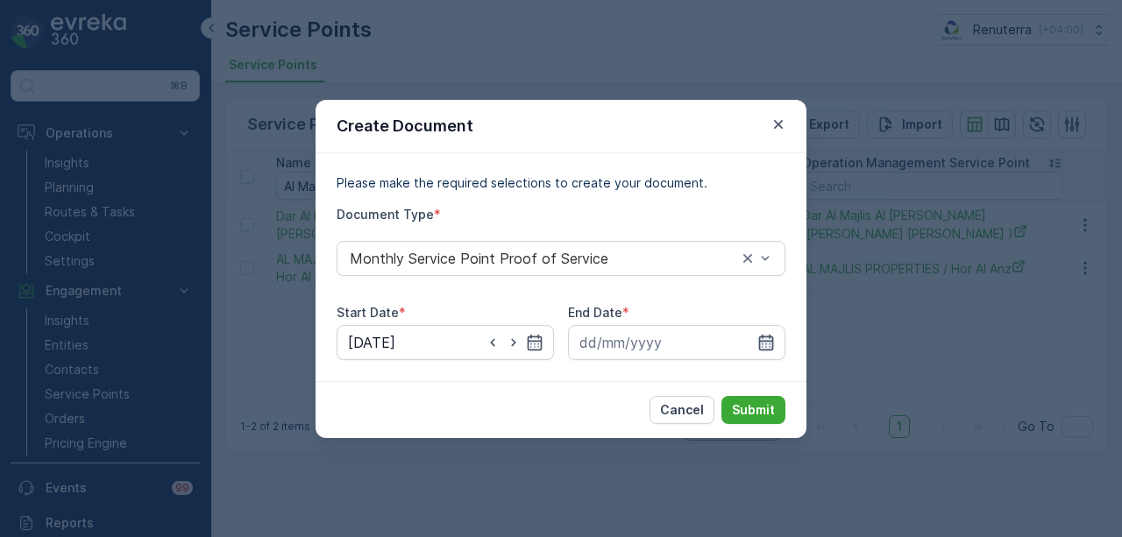
click at [767, 344] on icon "button" at bounding box center [766, 343] width 18 height 18
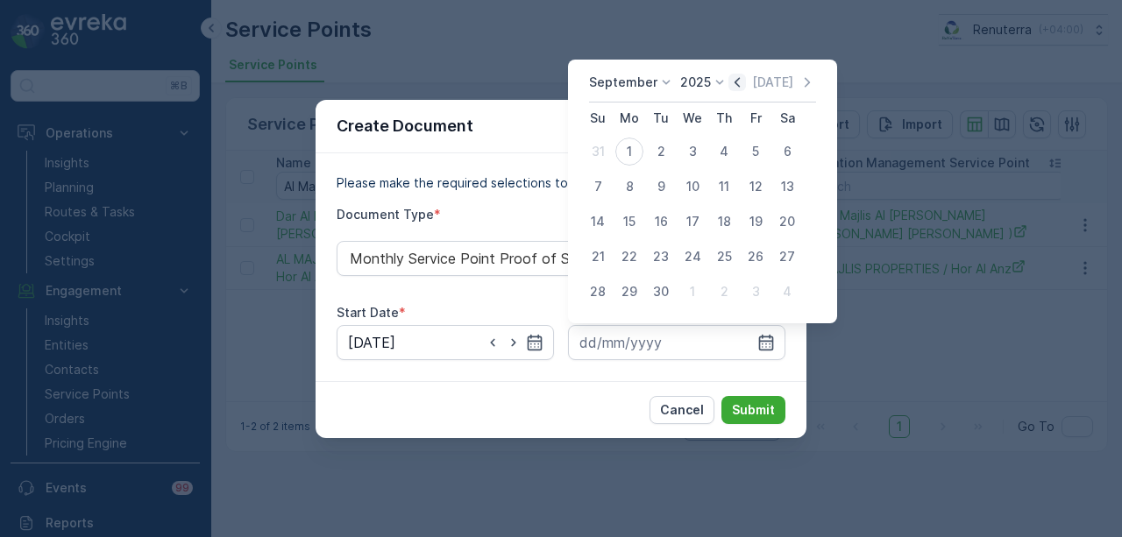
click at [737, 81] on icon "button" at bounding box center [737, 83] width 18 height 18
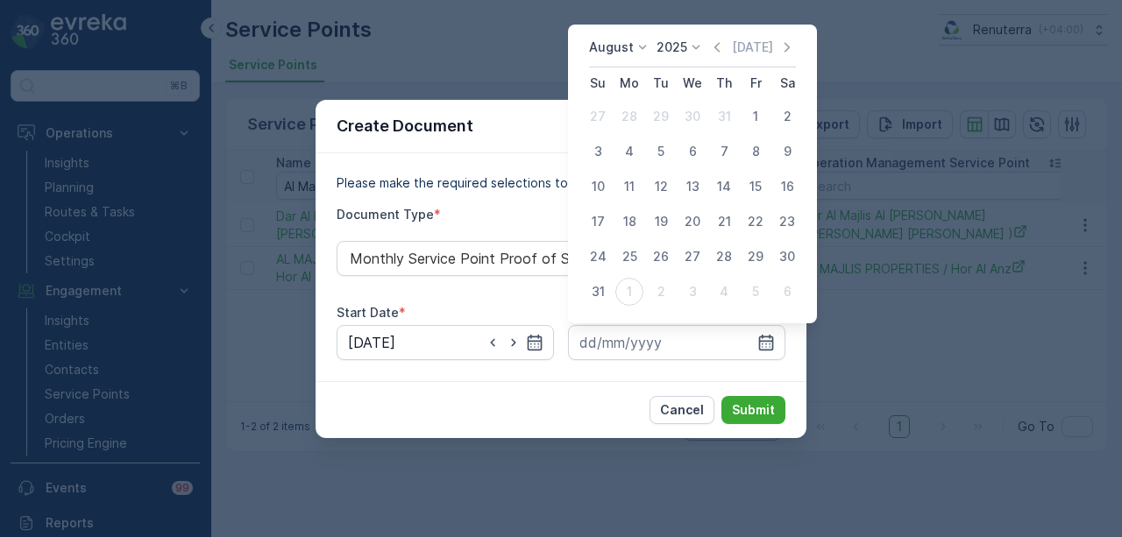
drag, startPoint x: 605, startPoint y: 292, endPoint x: 745, endPoint y: 388, distance: 170.2
click at [607, 294] on div "31" at bounding box center [598, 292] width 28 height 28
type input "31.08.2025"
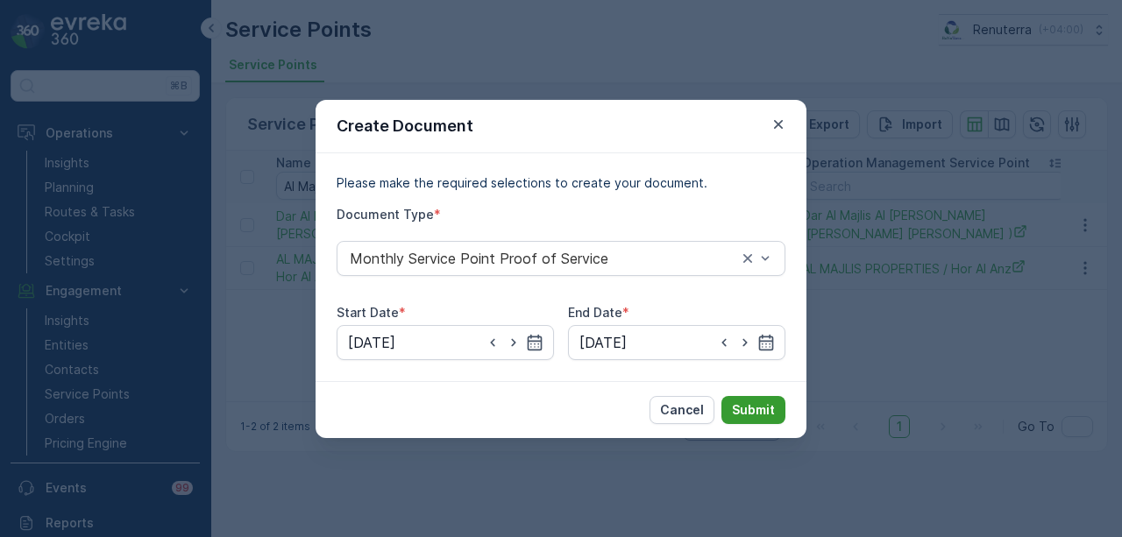
click at [764, 402] on p "Submit" at bounding box center [753, 411] width 43 height 18
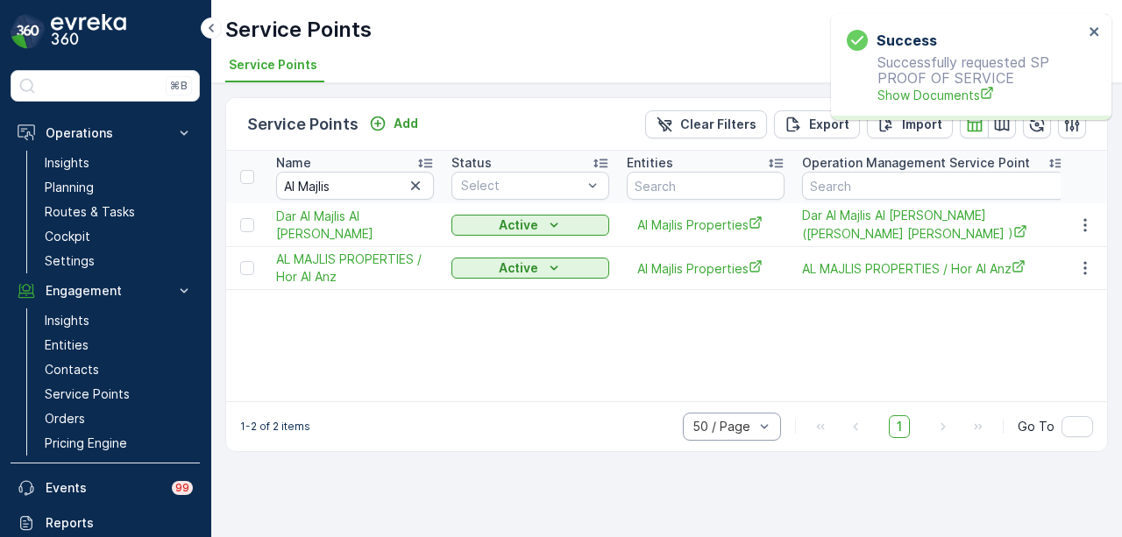
click at [939, 83] on p "Successfully requested SP PROOF OF SERVICE Show Documents" at bounding box center [965, 79] width 237 height 50
click at [935, 94] on span "Show Documents" at bounding box center [981, 95] width 206 height 18
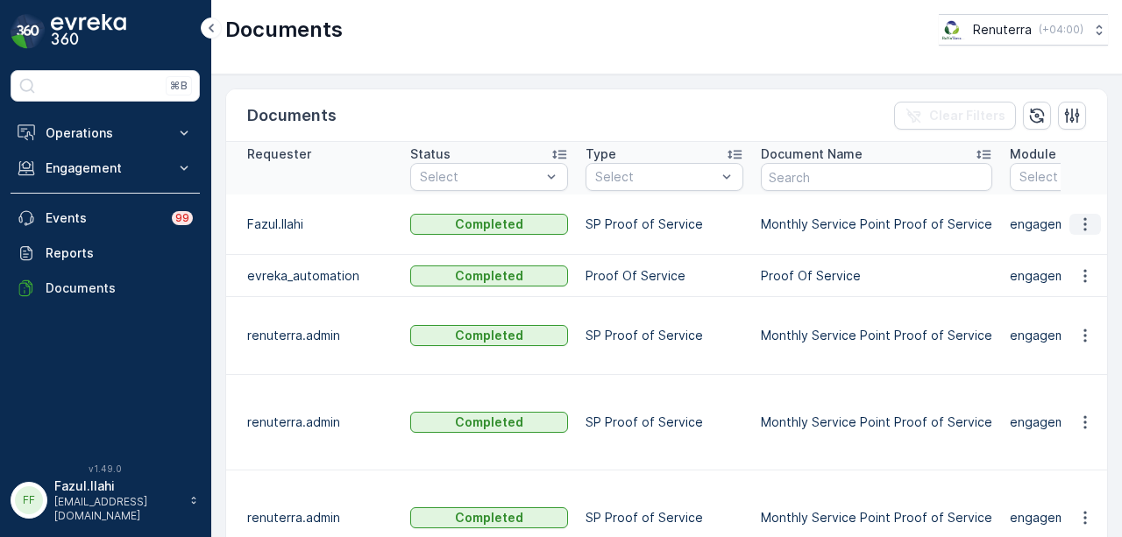
click at [1078, 217] on icon "button" at bounding box center [1086, 225] width 18 height 18
click at [1071, 247] on span "See Details" at bounding box center [1081, 240] width 68 height 18
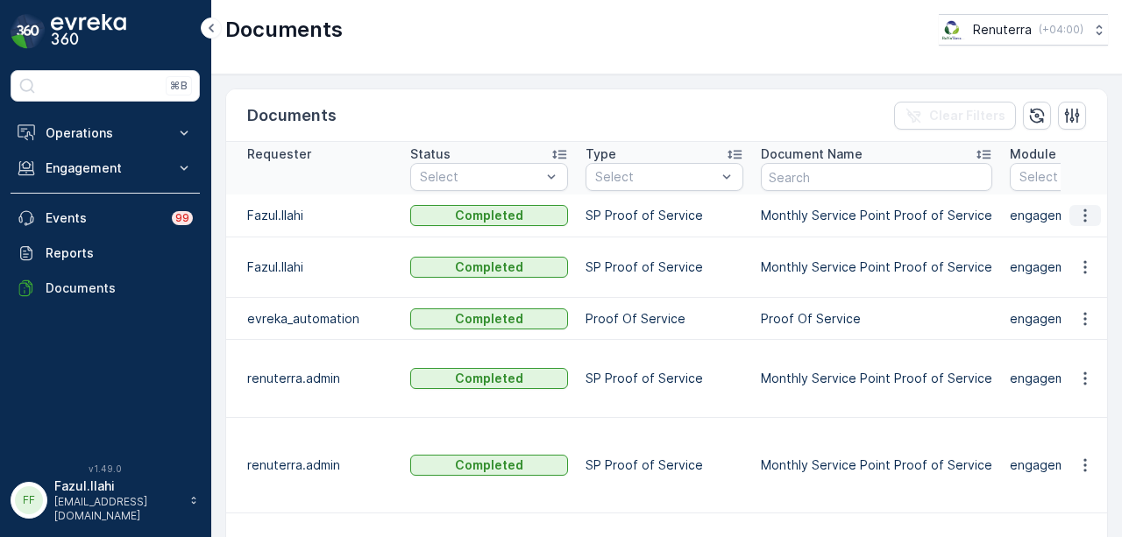
click at [1078, 222] on icon "button" at bounding box center [1086, 216] width 18 height 18
click at [1077, 233] on span "See Details" at bounding box center [1081, 240] width 68 height 18
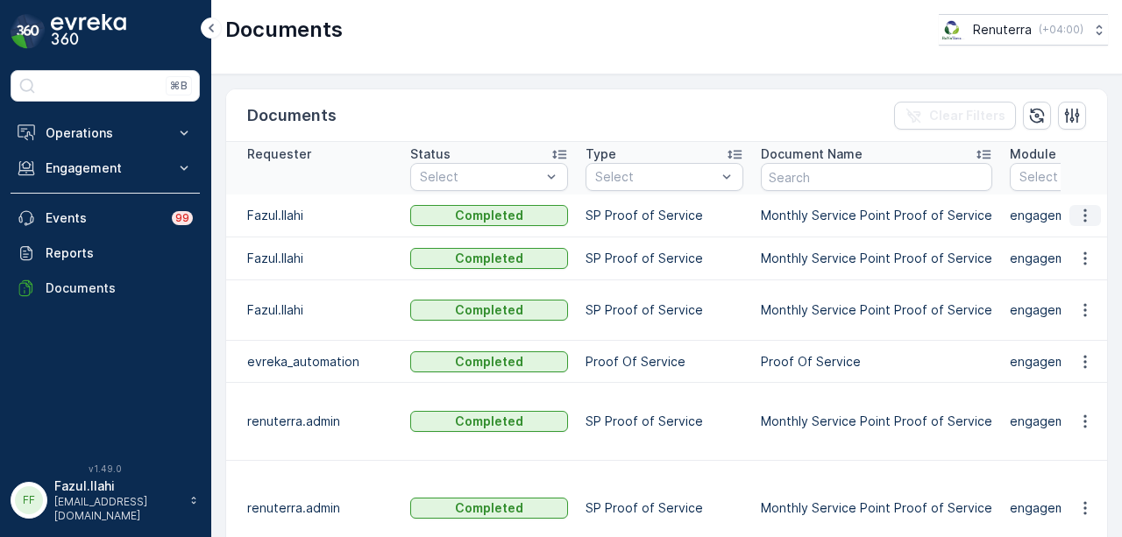
click at [1084, 205] on button "button" at bounding box center [1086, 215] width 32 height 21
click at [1083, 225] on ul "See Details" at bounding box center [1080, 240] width 89 height 32
click at [1081, 235] on span "See Details" at bounding box center [1081, 240] width 68 height 18
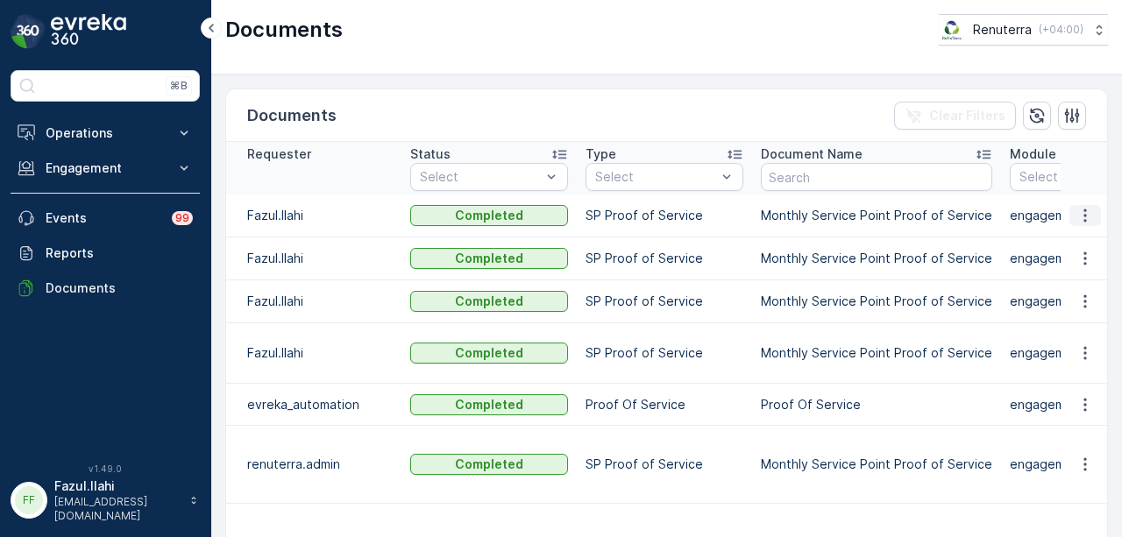
click at [1080, 210] on icon "button" at bounding box center [1086, 216] width 18 height 18
click at [1080, 235] on span "See Details" at bounding box center [1081, 240] width 68 height 18
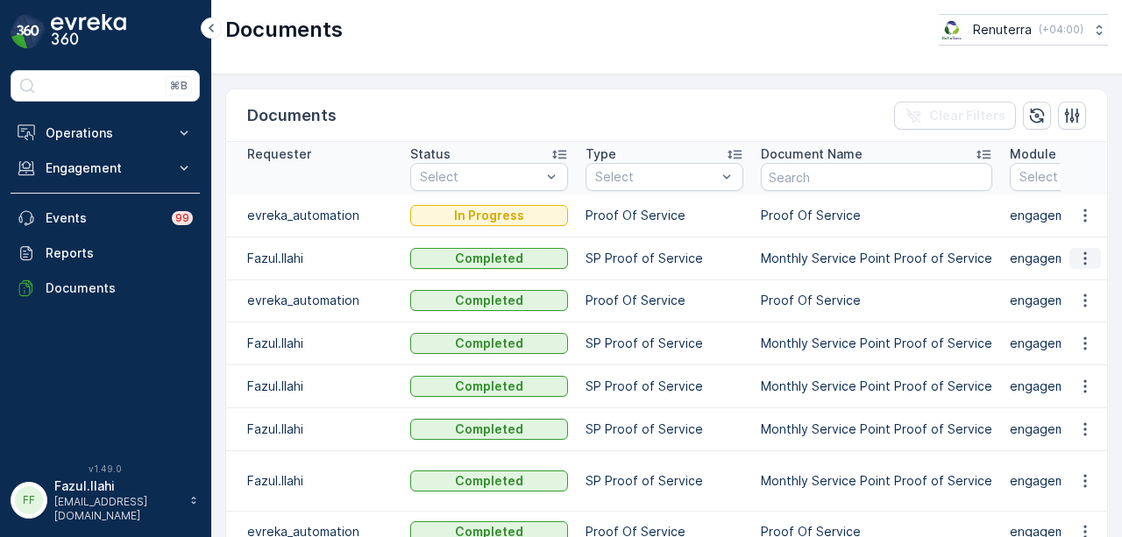
click at [1085, 260] on icon "button" at bounding box center [1086, 259] width 18 height 18
click at [1072, 285] on span "See Details" at bounding box center [1081, 283] width 68 height 18
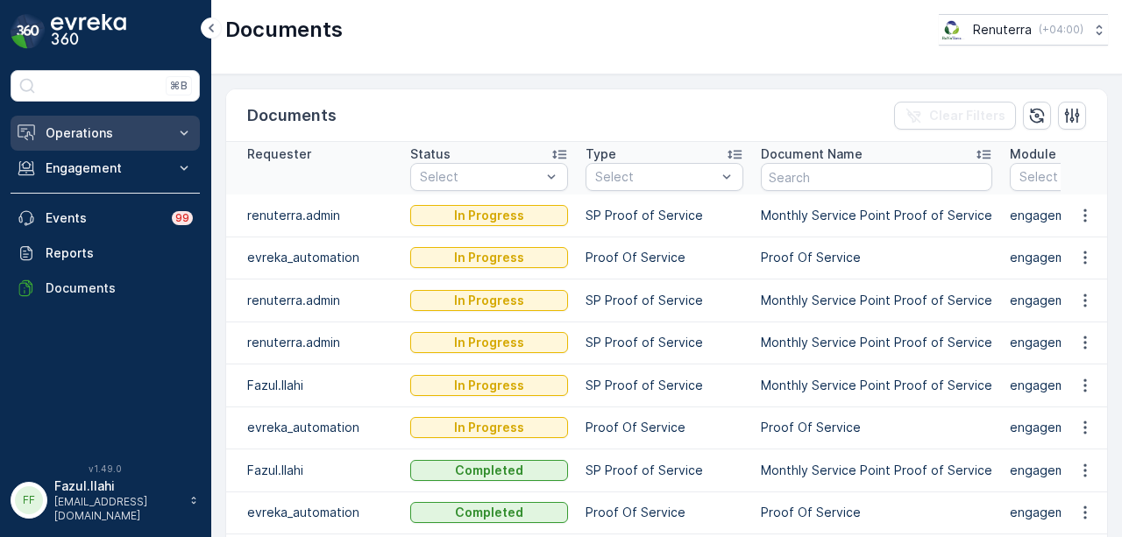
click at [128, 145] on button "Operations" at bounding box center [105, 133] width 189 height 35
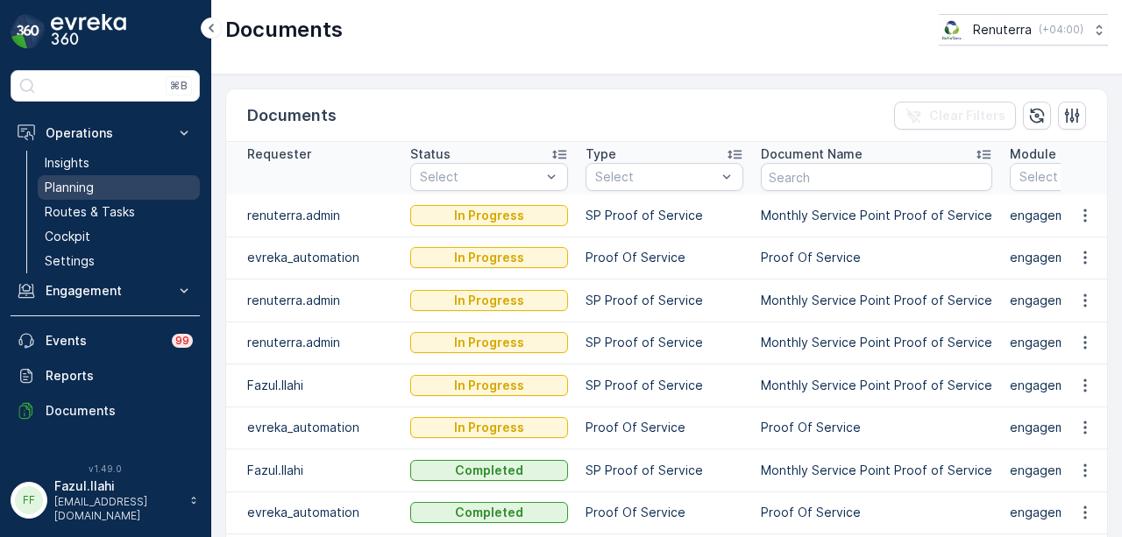
click at [128, 177] on link "Planning" at bounding box center [119, 187] width 162 height 25
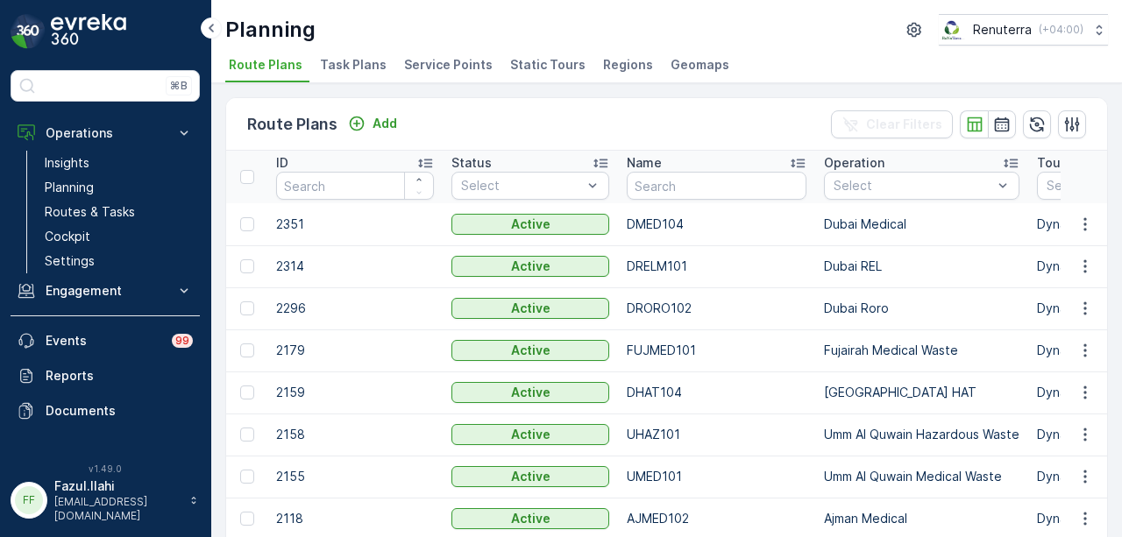
click at [448, 63] on span "Service Points" at bounding box center [448, 65] width 89 height 18
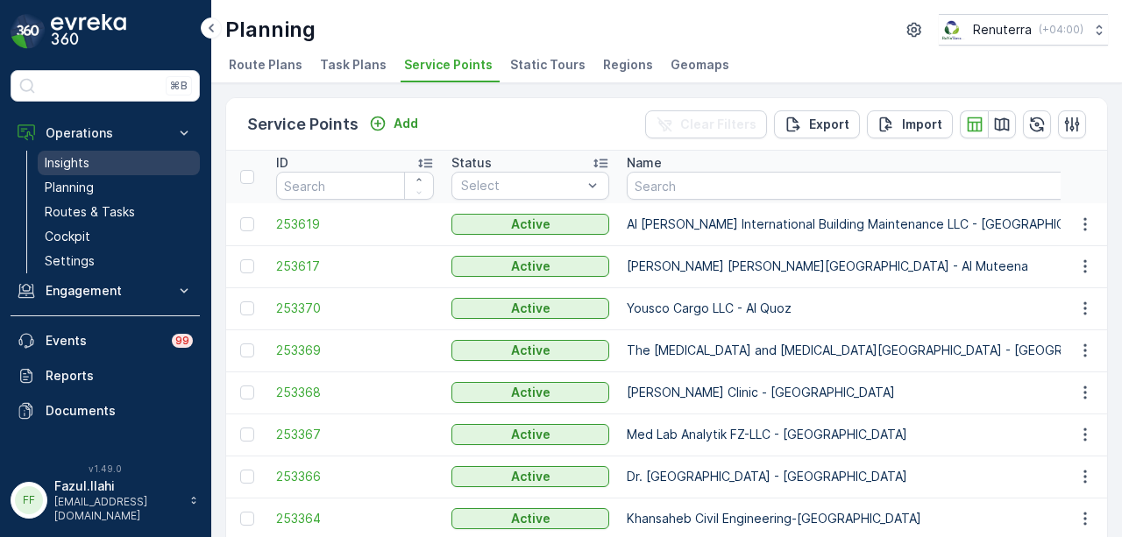
click at [130, 167] on link "Insights" at bounding box center [119, 163] width 162 height 25
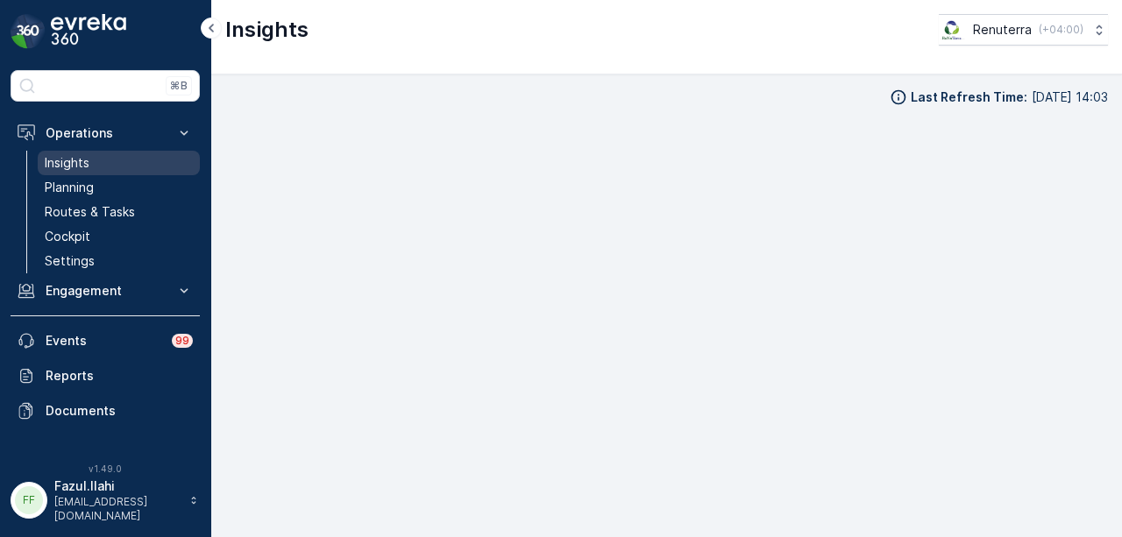
click at [92, 160] on link "Insights" at bounding box center [119, 163] width 162 height 25
click at [92, 186] on p "Planning" at bounding box center [69, 188] width 49 height 18
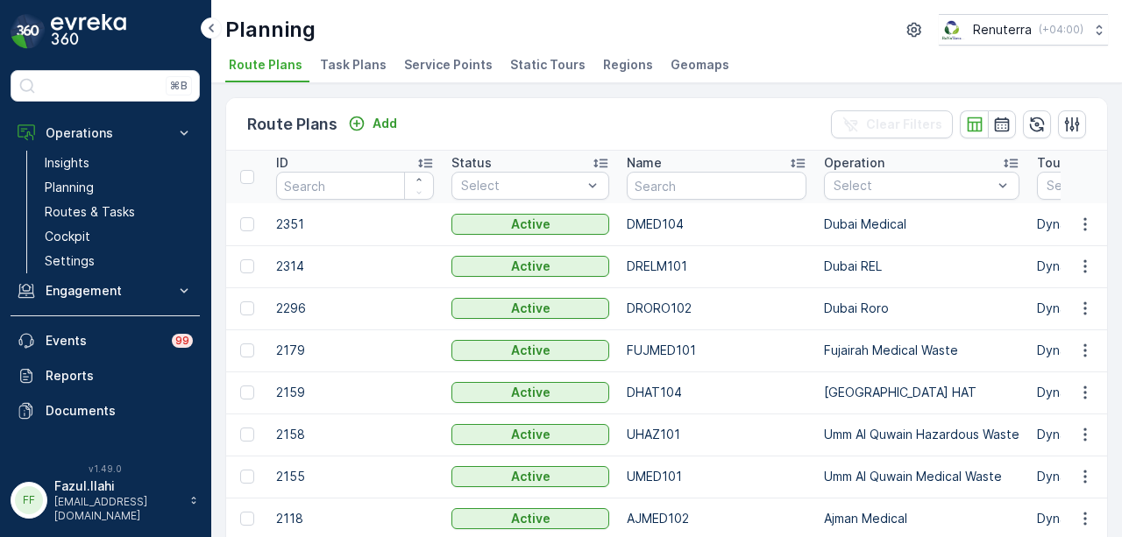
click at [436, 60] on span "Service Points" at bounding box center [448, 65] width 89 height 18
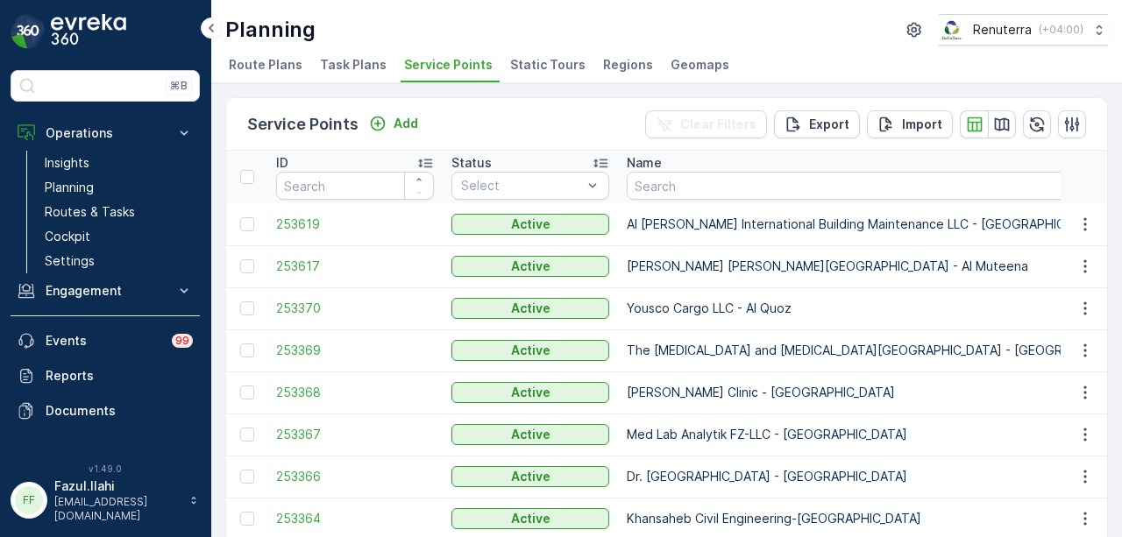
click at [270, 66] on span "Route Plans" at bounding box center [266, 65] width 74 height 18
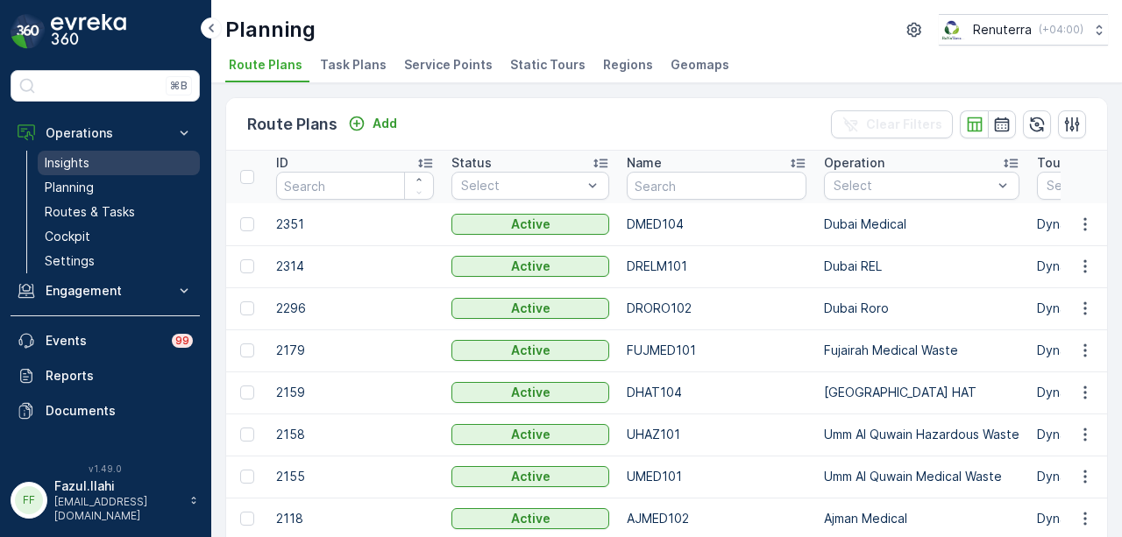
click at [144, 159] on link "Insights" at bounding box center [119, 163] width 162 height 25
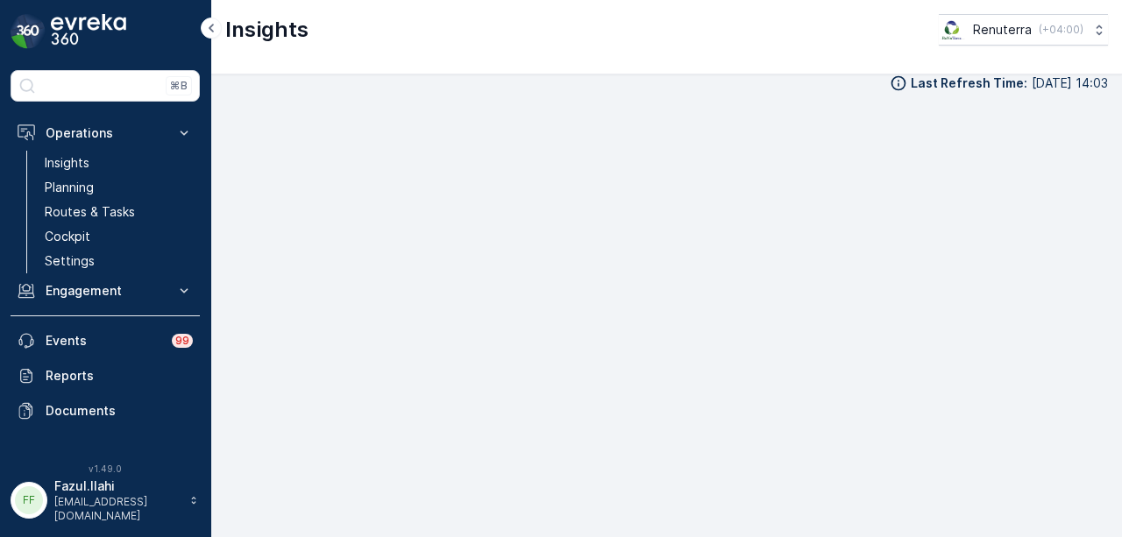
scroll to position [15, 0]
click at [1117, 357] on div "Last Refresh Time : 01.09.2025 14:03" at bounding box center [666, 306] width 911 height 463
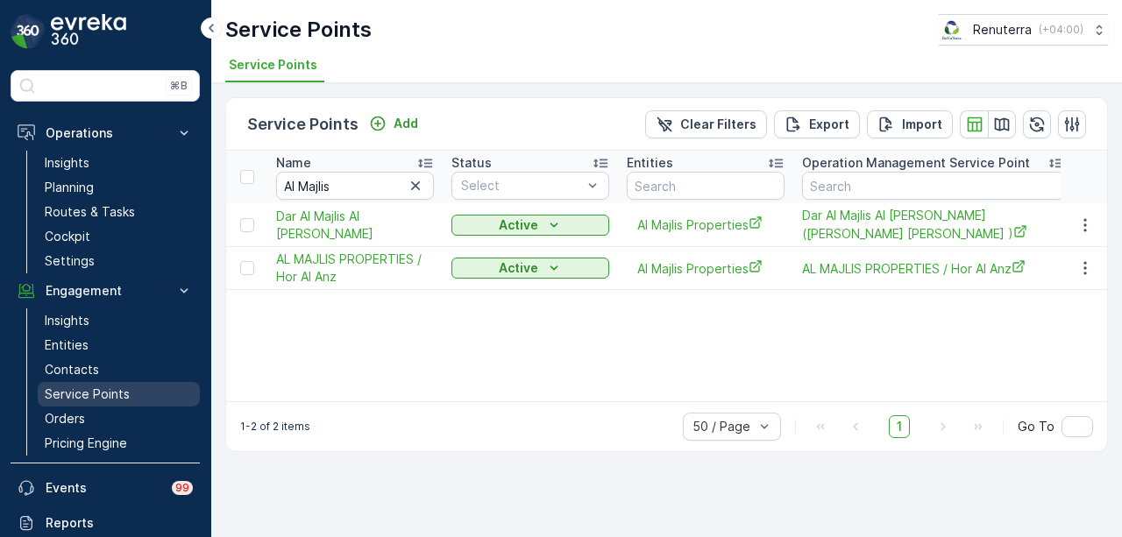
click at [124, 394] on p "Service Points" at bounding box center [87, 395] width 85 height 18
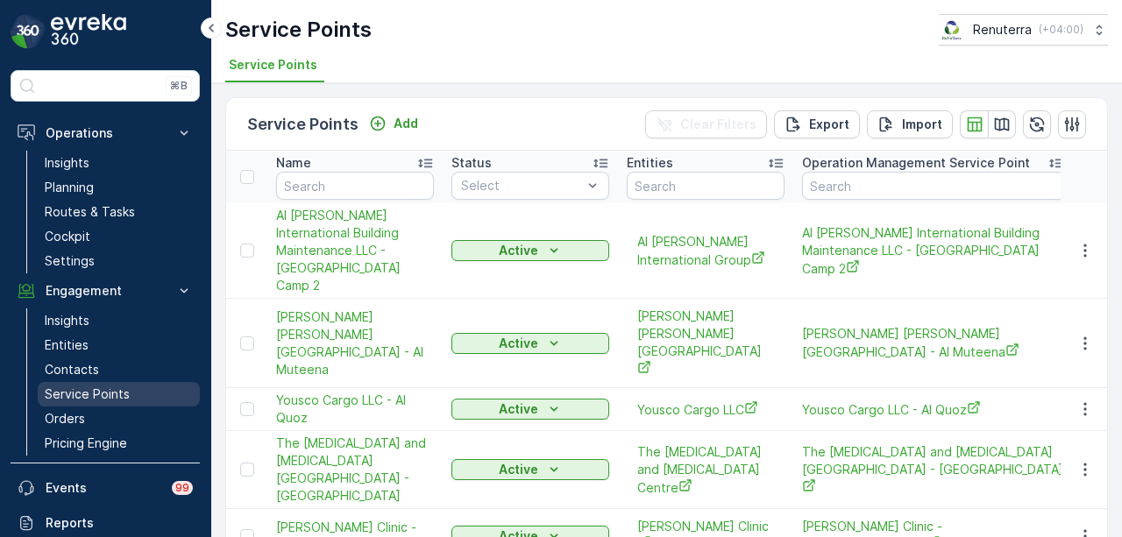
scroll to position [123, 0]
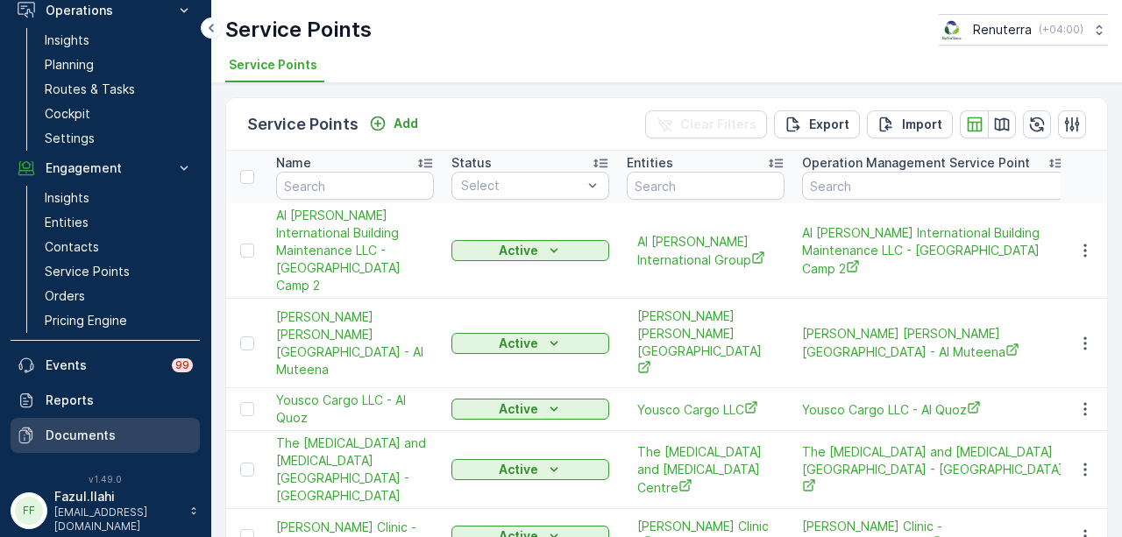
click at [113, 437] on p "Documents" at bounding box center [119, 436] width 147 height 18
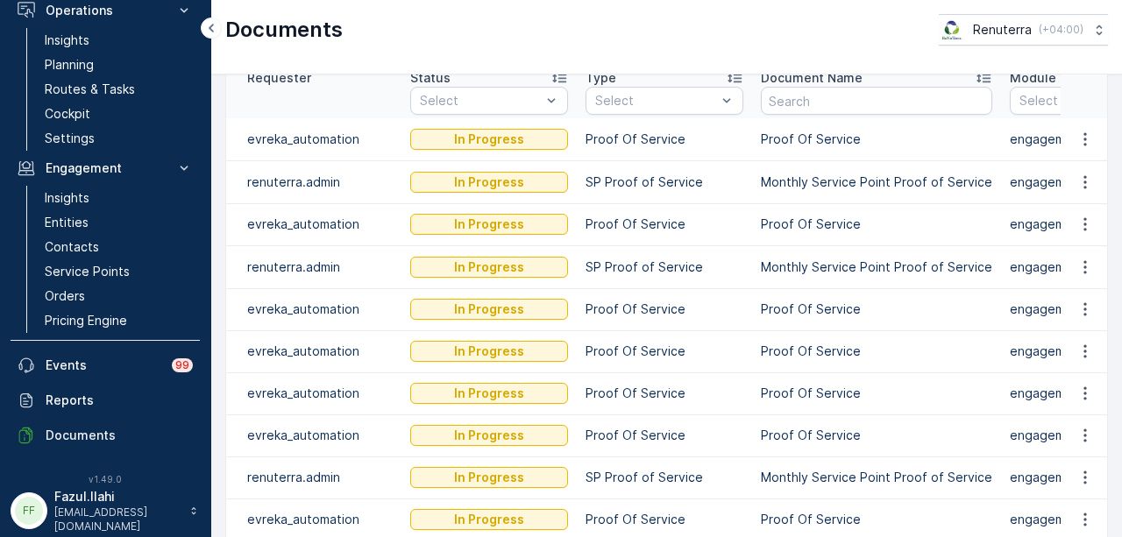
scroll to position [151, 0]
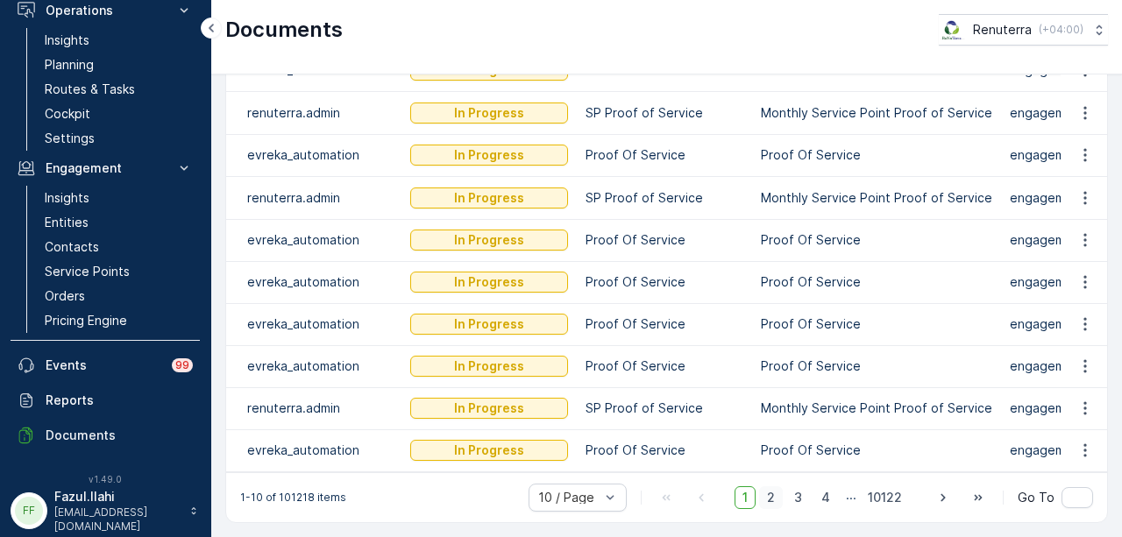
click at [771, 497] on span "2" at bounding box center [771, 498] width 24 height 23
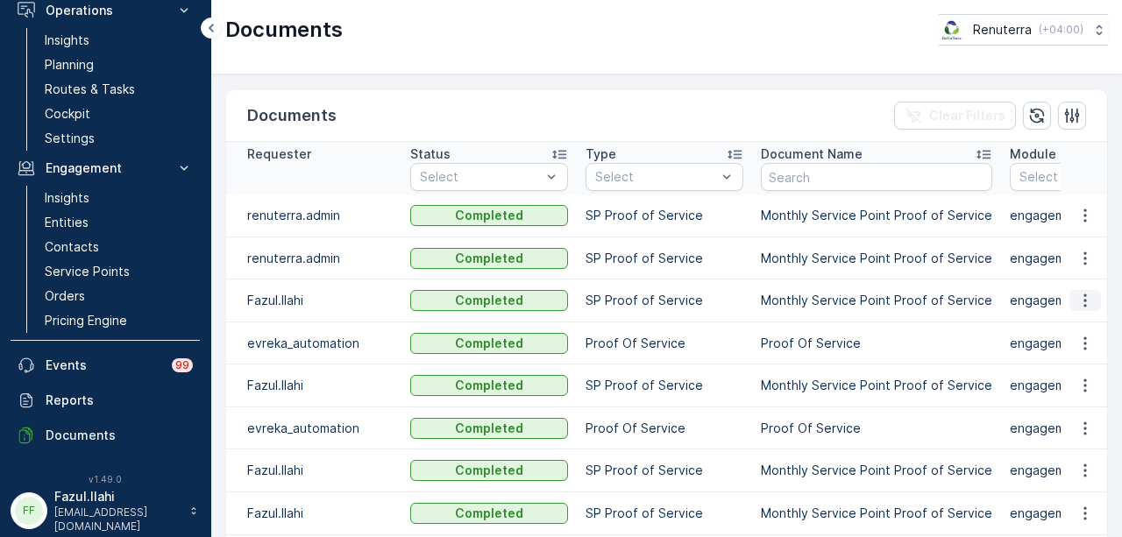
click at [1085, 298] on icon "button" at bounding box center [1086, 301] width 18 height 18
click at [1076, 322] on span "See Details" at bounding box center [1081, 325] width 68 height 18
click at [114, 260] on link "Service Points" at bounding box center [119, 271] width 162 height 25
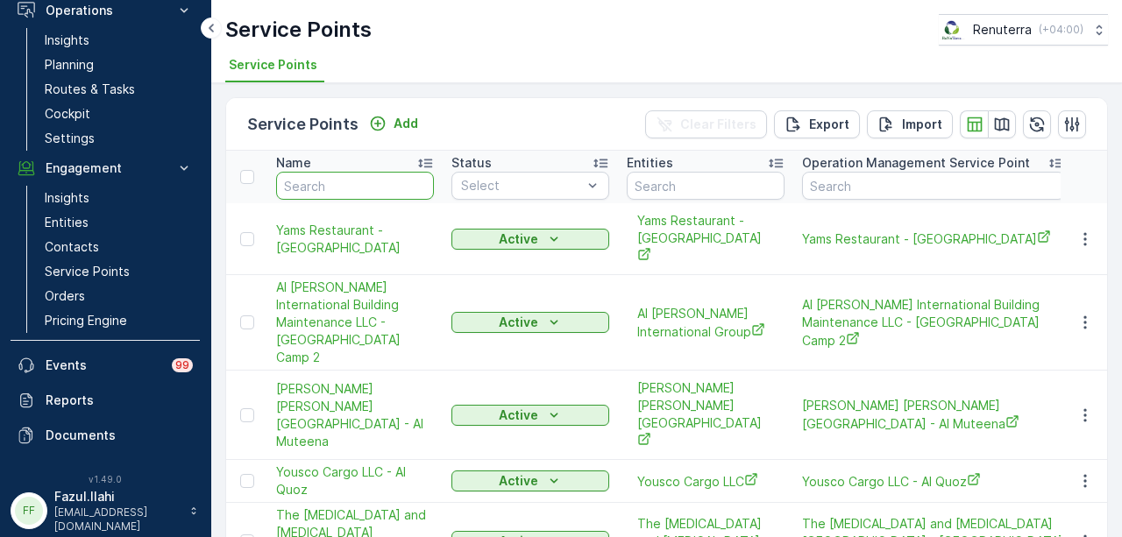
click at [344, 177] on input "text" at bounding box center [355, 186] width 158 height 28
type input "dar al"
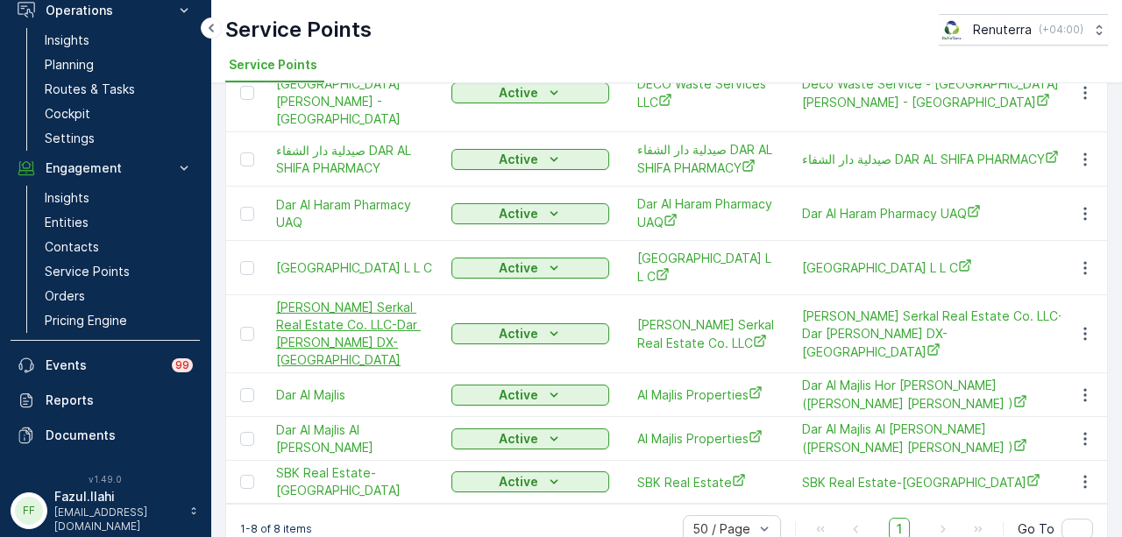
scroll to position [157, 0]
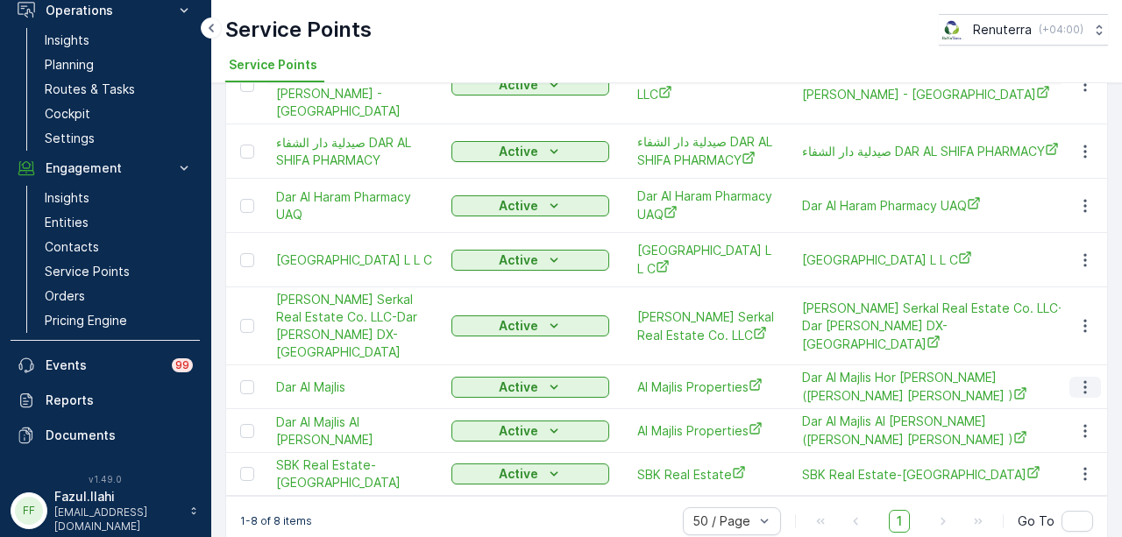
click at [1077, 379] on icon "button" at bounding box center [1086, 388] width 18 height 18
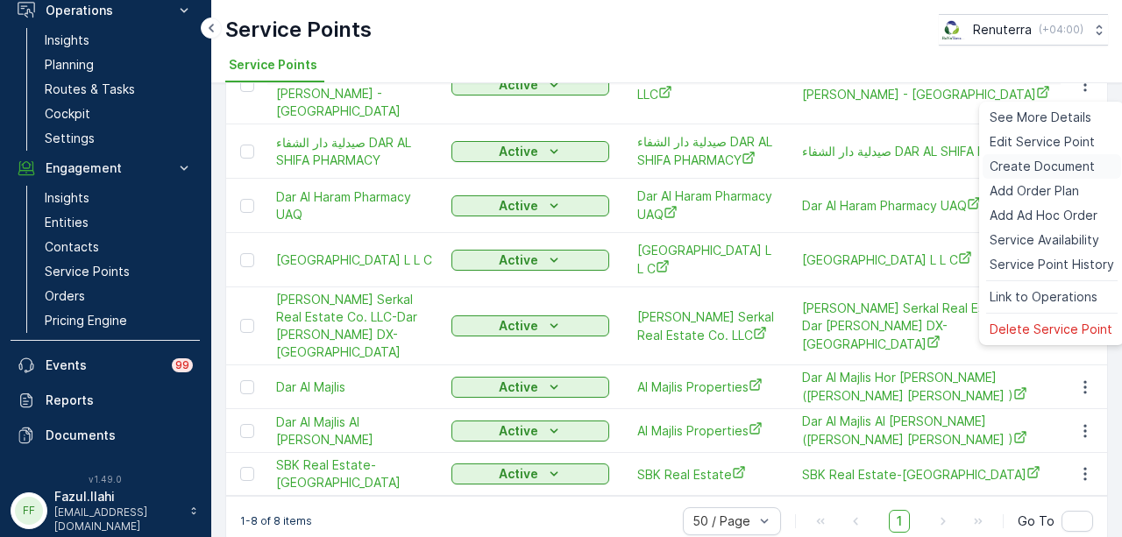
click at [1061, 160] on span "Create Document" at bounding box center [1042, 167] width 105 height 18
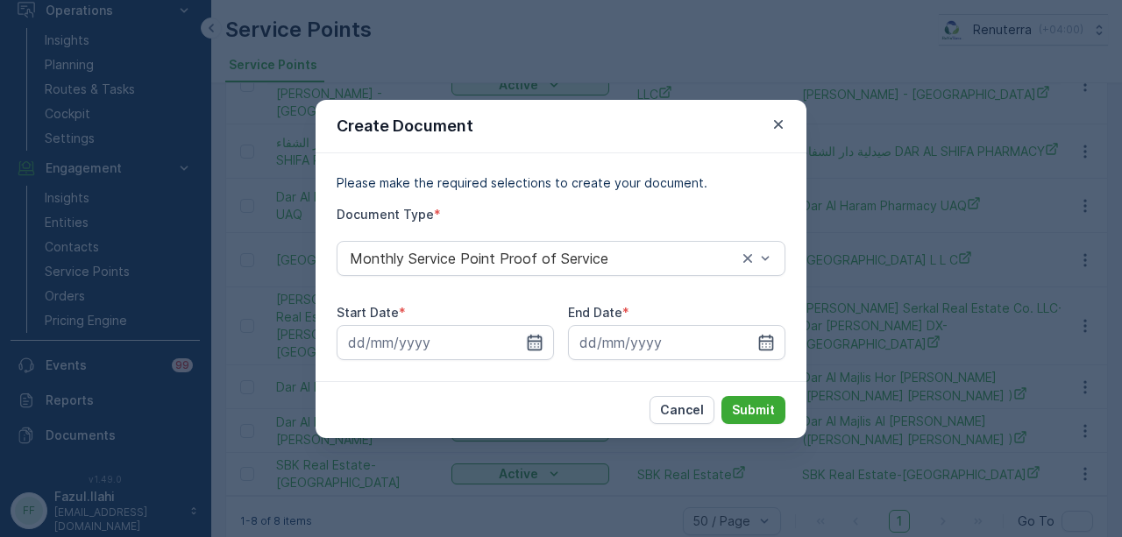
click at [541, 334] on icon "button" at bounding box center [535, 343] width 18 height 18
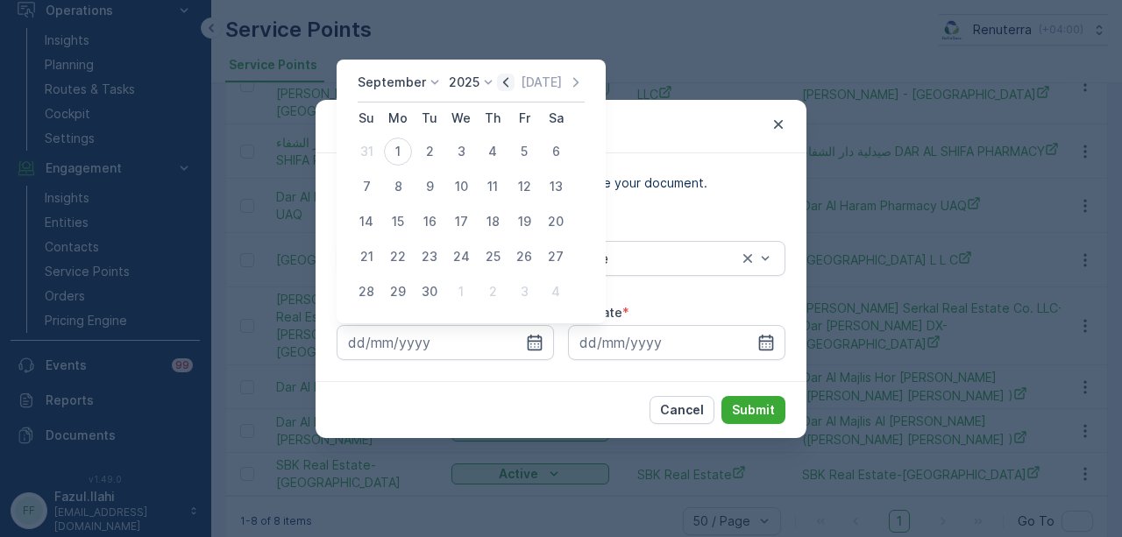
click at [503, 75] on div "September 2025 Today Su Mo Tu We Th Fr Sa 31 1 2 3 4 5 6 7 8 9 10 11 12 13 14 1…" at bounding box center [471, 192] width 269 height 264
click at [501, 78] on icon "button" at bounding box center [506, 83] width 18 height 18
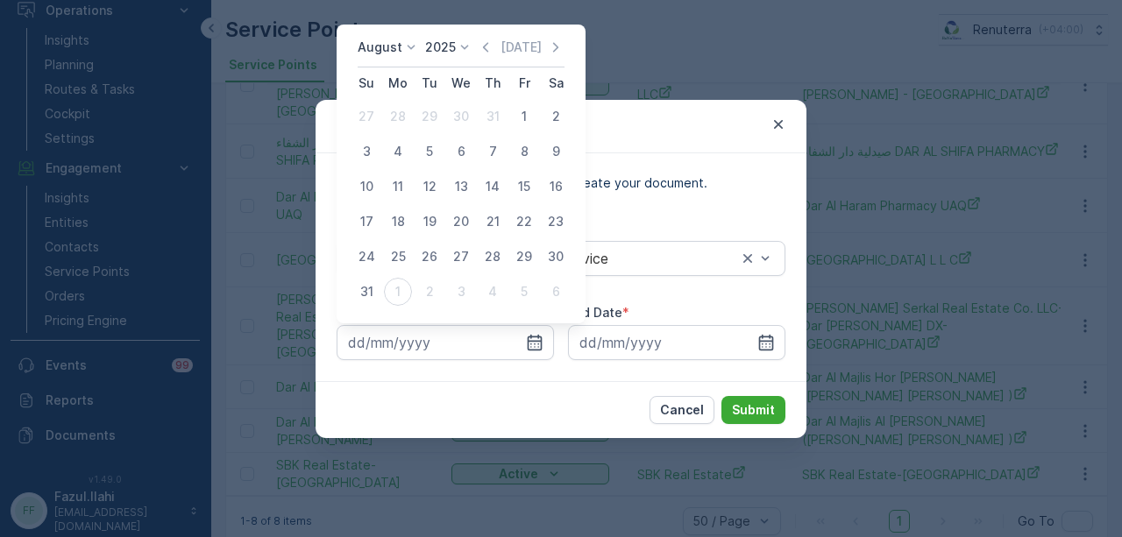
drag, startPoint x: 519, startPoint y: 110, endPoint x: 629, endPoint y: 207, distance: 146.0
click at [521, 114] on div "1" at bounding box center [524, 117] width 28 height 28
type input "01.08.2025"
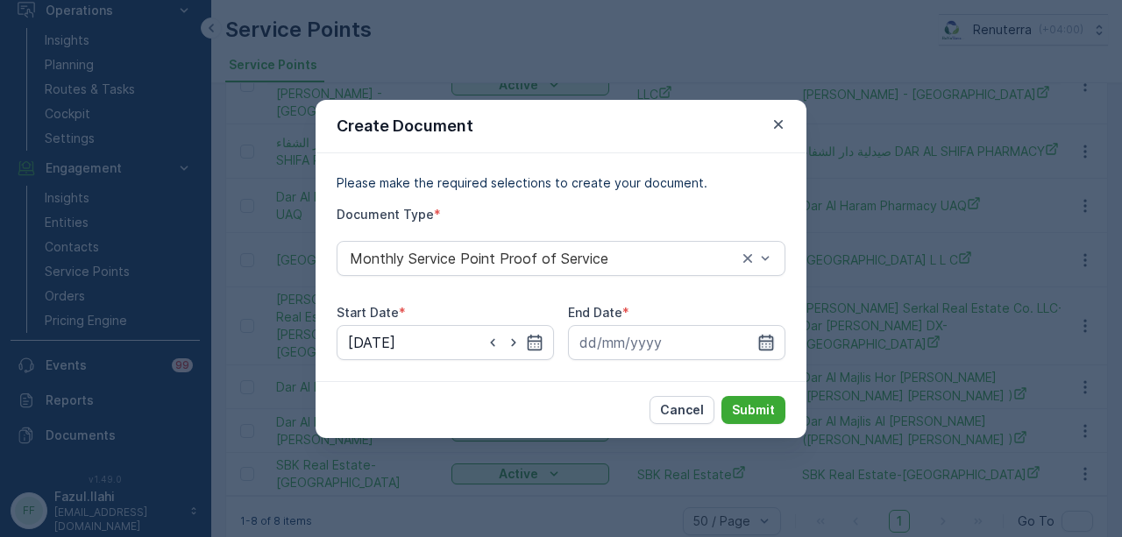
click at [771, 344] on icon "button" at bounding box center [766, 342] width 15 height 16
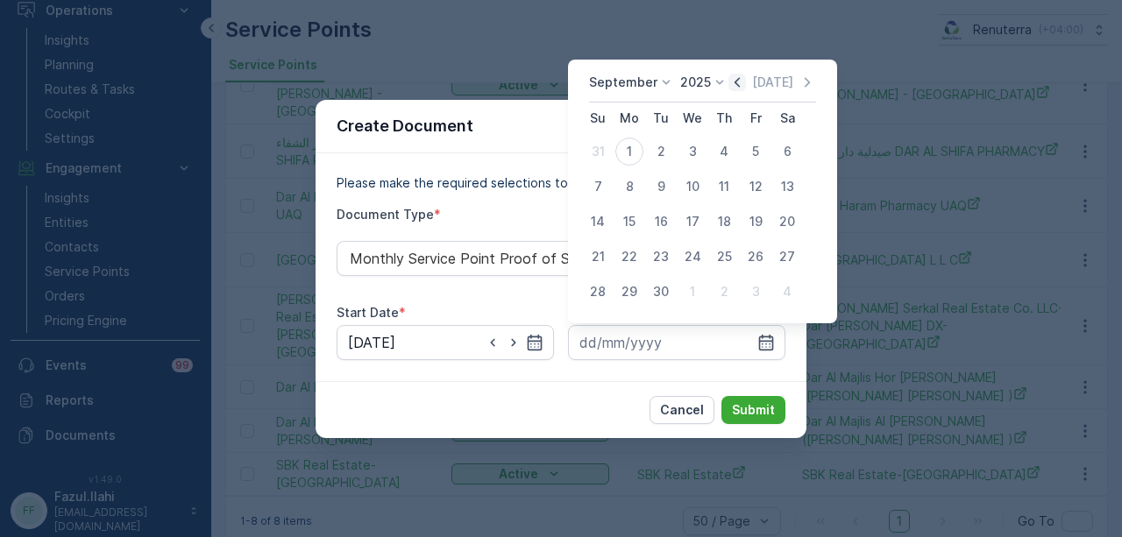
click at [733, 89] on icon "button" at bounding box center [737, 83] width 18 height 18
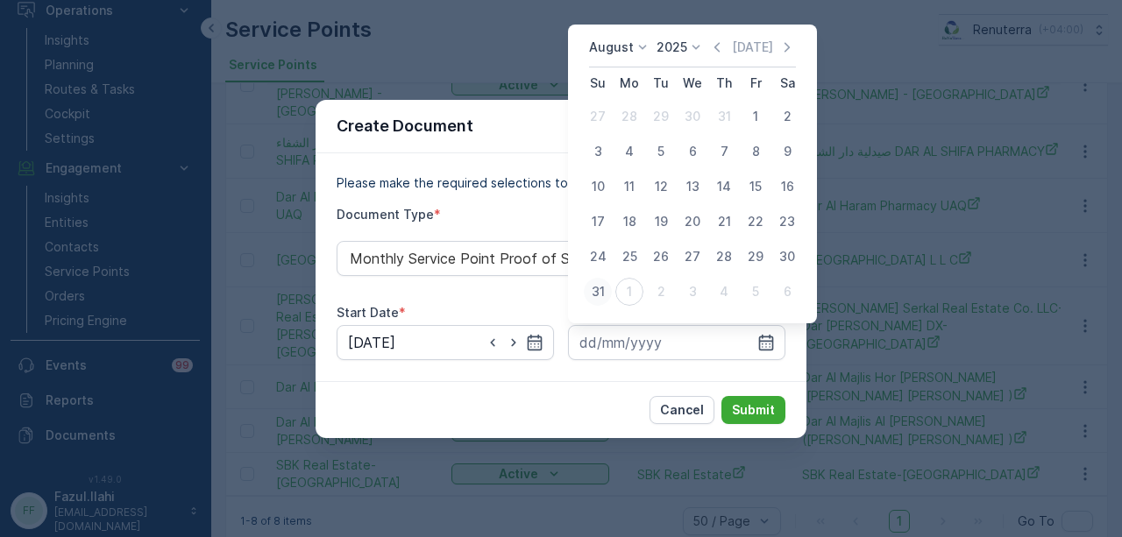
click at [607, 286] on div "31" at bounding box center [598, 292] width 28 height 28
type input "31.08.2025"
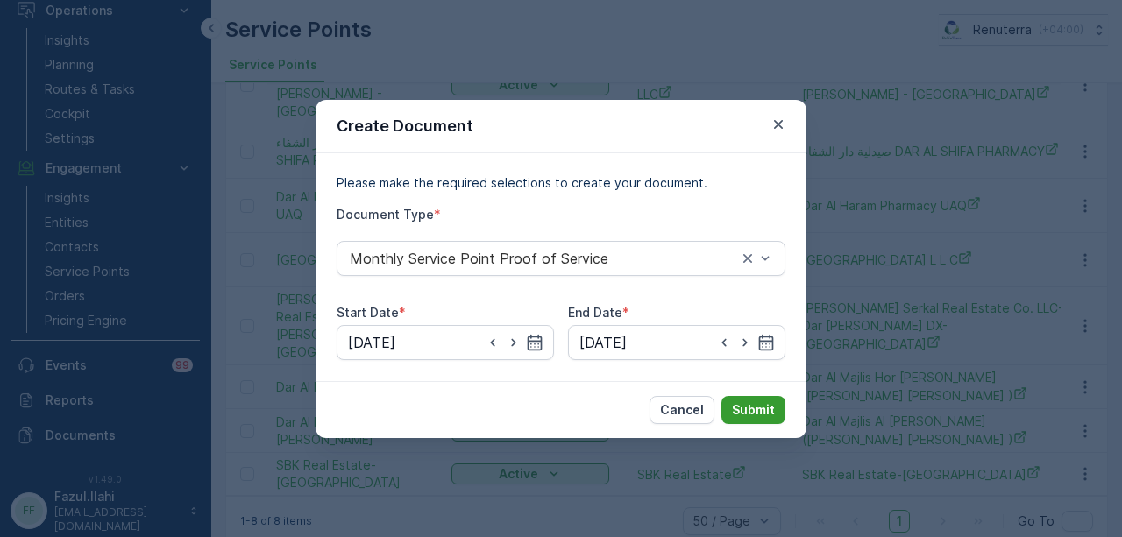
click at [750, 402] on p "Submit" at bounding box center [753, 411] width 43 height 18
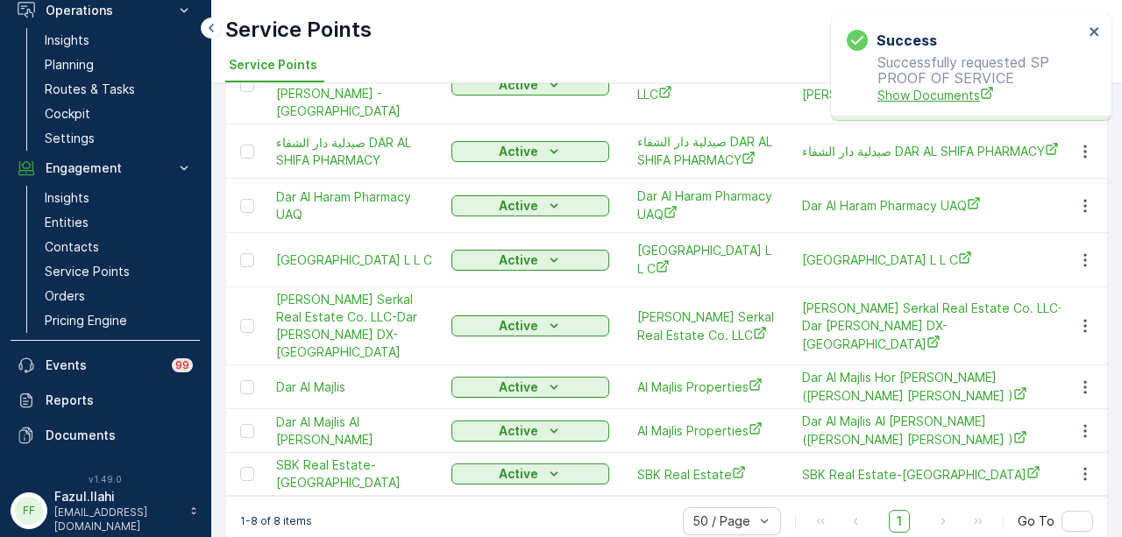
click at [903, 90] on span "Show Documents" at bounding box center [981, 95] width 206 height 18
